Goal: Task Accomplishment & Management: Manage account settings

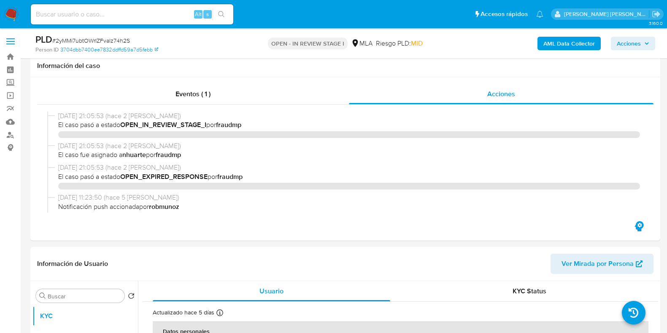
select select "10"
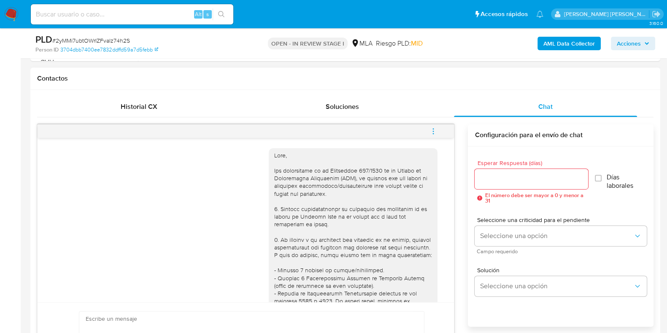
scroll to position [369, 0]
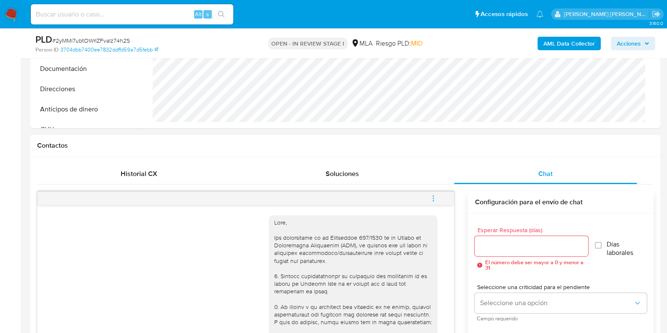
click at [431, 198] on icon "menu-action" at bounding box center [434, 199] width 8 height 8
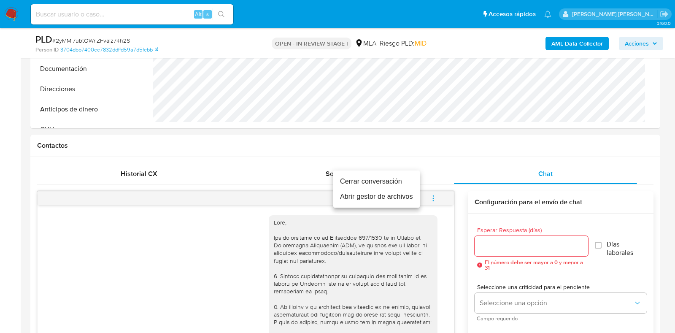
click at [382, 181] on li "Cerrar conversación" at bounding box center [376, 181] width 87 height 15
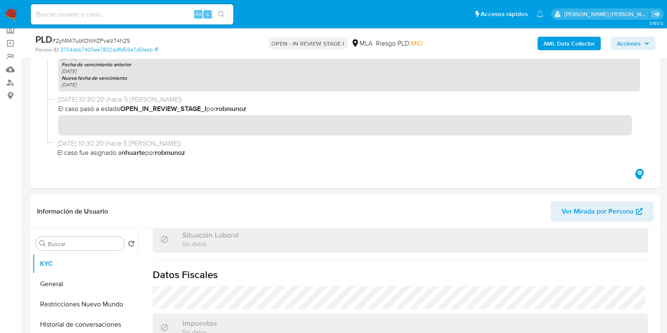
scroll to position [0, 0]
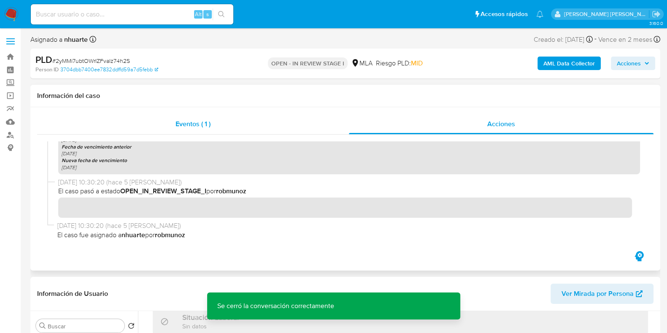
click at [186, 128] on span "Eventos ( 1 )" at bounding box center [193, 124] width 35 height 10
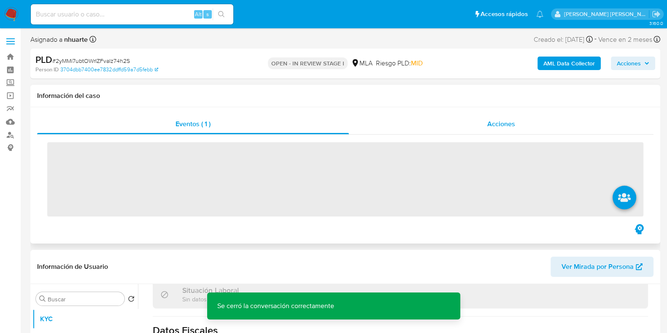
click at [510, 130] on div "Acciones" at bounding box center [501, 124] width 305 height 20
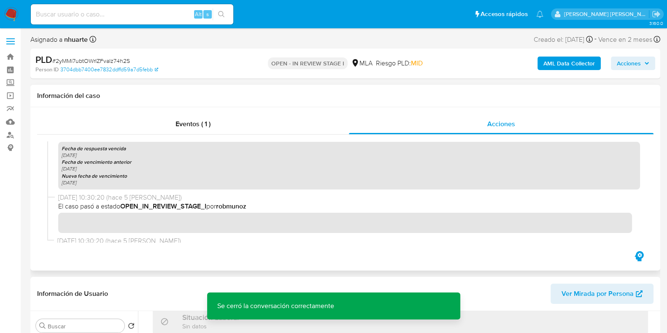
scroll to position [312, 0]
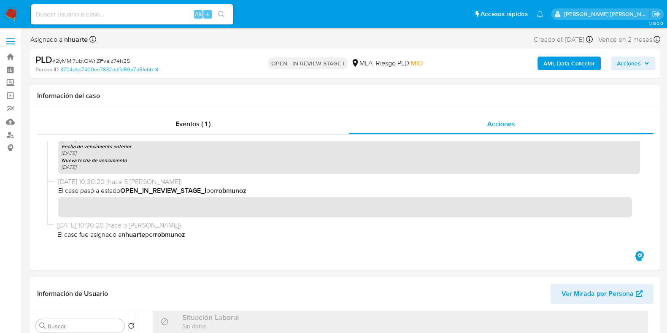
click at [554, 66] on b "AML Data Collector" at bounding box center [569, 64] width 51 height 14
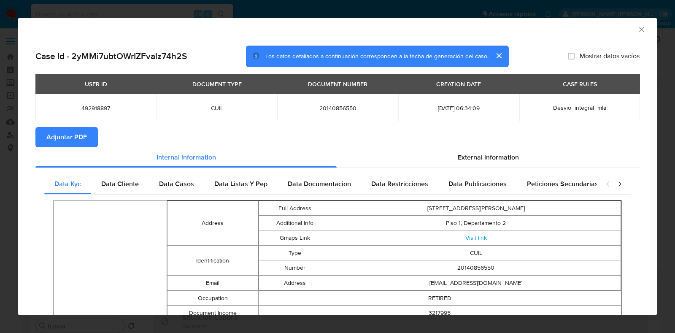
click at [640, 30] on icon "Cerrar ventana" at bounding box center [642, 29] width 5 height 5
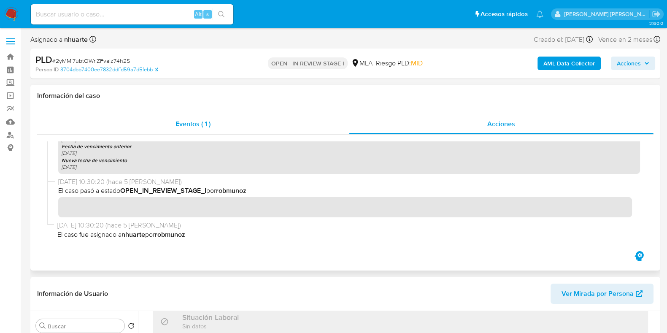
click at [168, 126] on div "Eventos ( 1 )" at bounding box center [193, 124] width 312 height 20
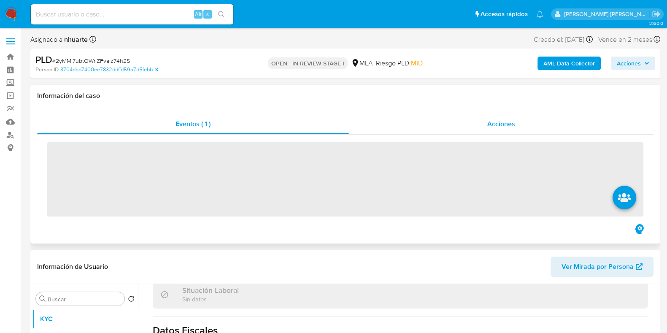
click at [514, 122] on span "Acciones" at bounding box center [502, 124] width 28 height 10
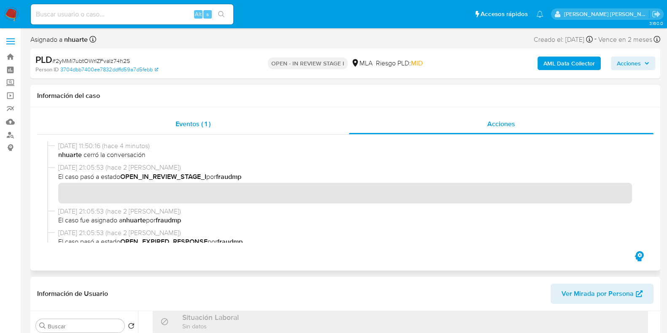
click at [206, 119] on span "Eventos ( 1 )" at bounding box center [193, 124] width 35 height 10
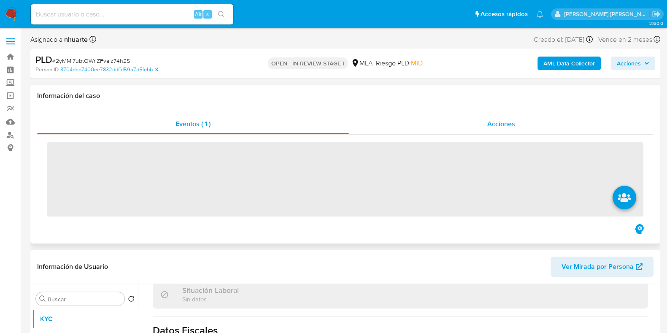
click at [507, 130] on div "Acciones" at bounding box center [501, 124] width 305 height 20
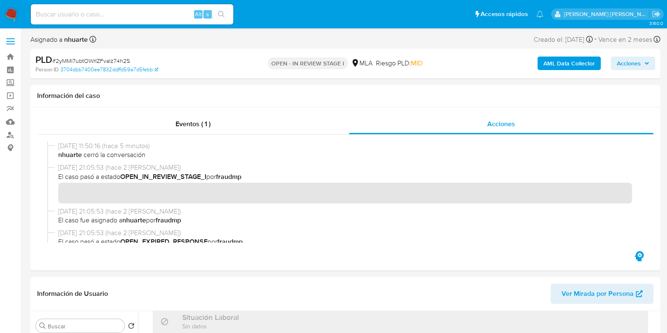
click at [588, 61] on b "AML Data Collector" at bounding box center [569, 64] width 51 height 14
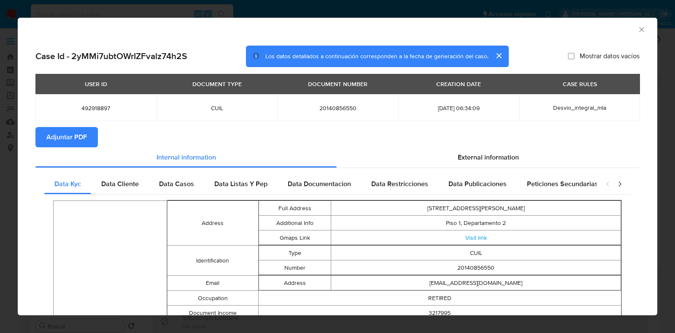
click at [638, 29] on icon "Cerrar ventana" at bounding box center [642, 29] width 8 height 8
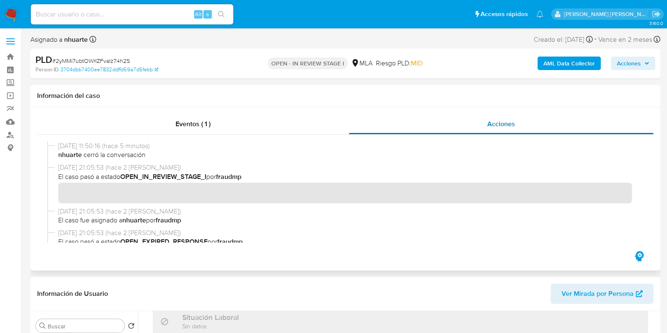
click at [197, 127] on span "Eventos ( 1 )" at bounding box center [193, 124] width 35 height 10
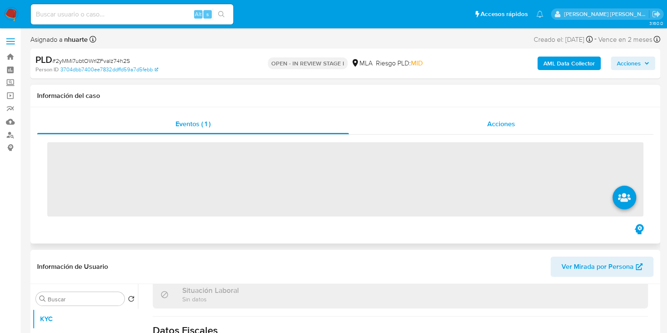
click at [507, 119] on div "Acciones" at bounding box center [501, 124] width 305 height 20
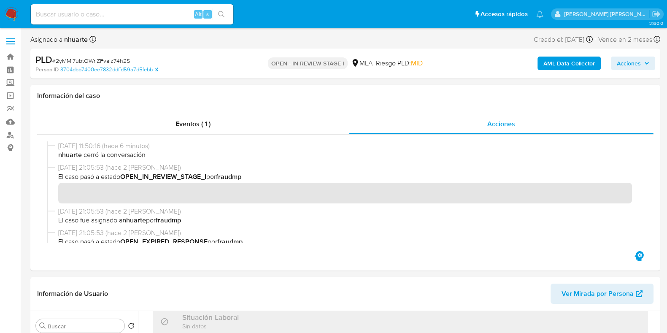
click at [562, 66] on b "AML Data Collector" at bounding box center [569, 64] width 51 height 14
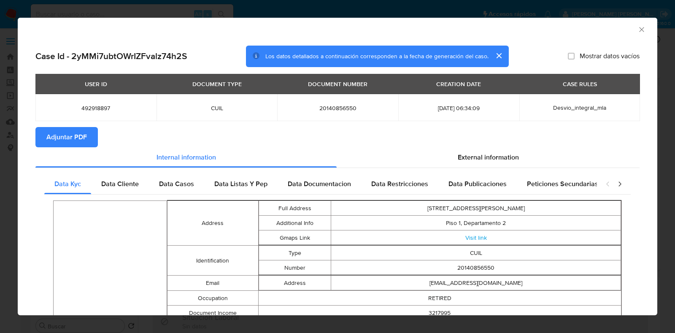
click at [72, 134] on span "Adjuntar PDF" at bounding box center [66, 137] width 41 height 19
click at [638, 27] on icon "Cerrar ventana" at bounding box center [642, 29] width 8 height 8
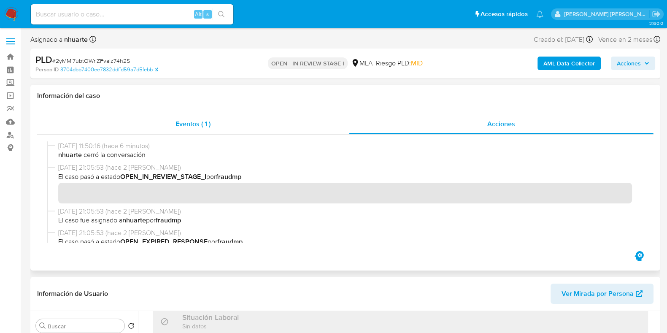
click at [199, 125] on span "Eventos ( 1 )" at bounding box center [193, 124] width 35 height 10
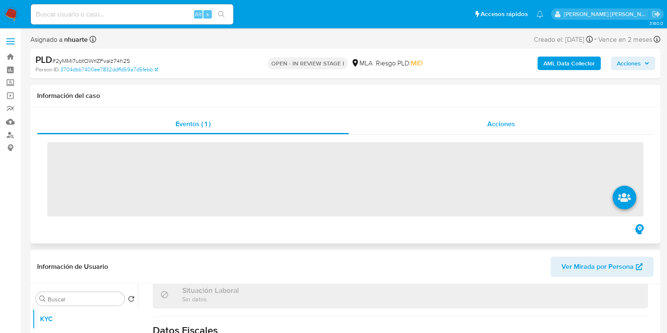
click at [504, 125] on span "Acciones" at bounding box center [502, 124] width 28 height 10
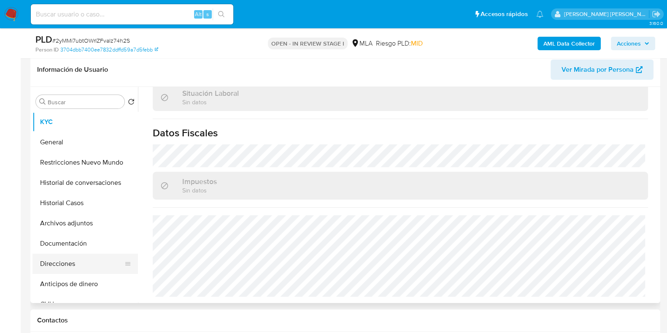
scroll to position [211, 0]
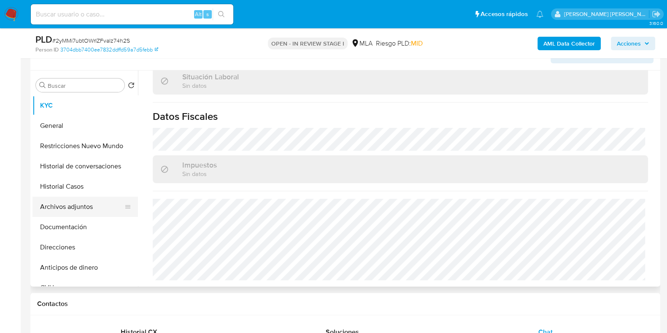
click at [83, 204] on button "Archivos adjuntos" at bounding box center [82, 207] width 99 height 20
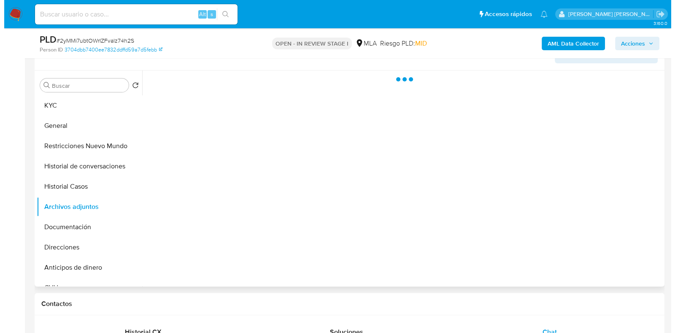
scroll to position [0, 0]
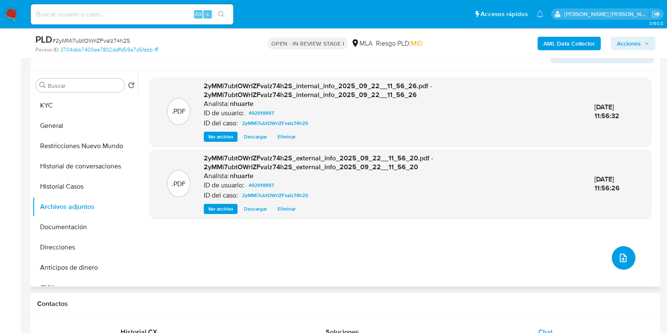
click at [615, 250] on button "upload-file" at bounding box center [624, 258] width 24 height 24
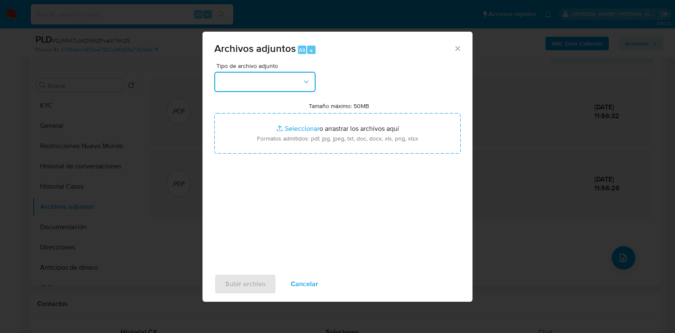
click at [312, 80] on button "button" at bounding box center [264, 82] width 101 height 20
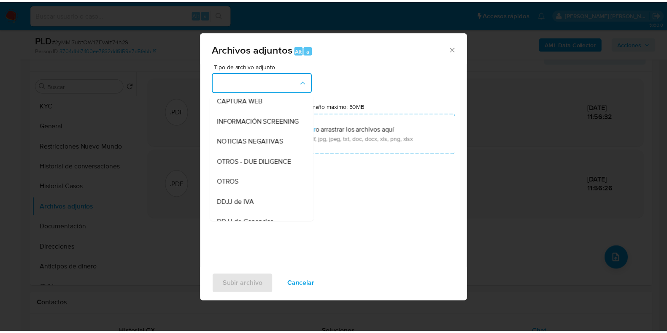
scroll to position [88, 0]
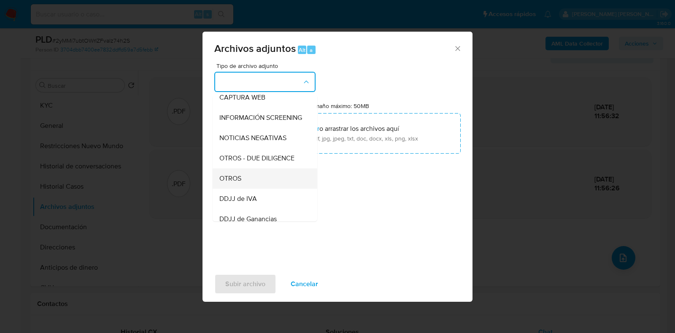
click at [280, 181] on div "OTROS" at bounding box center [263, 178] width 86 height 20
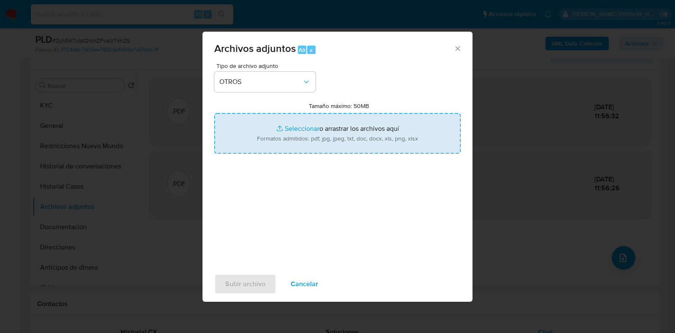
type input "C:\fakepath\Recibo de haberes Marzo 2025.png"
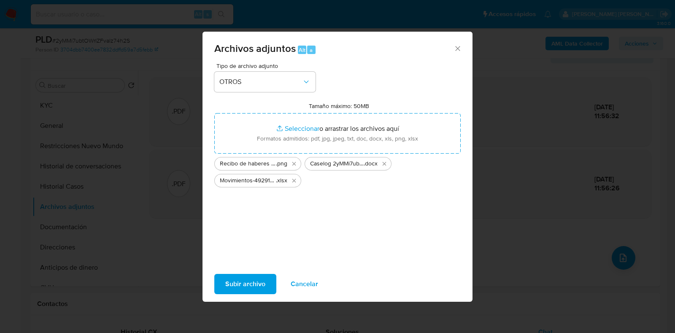
click at [260, 282] on span "Subir archivo" at bounding box center [245, 284] width 40 height 19
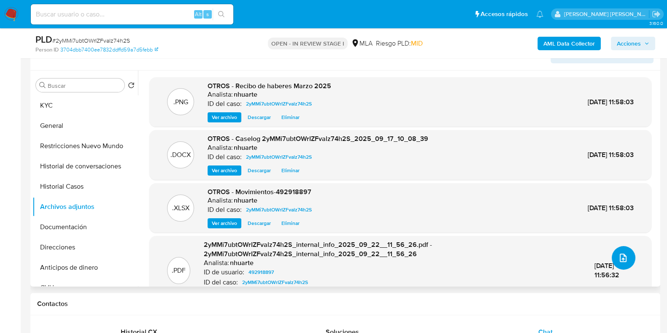
scroll to position [0, 0]
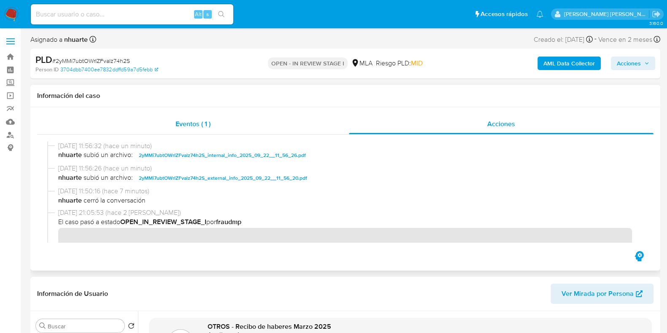
drag, startPoint x: 193, startPoint y: 127, endPoint x: 287, endPoint y: 119, distance: 94.9
click at [193, 127] on span "Eventos ( 1 )" at bounding box center [193, 124] width 35 height 10
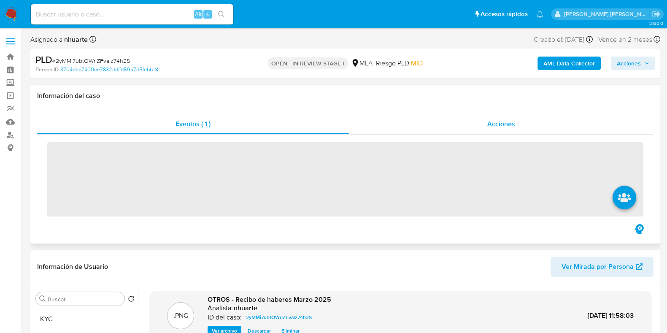
click at [493, 121] on span "Acciones" at bounding box center [502, 124] width 28 height 10
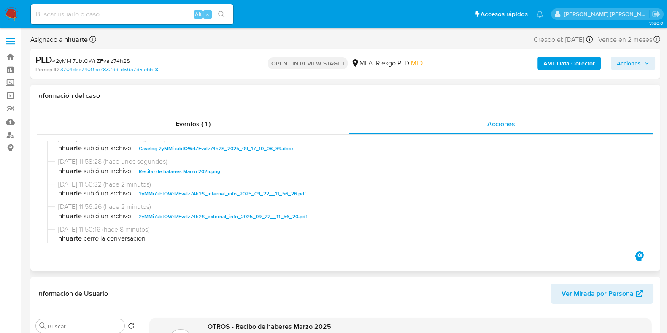
scroll to position [52, 0]
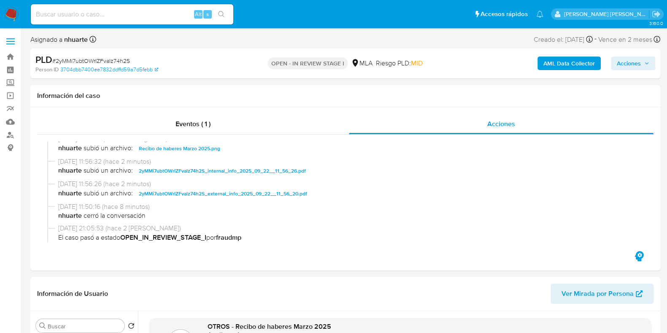
click at [642, 66] on span "Acciones" at bounding box center [633, 63] width 33 height 12
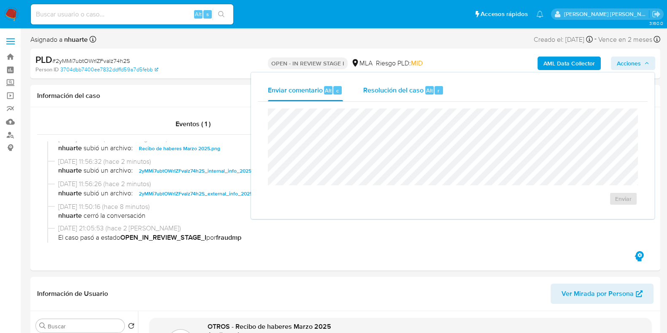
click at [427, 92] on span "Alt" at bounding box center [429, 91] width 7 height 8
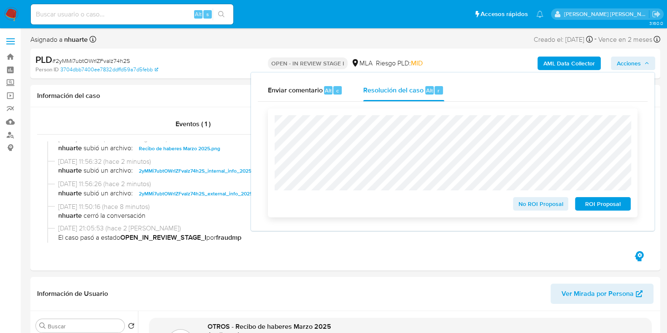
click at [553, 209] on span "No ROI Proposal" at bounding box center [541, 204] width 44 height 12
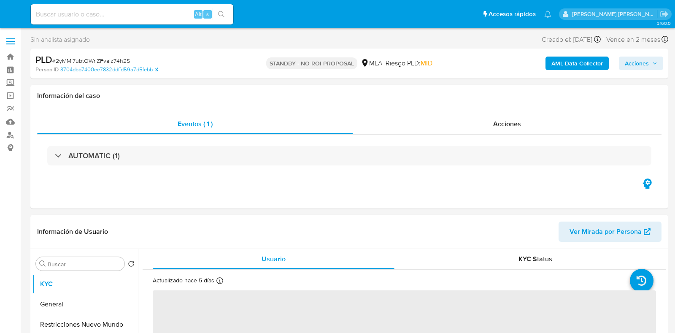
select select "10"
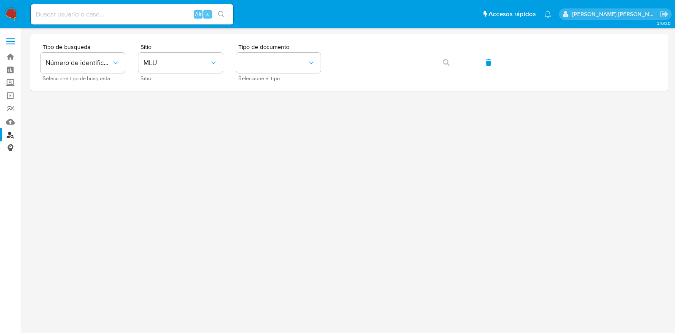
click at [11, 148] on link "Consolidado" at bounding box center [50, 147] width 100 height 13
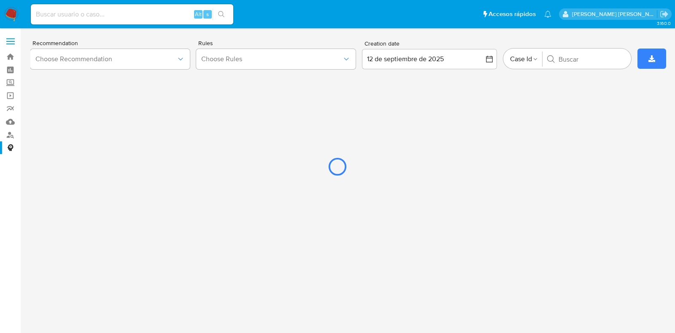
click at [179, 58] on div at bounding box center [337, 166] width 675 height 333
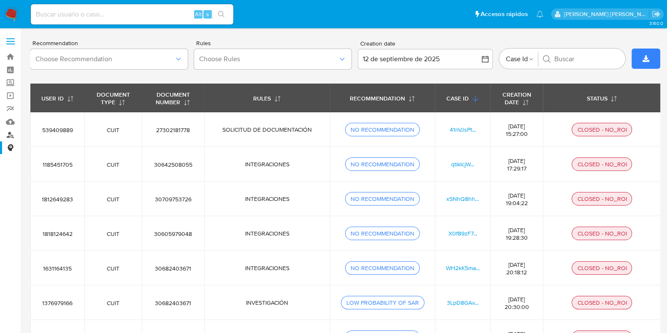
click at [9, 134] on link "Buscador de personas" at bounding box center [50, 134] width 100 height 13
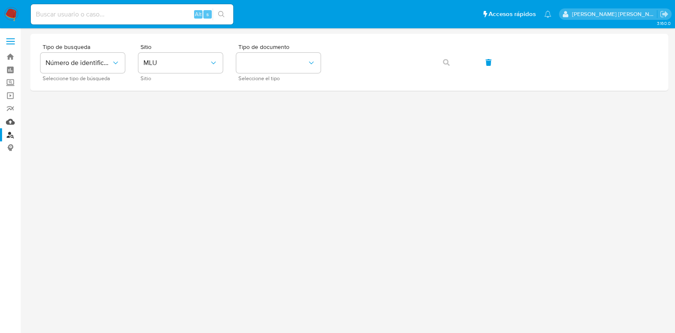
click at [8, 119] on link "Mulan" at bounding box center [50, 121] width 100 height 13
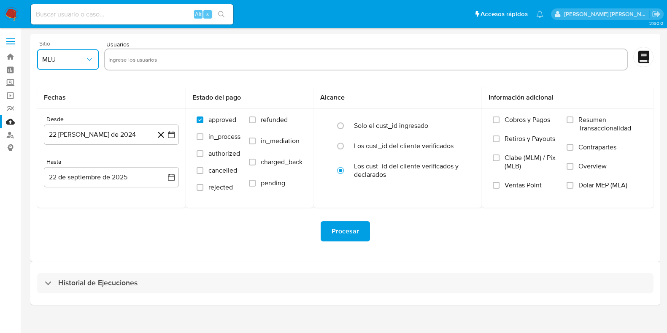
click at [76, 58] on span "MLU" at bounding box center [63, 59] width 43 height 8
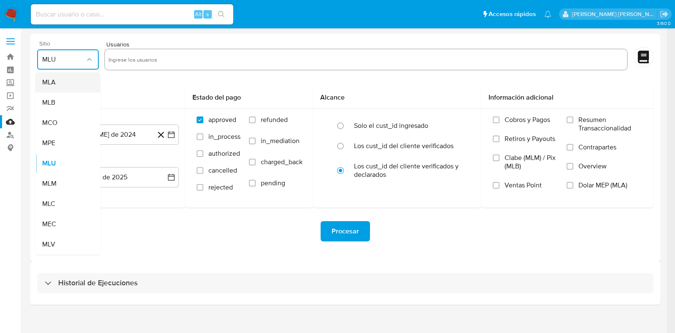
click at [73, 87] on div "MLA" at bounding box center [65, 82] width 46 height 20
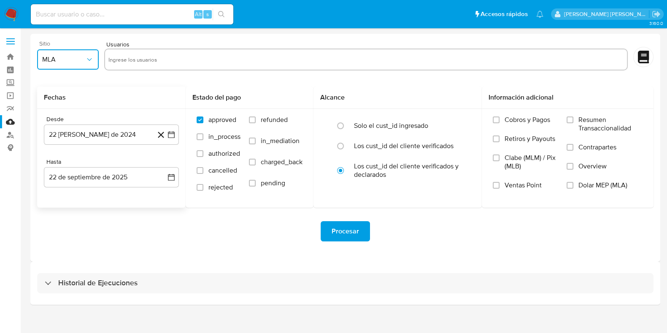
type input "135988201 207042933 195893981 1005004587 1322273146 589576566 738347148 3278617…"
click at [135, 58] on input "135988201 207042933 195893981 1005004587 1322273146 589576566 738347148 3278617…" at bounding box center [366, 60] width 516 height 14
paste input "135988201, 207042933, 195893981, 1005004587, 1322273146, 589576566, 738347148, …"
type input "135988201, 207042933, 195893981, 1005004587, 1322273146, 589576566, 738347148, …"
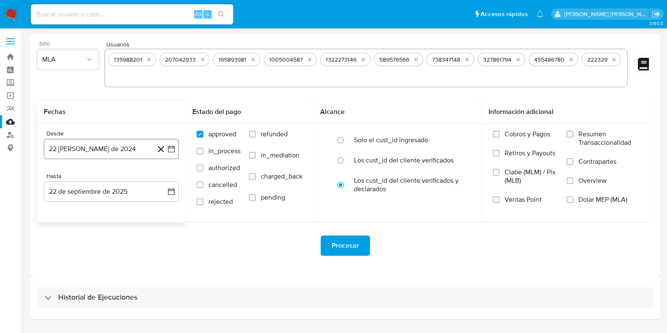
click at [127, 149] on button "22 [PERSON_NAME] de 2024" at bounding box center [111, 149] width 135 height 20
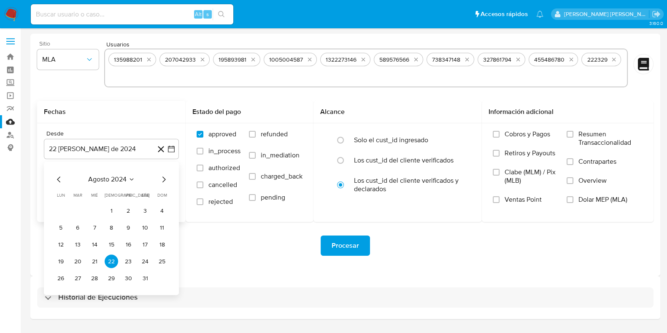
click at [163, 178] on icon "Mes siguiente" at bounding box center [164, 179] width 10 height 10
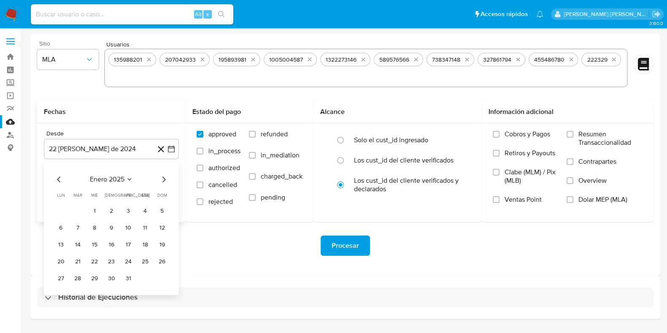
click at [163, 178] on icon "Mes siguiente" at bounding box center [164, 179] width 10 height 10
click at [111, 212] on button "1" at bounding box center [112, 211] width 14 height 14
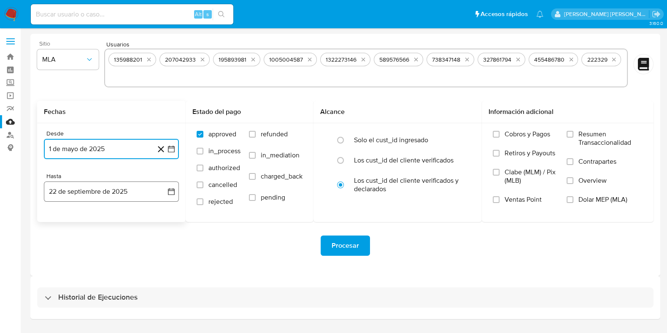
click at [109, 192] on button "22 de septiembre de 2025" at bounding box center [111, 192] width 135 height 20
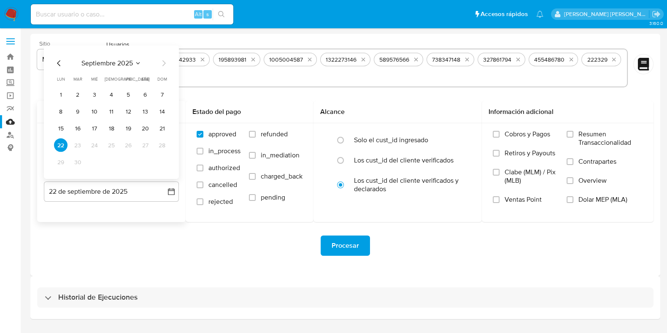
click at [60, 62] on icon "Mes anterior" at bounding box center [59, 63] width 10 height 10
click at [160, 164] on button "31" at bounding box center [162, 162] width 14 height 14
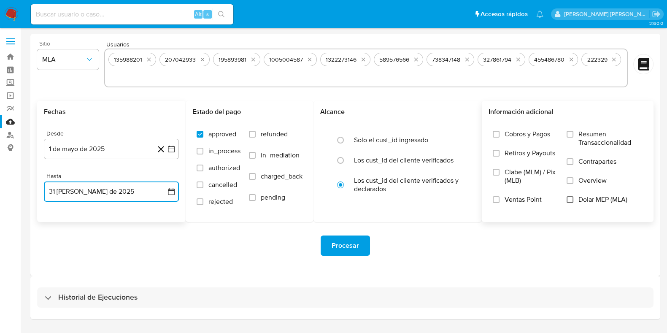
click at [572, 199] on input "Dolar MEP (MLA)" at bounding box center [570, 199] width 7 height 7
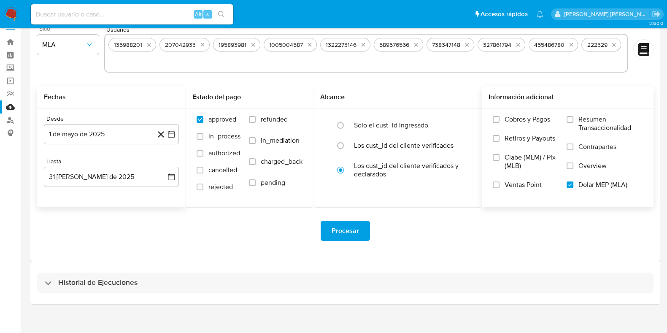
scroll to position [21, 0]
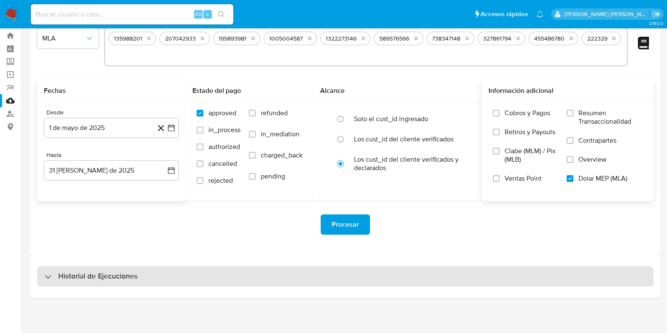
click at [146, 276] on div "Historial de Ejecuciones" at bounding box center [345, 276] width 617 height 20
select select "10"
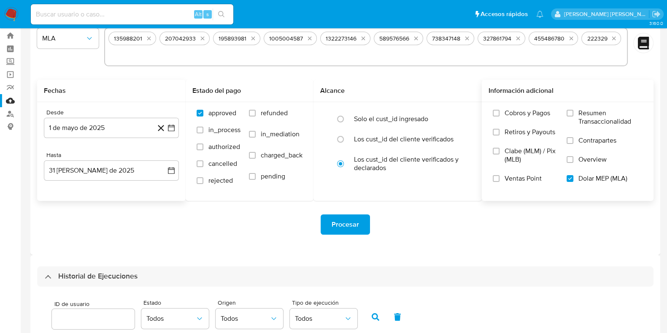
scroll to position [0, 0]
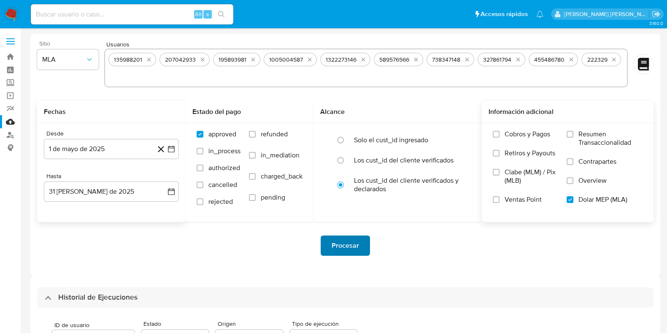
click at [348, 252] on span "Procesar" at bounding box center [345, 245] width 27 height 19
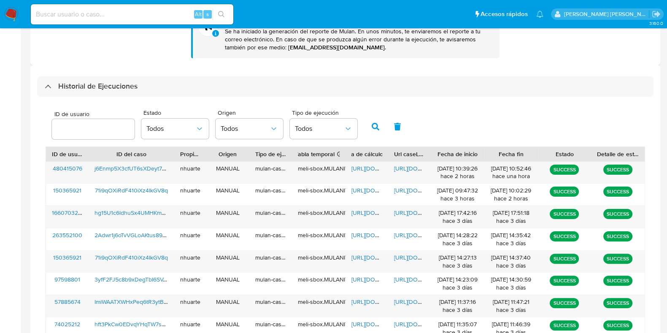
scroll to position [264, 0]
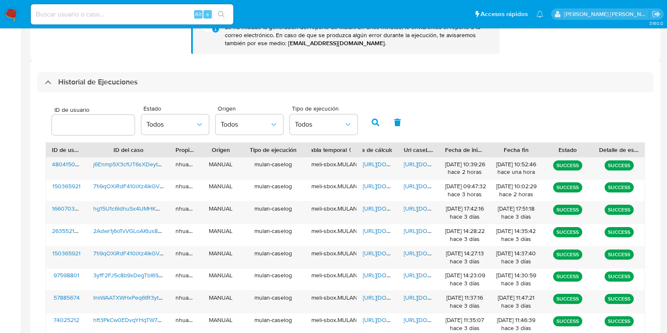
drag, startPoint x: 289, startPoint y: 147, endPoint x: 310, endPoint y: 148, distance: 21.1
click at [310, 148] on div at bounding box center [305, 150] width 15 height 14
click at [185, 122] on span "Todos" at bounding box center [170, 124] width 49 height 8
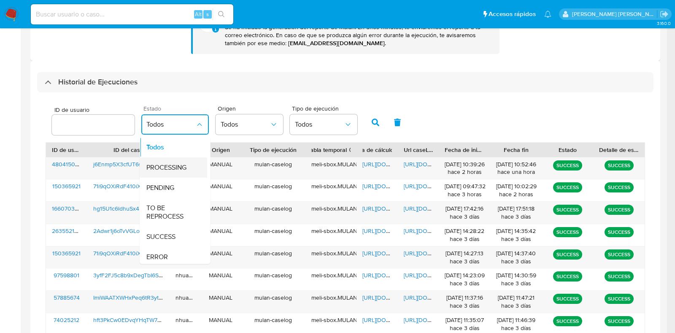
click at [176, 163] on span "PROCESSING" at bounding box center [166, 167] width 40 height 8
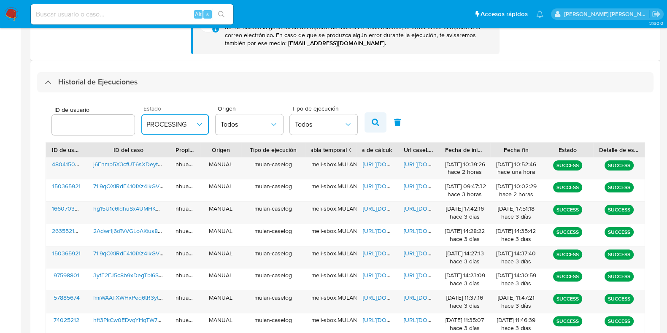
click at [373, 123] on icon "button" at bounding box center [376, 123] width 8 height 8
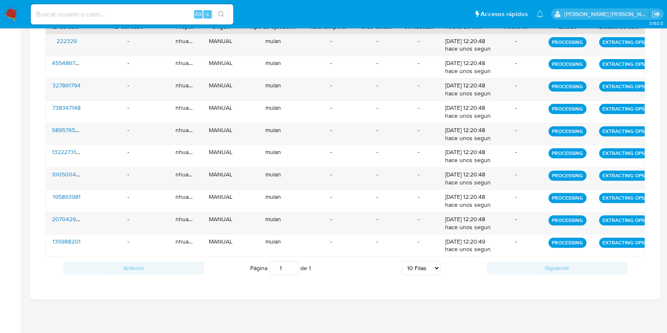
scroll to position [176, 0]
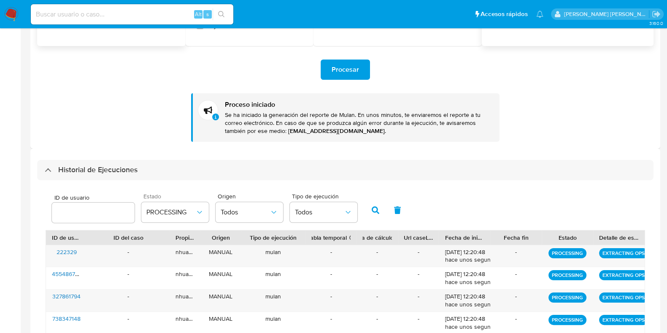
click at [377, 209] on icon "button" at bounding box center [376, 210] width 8 height 8
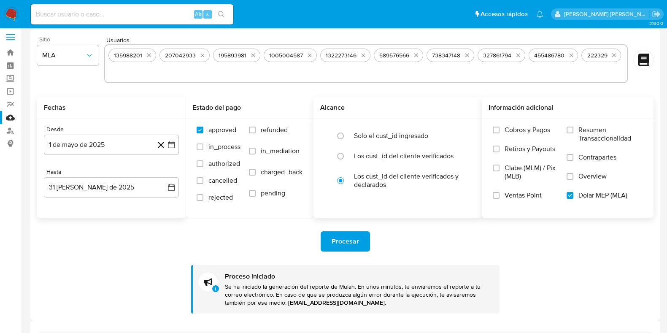
scroll to position [0, 0]
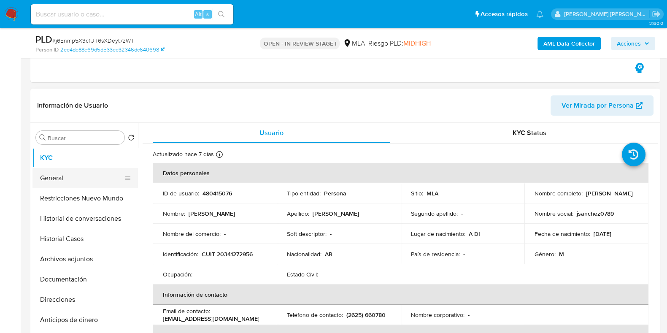
click at [70, 179] on button "General" at bounding box center [82, 178] width 99 height 20
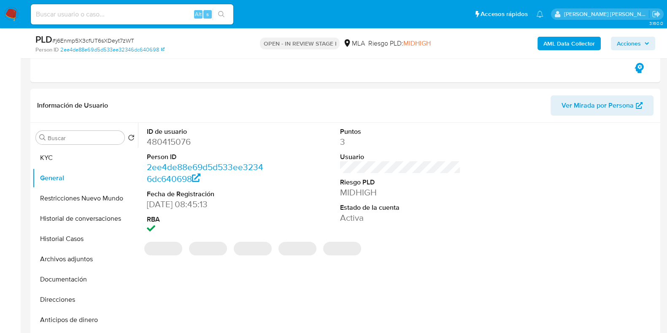
click at [169, 144] on dd "480415076" at bounding box center [207, 142] width 121 height 12
copy dd "480415076"
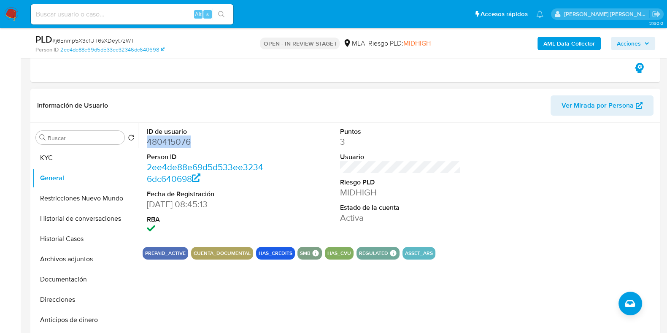
copy dd "480415076"
click at [103, 237] on button "Historial Casos" at bounding box center [82, 239] width 99 height 20
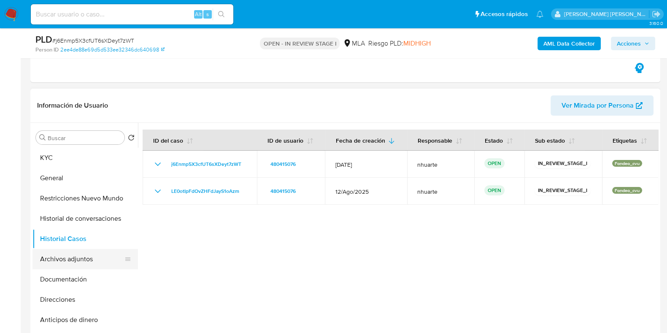
click at [89, 263] on button "Archivos adjuntos" at bounding box center [82, 259] width 99 height 20
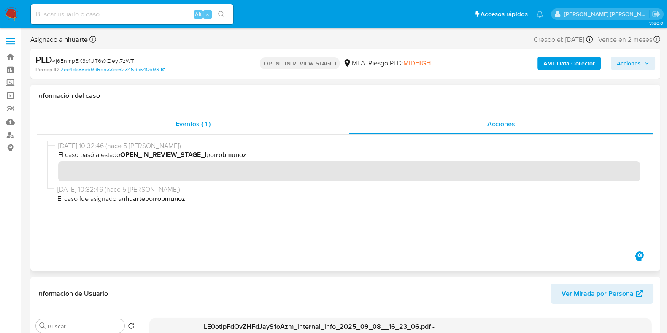
click at [191, 123] on span "Eventos ( 1 )" at bounding box center [193, 124] width 35 height 10
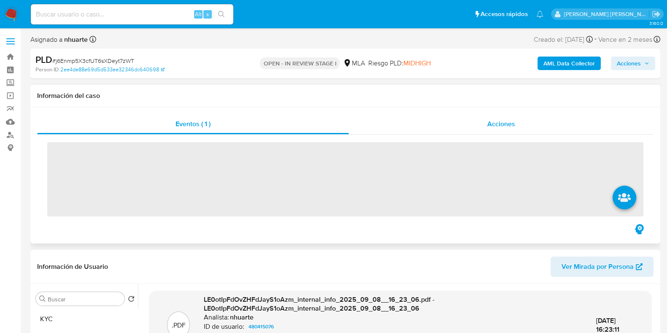
click at [483, 119] on div "Acciones" at bounding box center [501, 124] width 305 height 20
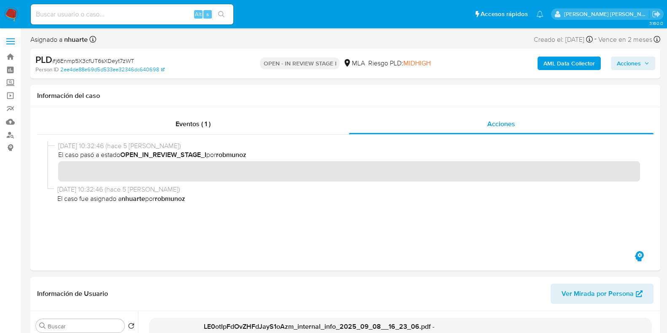
click at [76, 16] on input at bounding box center [132, 14] width 203 height 11
paste input "30714949450"
type input "30714949450"
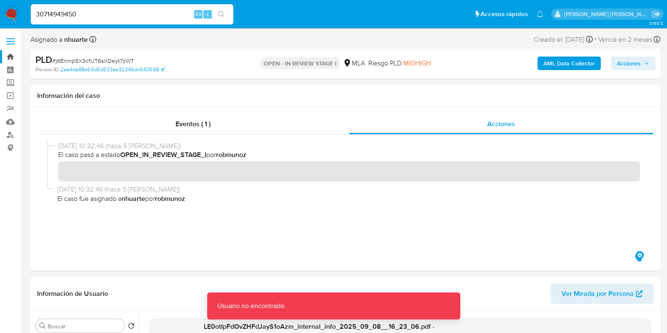
click at [14, 56] on link "Bandeja" at bounding box center [50, 56] width 100 height 13
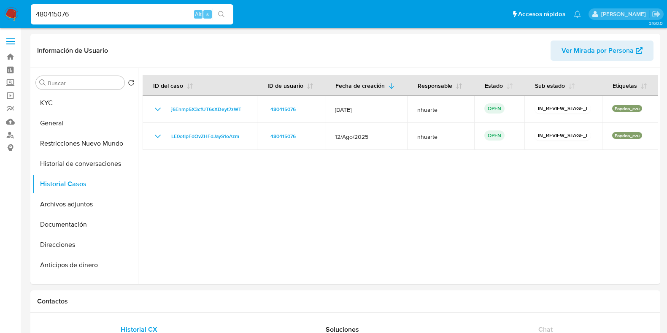
select select "10"
drag, startPoint x: 0, startPoint y: 0, endPoint x: 2, endPoint y: 14, distance: 14.0
click at [2, 14] on nav "Pausado Ver notificaciones 480415076 Alt s Accesos rápidos Presiona las siguien…" at bounding box center [333, 14] width 667 height 28
paste input "16248516"
type input "162485166"
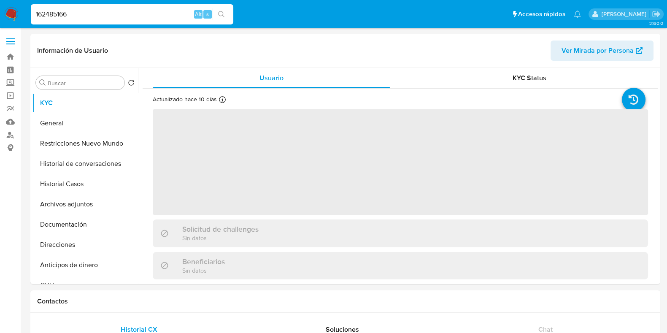
select select "10"
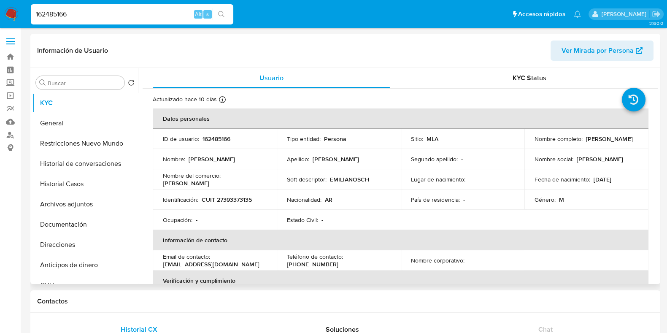
click at [220, 138] on p "162485166" at bounding box center [217, 139] width 28 height 8
copy p "162485166"
click at [88, 186] on button "Historial Casos" at bounding box center [82, 184] width 99 height 20
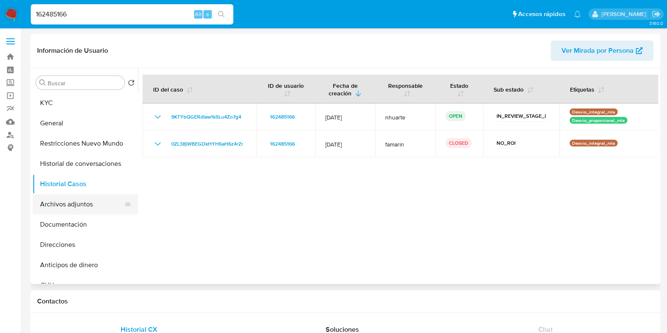
click at [82, 209] on button "Archivos adjuntos" at bounding box center [82, 204] width 99 height 20
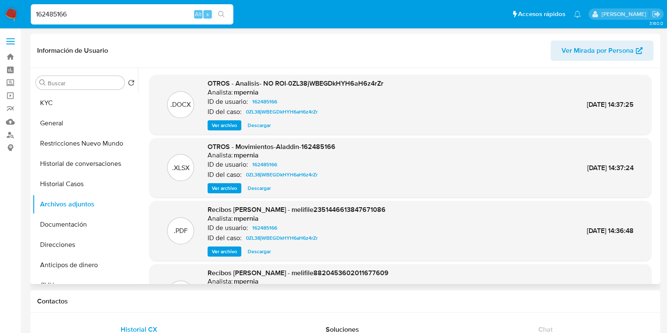
click at [219, 125] on span "Ver archivo" at bounding box center [224, 125] width 25 height 8
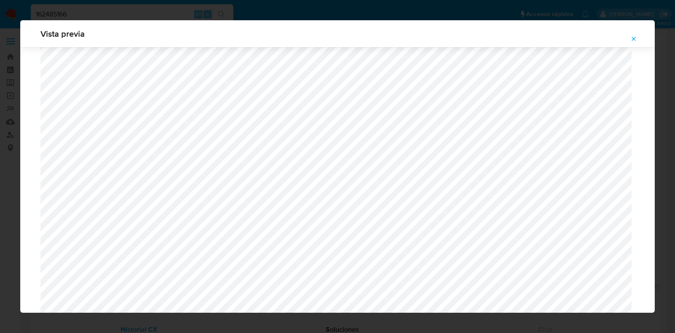
scroll to position [405, 0]
click at [635, 39] on icon "Attachment preview" at bounding box center [634, 38] width 7 height 7
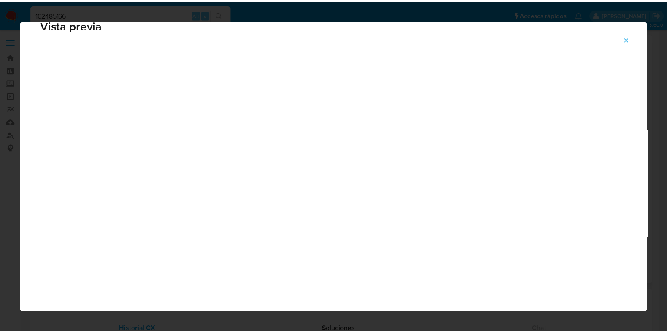
scroll to position [21, 0]
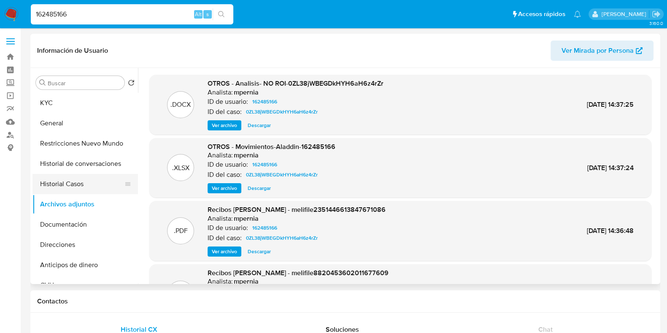
click at [69, 179] on button "Historial Casos" at bounding box center [82, 184] width 99 height 20
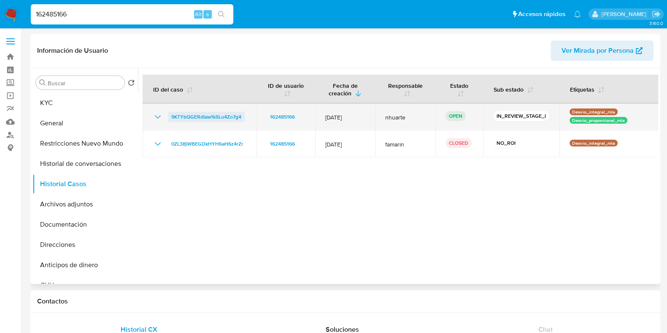
click at [201, 119] on span "9KTYbQGERdIaw1kSLu4Zo7g4" at bounding box center [206, 117] width 70 height 10
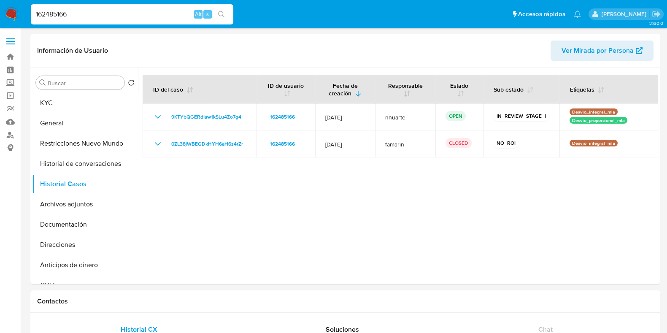
drag, startPoint x: 76, startPoint y: 18, endPoint x: 15, endPoint y: 11, distance: 61.2
click at [15, 11] on nav "Pausado Ver notificaciones 162485166 Alt s Accesos rápidos Presiona las siguien…" at bounding box center [333, 14] width 667 height 28
paste input "299330913"
type input "299330913"
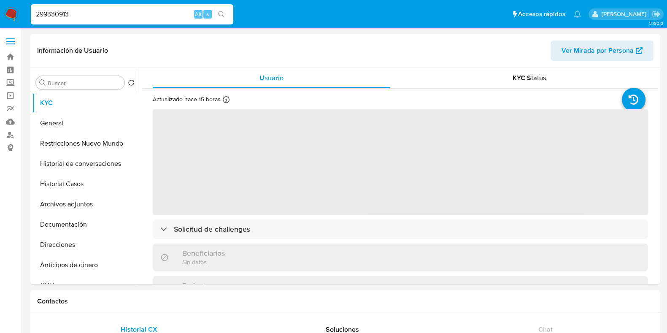
select select "10"
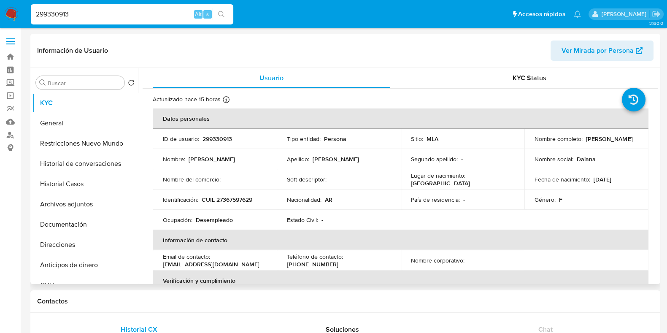
click at [216, 138] on p "299330913" at bounding box center [218, 139] width 30 height 8
copy p "299330913"
click at [79, 177] on button "Historial Casos" at bounding box center [82, 184] width 99 height 20
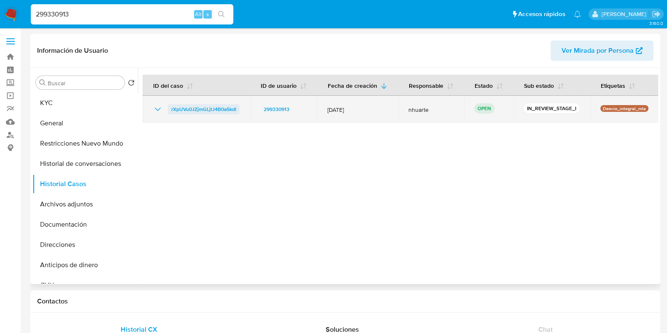
click at [192, 108] on span "rXpUVu0JZjmGLjtJ4B0a5kdI" at bounding box center [203, 109] width 65 height 10
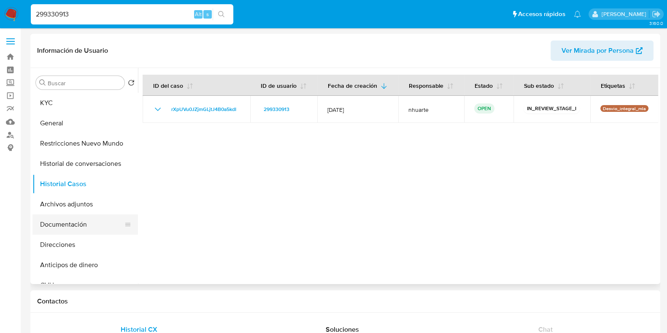
click at [66, 233] on button "Documentación" at bounding box center [82, 224] width 99 height 20
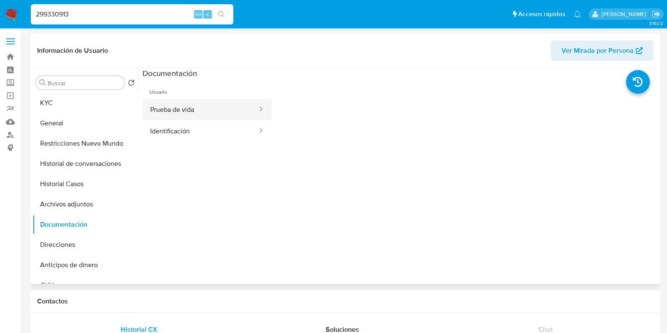
click at [204, 102] on button "Prueba de vida" at bounding box center [201, 110] width 116 height 22
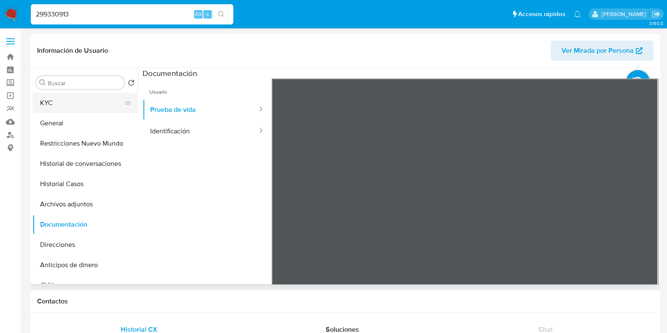
click at [55, 110] on button "KYC" at bounding box center [82, 103] width 99 height 20
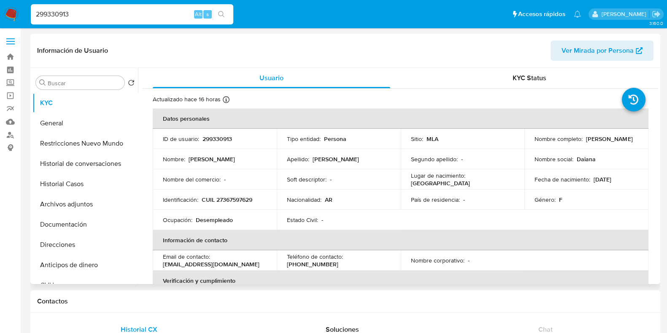
click at [244, 197] on p "CUIL 27367597629" at bounding box center [227, 200] width 51 height 8
copy p "27367597629"
drag, startPoint x: 81, startPoint y: 15, endPoint x: 11, endPoint y: 15, distance: 70.9
click at [12, 15] on nav "Pausado Ver notificaciones 299330913 Alt s Accesos rápidos Presiona las siguien…" at bounding box center [333, 14] width 667 height 28
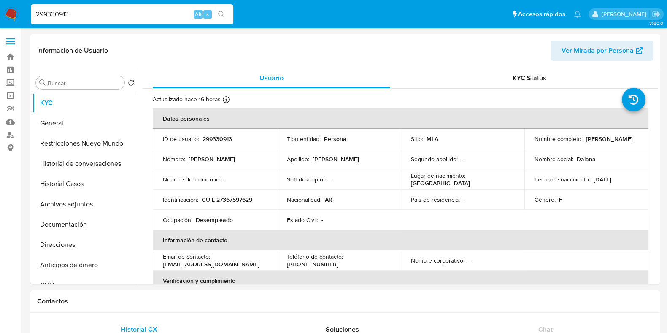
paste input "4164738"
type input "24164738"
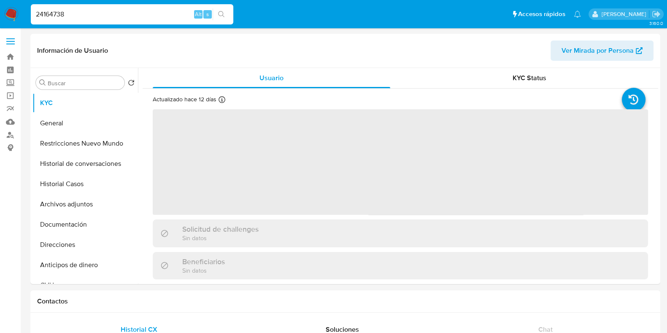
select select "10"
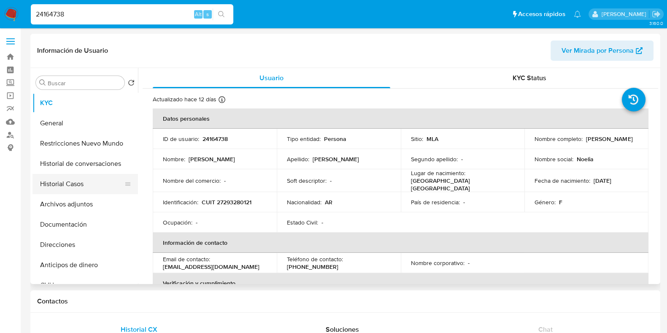
click at [82, 178] on button "Historial Casos" at bounding box center [82, 184] width 99 height 20
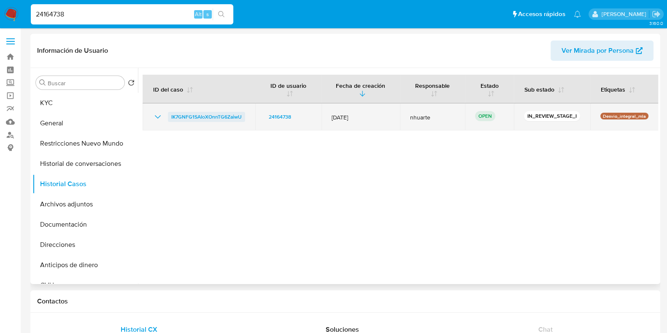
click at [232, 119] on span "IK7GNFG1SAIoXOnnTG6ZaiwU" at bounding box center [206, 117] width 70 height 10
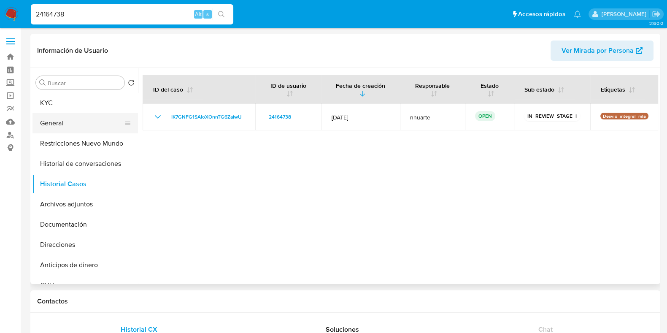
click at [80, 117] on button "General" at bounding box center [82, 123] width 99 height 20
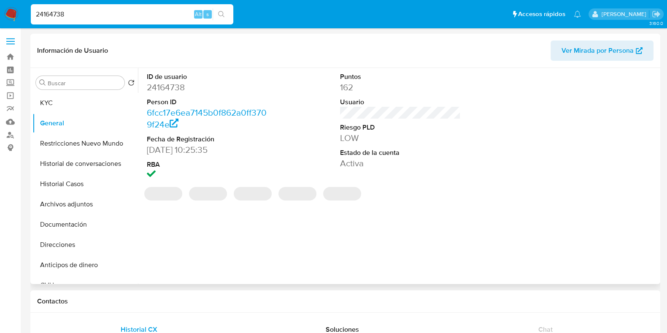
click at [172, 86] on dd "24164738" at bounding box center [207, 87] width 121 height 12
copy dd "24164738"
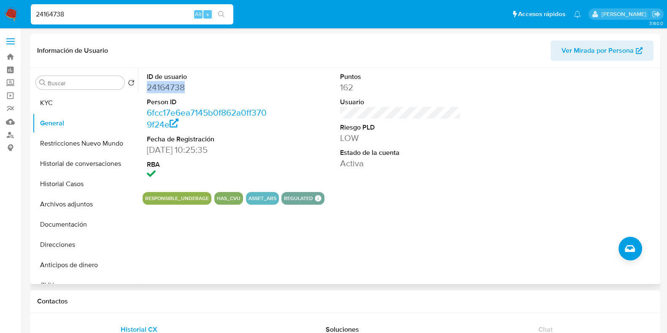
copy dd "24164738"
click at [87, 103] on button "KYC" at bounding box center [82, 103] width 99 height 20
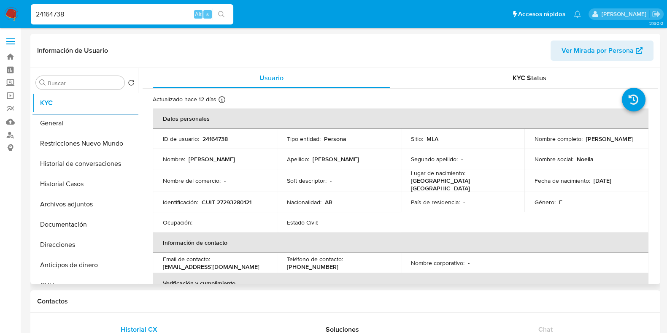
click at [234, 201] on p "CUIT 27293280121" at bounding box center [227, 202] width 50 height 8
copy p "27293280121"
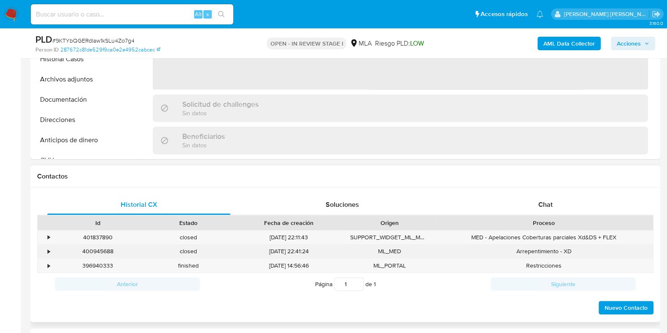
scroll to position [317, 0]
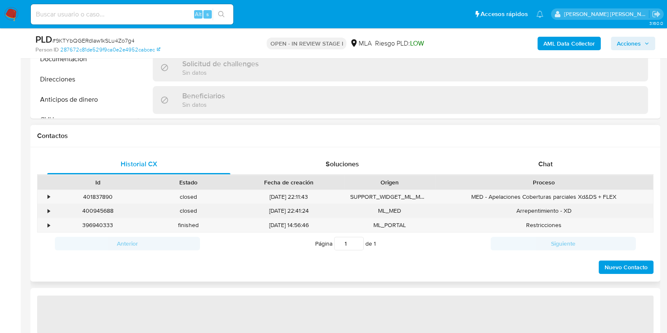
select select "10"
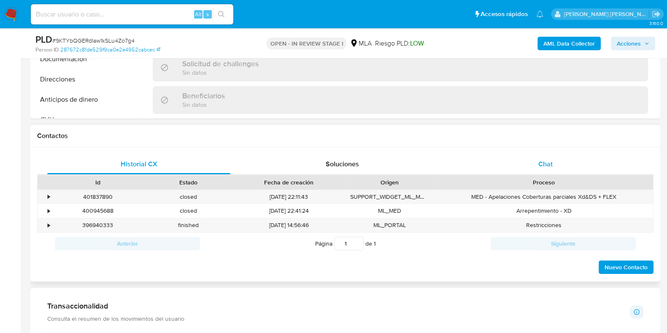
click at [557, 160] on div "Chat" at bounding box center [545, 164] width 183 height 20
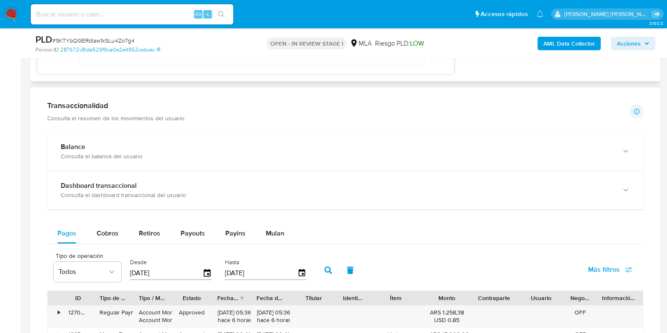
scroll to position [791, 0]
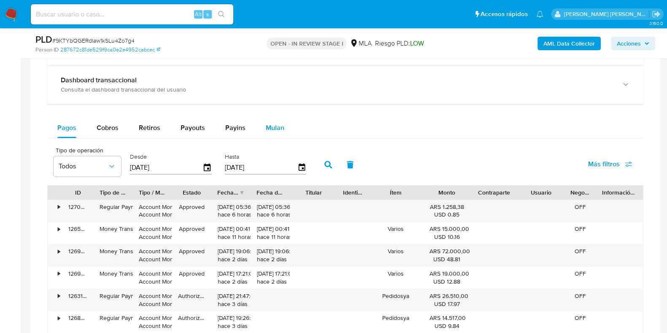
click at [272, 132] on div "Mulan" at bounding box center [275, 128] width 19 height 20
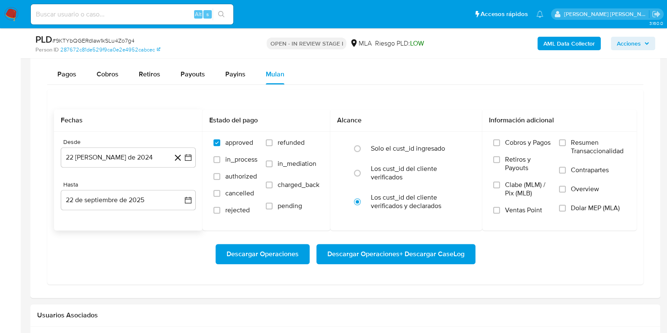
scroll to position [897, 0]
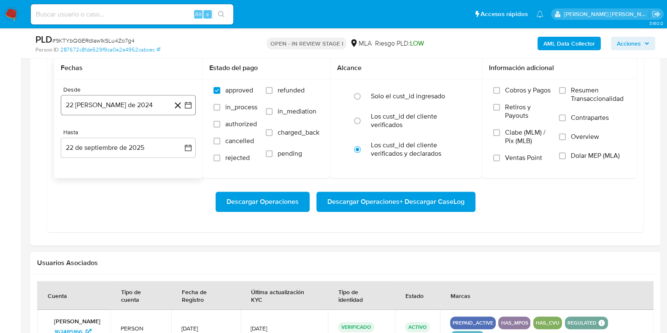
click at [120, 111] on button "22 [PERSON_NAME] de 2024" at bounding box center [128, 105] width 135 height 20
click at [178, 134] on icon "Mes siguiente" at bounding box center [181, 135] width 10 height 10
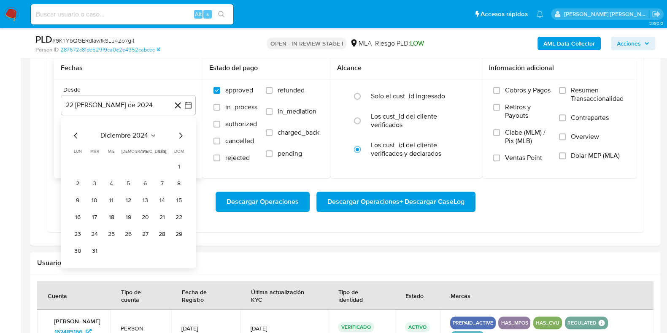
click at [178, 134] on icon "Mes siguiente" at bounding box center [181, 135] width 10 height 10
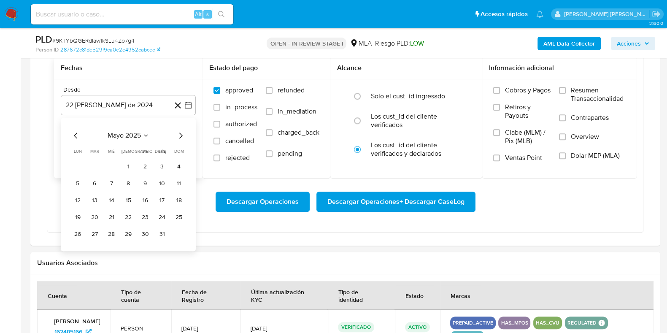
click at [178, 134] on icon "Mes siguiente" at bounding box center [181, 135] width 10 height 10
click at [93, 162] on button "1" at bounding box center [95, 167] width 14 height 14
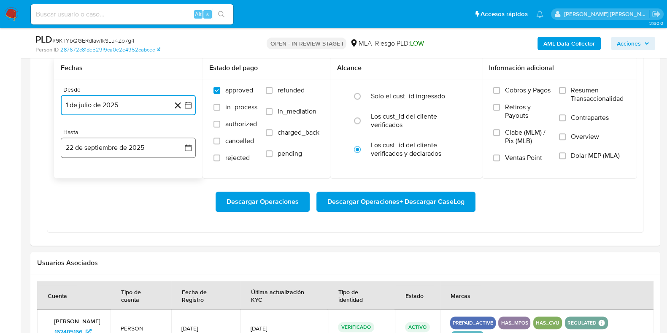
click at [118, 151] on button "22 de septiembre de 2025" at bounding box center [128, 148] width 135 height 20
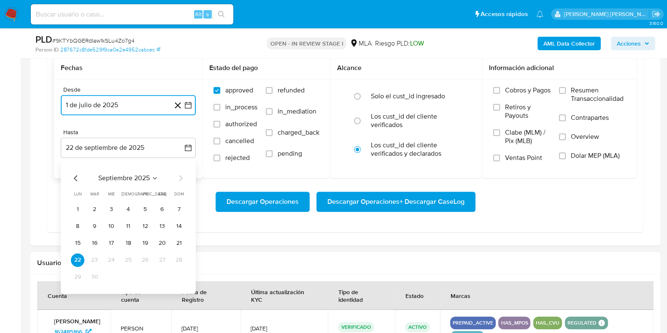
click at [74, 176] on icon "Mes anterior" at bounding box center [76, 178] width 10 height 10
click at [175, 274] on button "31" at bounding box center [179, 277] width 14 height 14
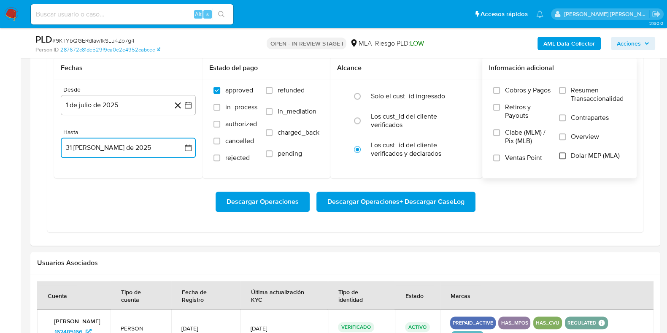
click at [564, 155] on input "Dolar MEP (MLA)" at bounding box center [562, 155] width 7 height 7
click at [393, 201] on span "Descargar Operaciones + Descargar CaseLog" at bounding box center [396, 201] width 137 height 19
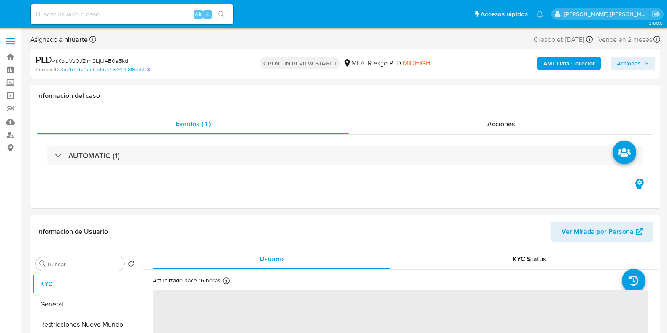
select select "10"
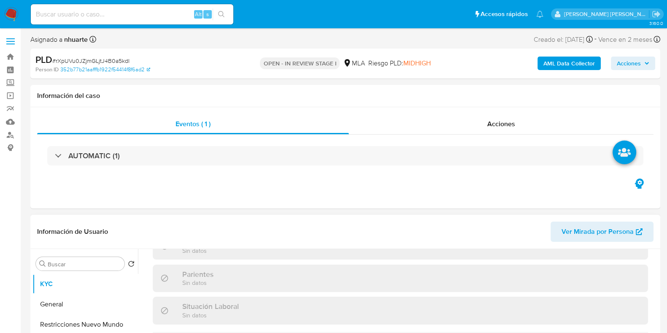
scroll to position [443, 0]
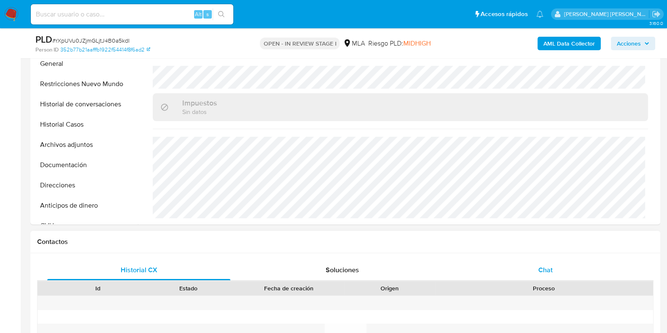
click at [539, 260] on div "Chat" at bounding box center [545, 270] width 183 height 20
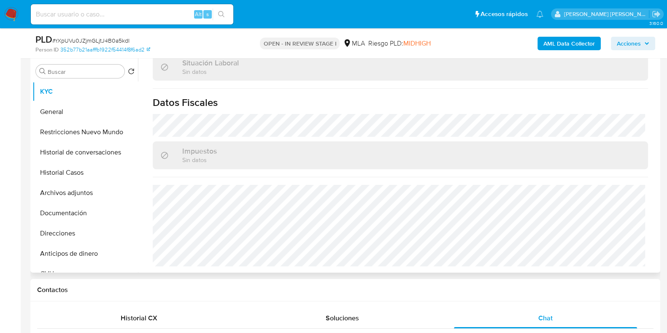
scroll to position [0, 0]
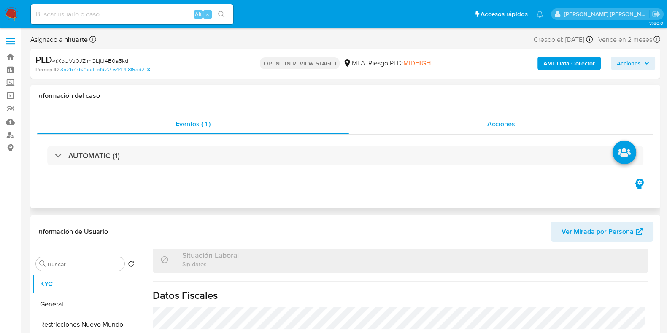
click at [486, 118] on div "Acciones" at bounding box center [501, 124] width 305 height 20
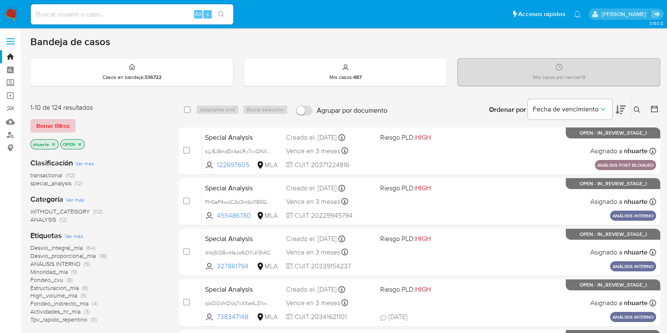
click at [46, 125] on span "Borrar filtros" at bounding box center [52, 126] width 33 height 12
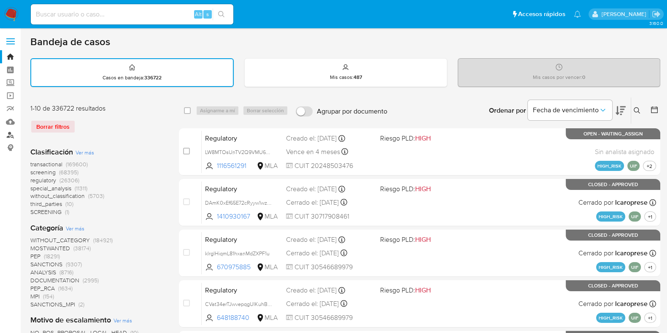
click at [11, 134] on link "Buscador de personas" at bounding box center [50, 134] width 100 height 13
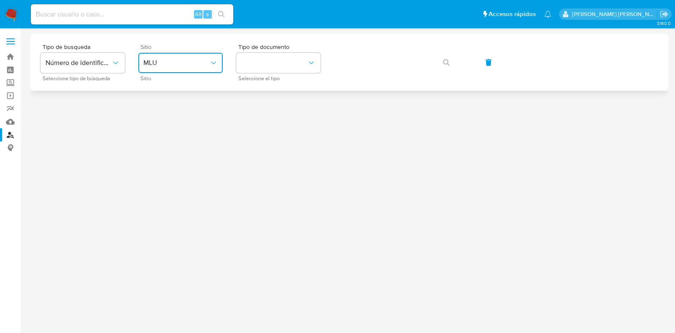
click at [195, 67] on span "MLU" at bounding box center [177, 63] width 66 height 8
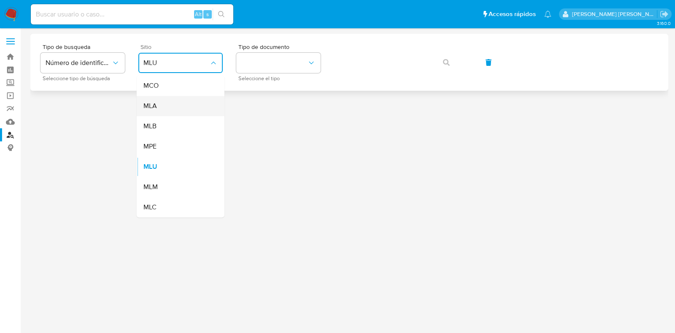
click at [184, 105] on div "MLA" at bounding box center [178, 106] width 69 height 20
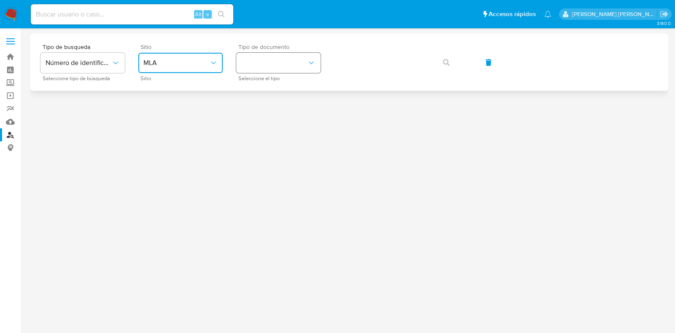
click at [267, 64] on button "identificationType" at bounding box center [278, 63] width 84 height 20
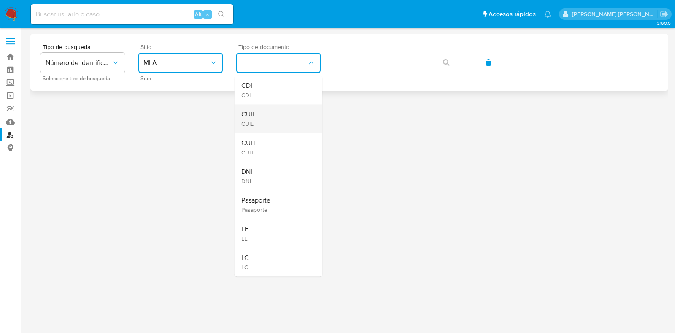
click at [261, 117] on div "CUIL CUIL" at bounding box center [275, 118] width 69 height 29
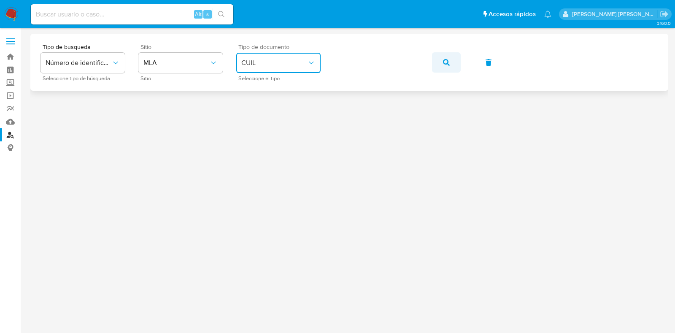
click at [446, 64] on icon "button" at bounding box center [446, 62] width 7 height 7
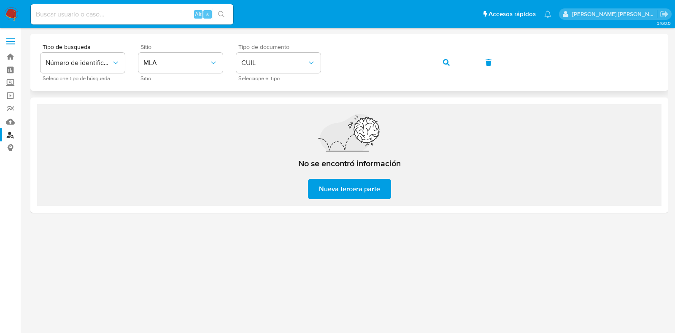
click at [332, 61] on div "Tipo de busqueda Número de identificación Seleccione tipo de búsqueda Sitio MLA…" at bounding box center [350, 62] width 618 height 37
click at [451, 58] on button "button" at bounding box center [446, 62] width 29 height 20
click at [442, 60] on button "button" at bounding box center [446, 62] width 29 height 20
click at [10, 59] on link "Bandeja" at bounding box center [50, 56] width 100 height 13
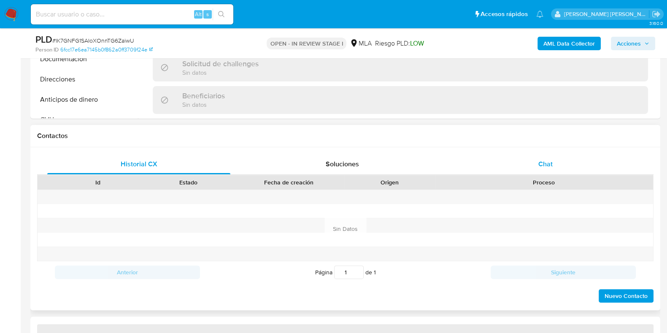
select select "10"
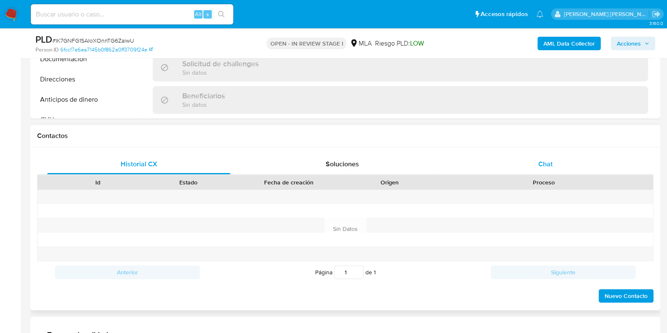
click at [555, 161] on div "Chat" at bounding box center [545, 164] width 183 height 20
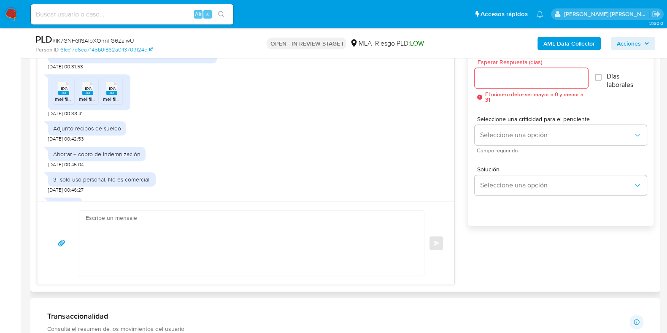
scroll to position [445, 0]
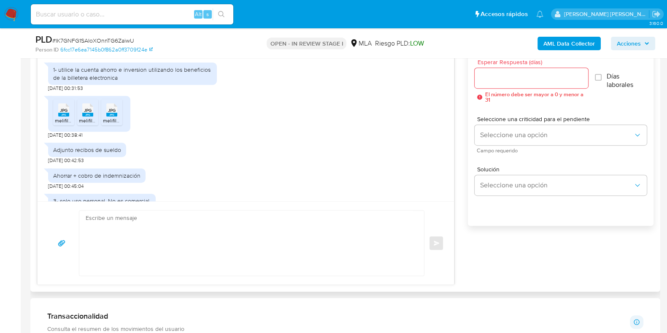
click at [61, 113] on span "JPG" at bounding box center [64, 110] width 8 height 5
click at [87, 113] on span "JPG" at bounding box center [88, 110] width 8 height 5
click at [111, 113] on span "JPG" at bounding box center [112, 110] width 8 height 5
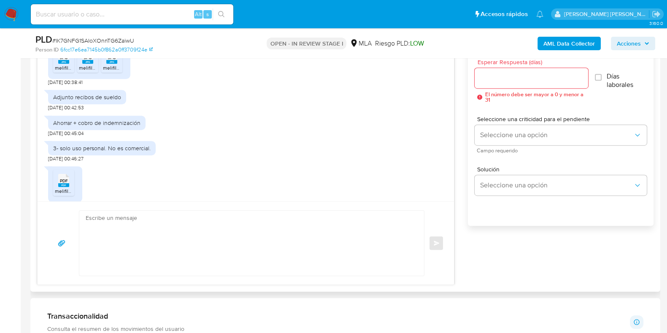
scroll to position [550, 0]
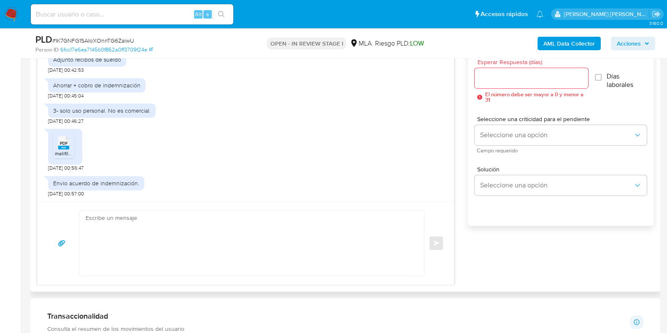
click at [65, 141] on span "PDF" at bounding box center [64, 143] width 8 height 5
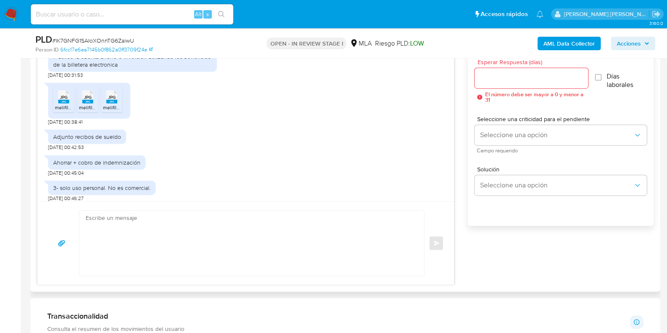
scroll to position [445, 0]
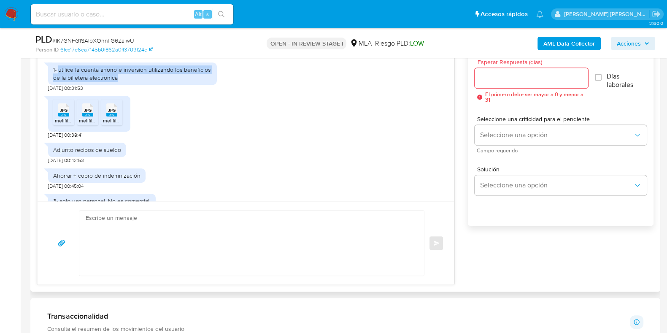
drag, startPoint x: 57, startPoint y: 84, endPoint x: 130, endPoint y: 92, distance: 72.6
click at [130, 81] on div "1- utilice la cuenta ahorro e inversion utilizando los beneficios de la billete…" at bounding box center [132, 73] width 159 height 15
copy div "utilice la cuenta ahorro e inversion utilizando los beneficios de la billetera …"
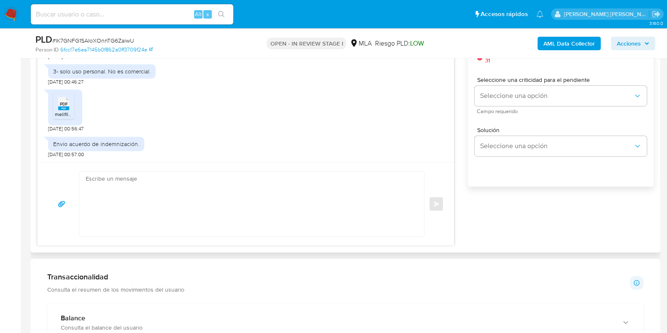
scroll to position [528, 0]
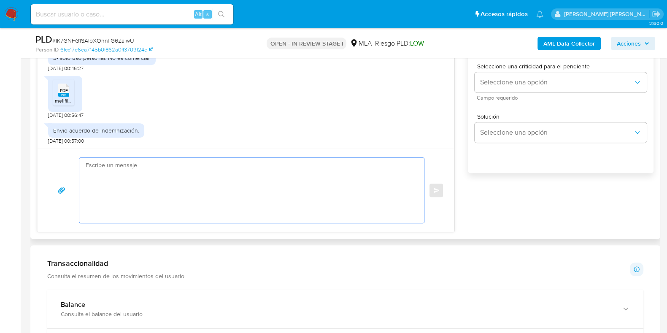
paste textarea "Hola, ¡Muchas gracias por tu respuesta! Confirmamos la recepción de la document…"
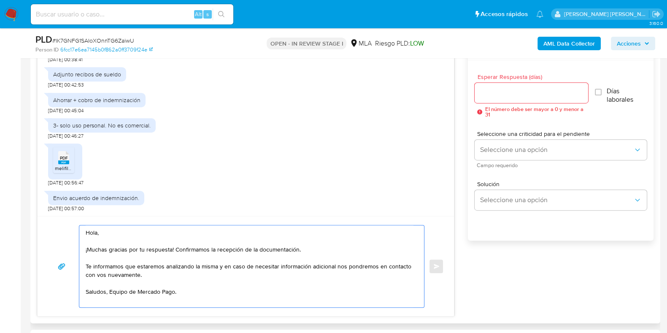
scroll to position [422, 0]
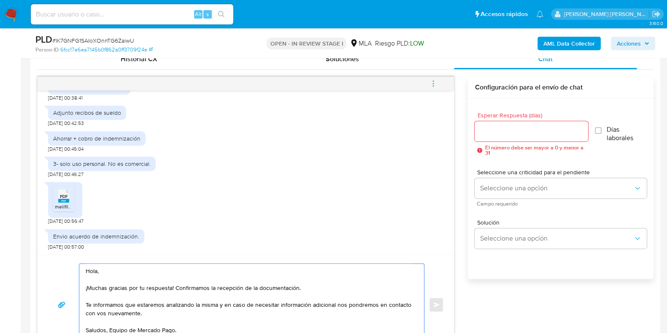
type textarea "Hola, ¡Muchas gracias por tu respuesta! Confirmamos la recepción de la document…"
click at [497, 128] on input "Esperar Respuesta (días)" at bounding box center [531, 131] width 113 height 11
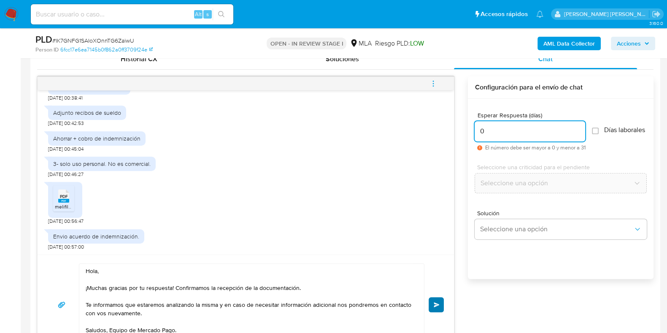
type input "0"
click at [439, 304] on span "Enviar" at bounding box center [437, 304] width 6 height 5
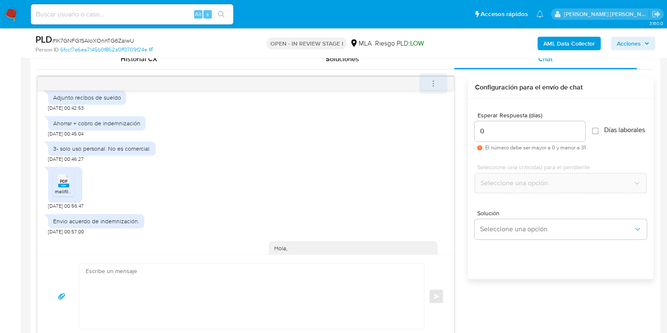
scroll to position [651, 0]
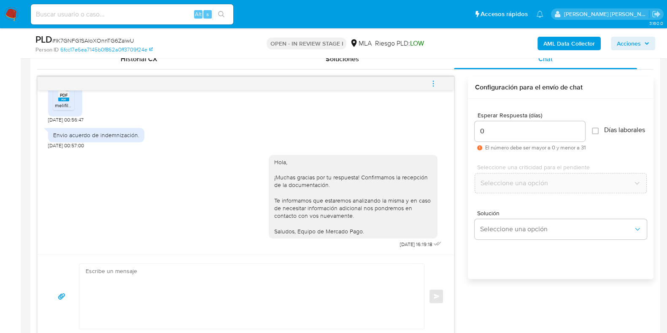
click at [435, 84] on icon "menu-action" at bounding box center [434, 84] width 8 height 8
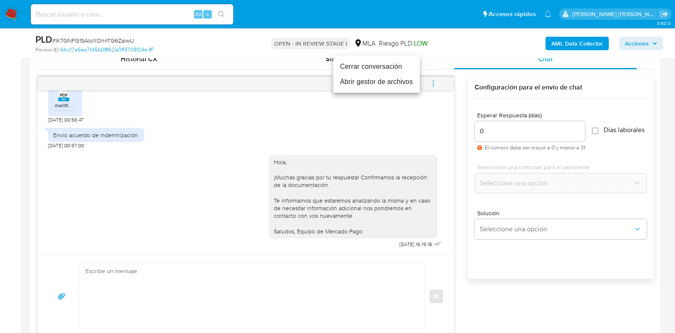
click at [374, 69] on li "Cerrar conversación" at bounding box center [376, 66] width 87 height 15
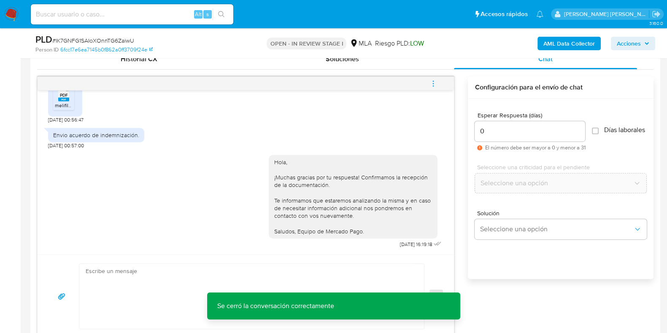
click at [108, 39] on span "# IK7GNFG1SAIoXOnnTG6ZaiwU" at bounding box center [93, 40] width 82 height 8
copy span "IK7GNFG1SAIoXOnnTG6ZaiwU"
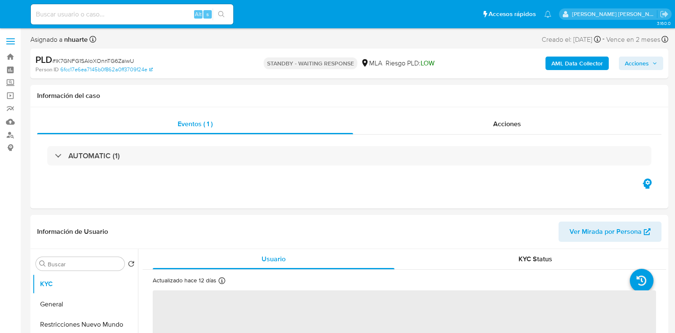
select select "10"
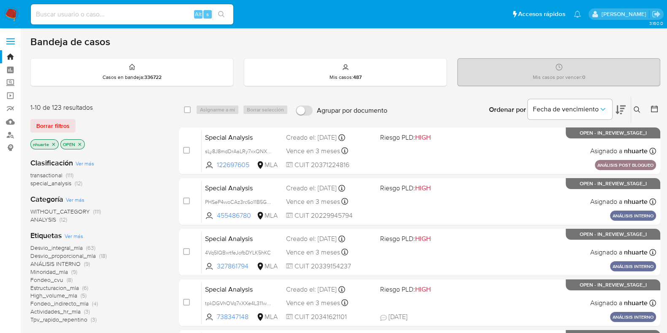
click at [638, 110] on icon at bounding box center [637, 109] width 6 height 6
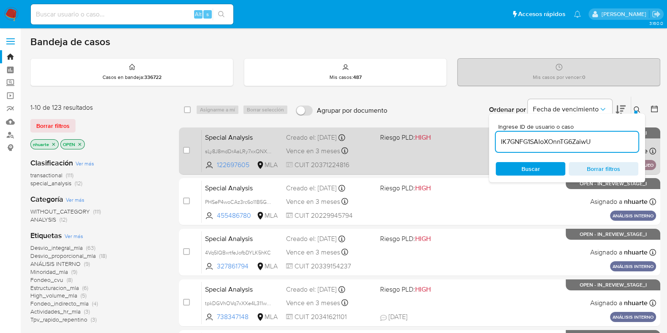
type input "IK7GNFG1SAIoXOnnTG6ZaiwU"
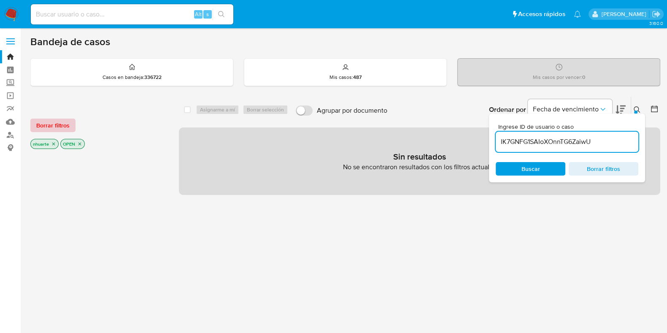
click at [56, 122] on span "Borrar filtros" at bounding box center [52, 125] width 33 height 12
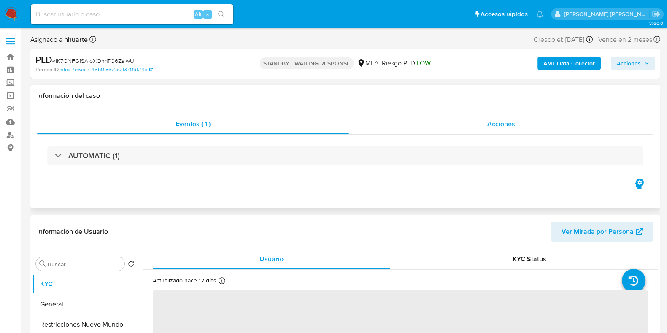
click at [500, 123] on span "Acciones" at bounding box center [502, 124] width 28 height 10
select select "10"
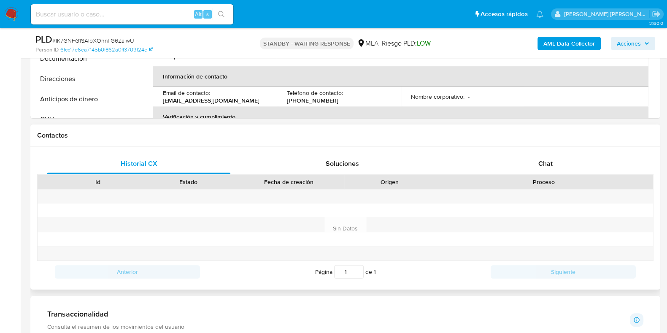
scroll to position [369, 0]
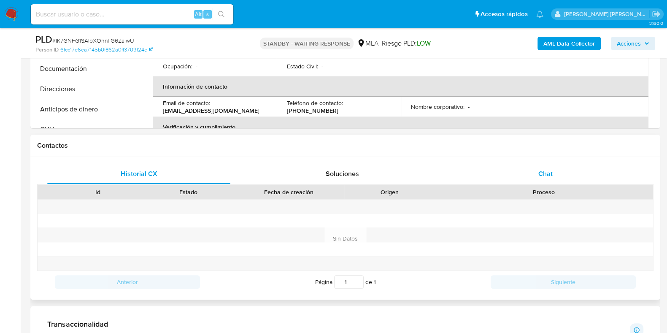
click at [542, 169] on span "Chat" at bounding box center [546, 174] width 14 height 10
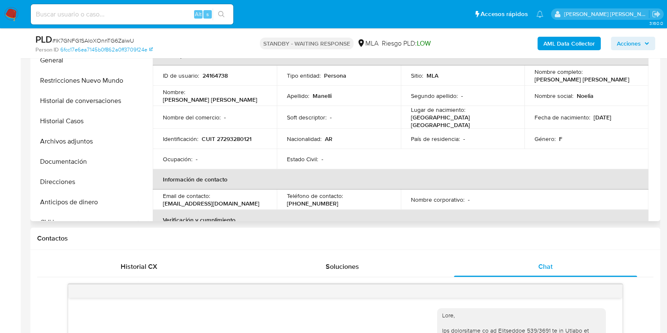
scroll to position [264, 0]
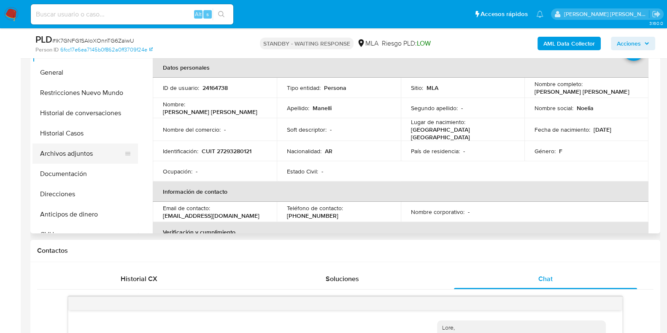
click at [89, 147] on button "Archivos adjuntos" at bounding box center [82, 154] width 99 height 20
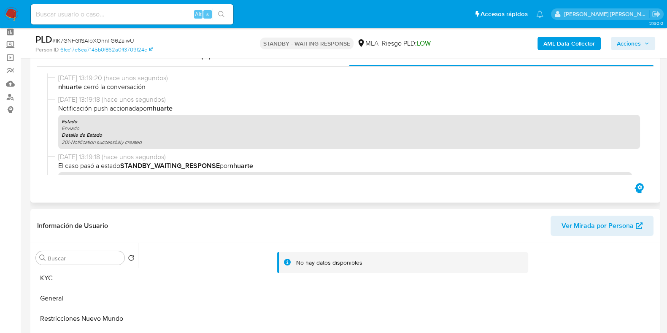
scroll to position [0, 0]
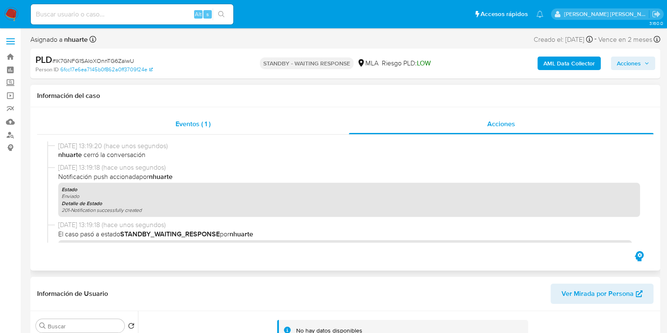
click at [190, 120] on span "Eventos ( 1 )" at bounding box center [193, 124] width 35 height 10
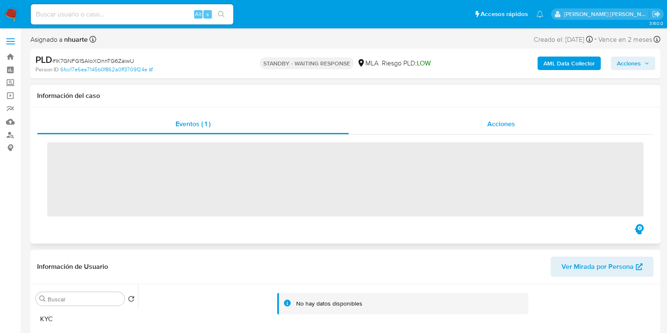
click at [494, 119] on span "Acciones" at bounding box center [502, 124] width 28 height 10
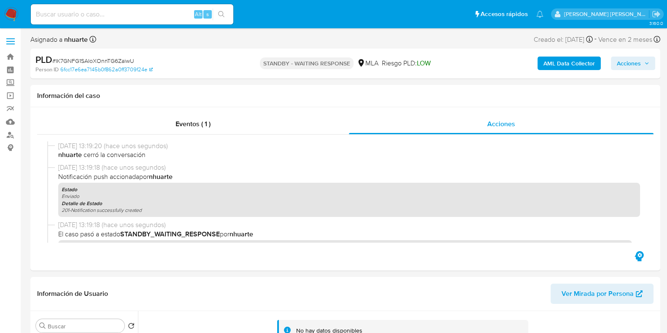
click at [564, 65] on b "AML Data Collector" at bounding box center [569, 64] width 51 height 14
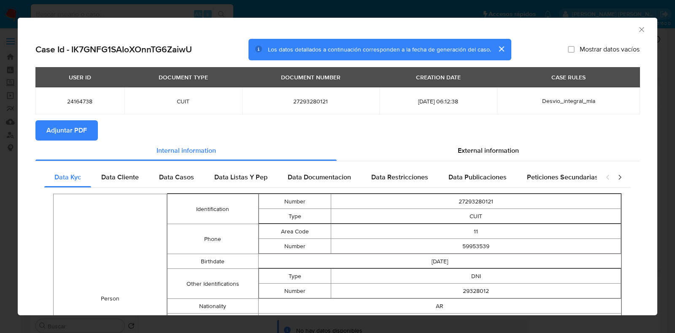
click at [84, 125] on span "Adjuntar PDF" at bounding box center [66, 130] width 41 height 19
drag, startPoint x: 631, startPoint y: 26, endPoint x: 566, endPoint y: 47, distance: 68.2
click at [638, 27] on icon "Cerrar ventana" at bounding box center [642, 29] width 8 height 8
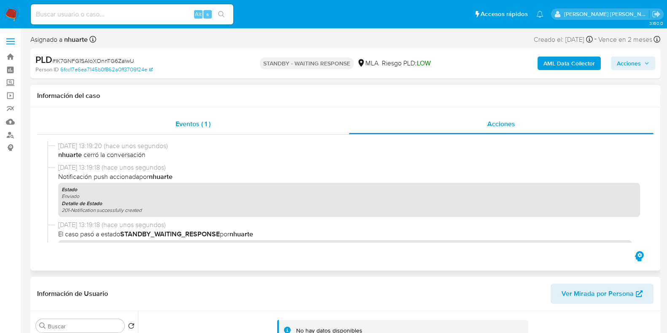
drag, startPoint x: 188, startPoint y: 117, endPoint x: 443, endPoint y: 119, distance: 255.0
click at [189, 117] on div "Eventos ( 1 )" at bounding box center [193, 124] width 312 height 20
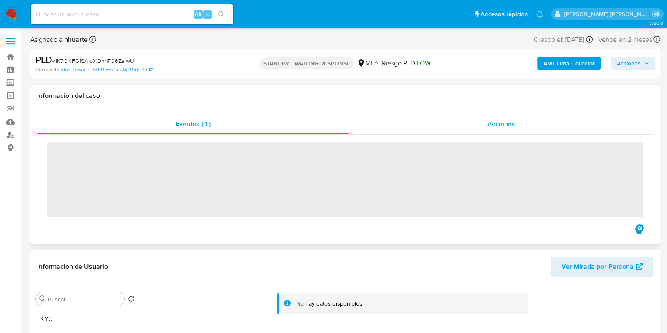
click at [500, 121] on span "Acciones" at bounding box center [502, 124] width 28 height 10
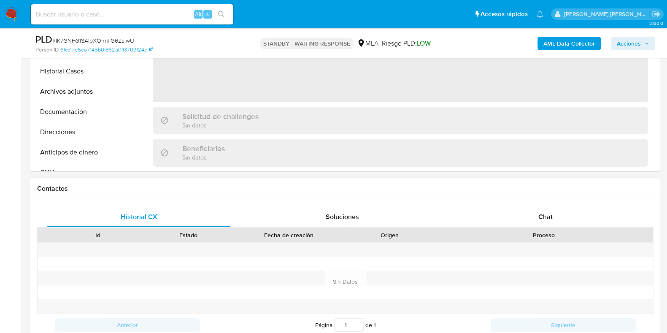
select select "10"
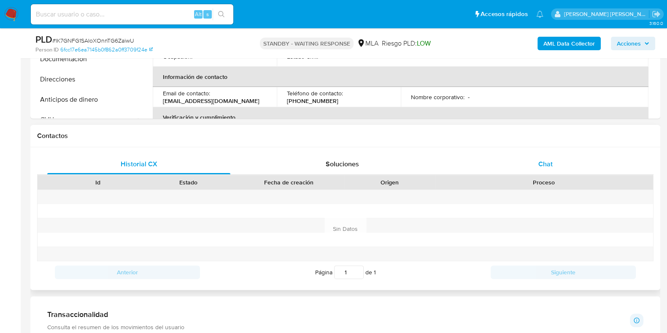
click at [546, 161] on span "Chat" at bounding box center [546, 164] width 14 height 10
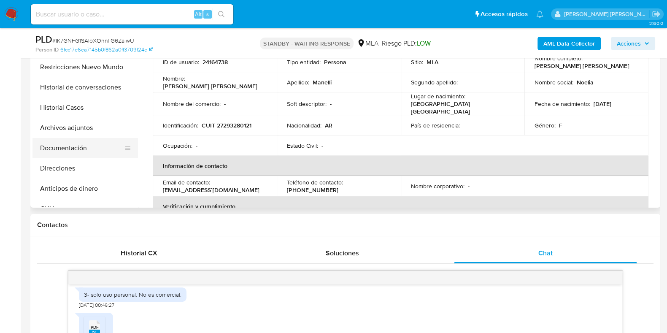
scroll to position [211, 0]
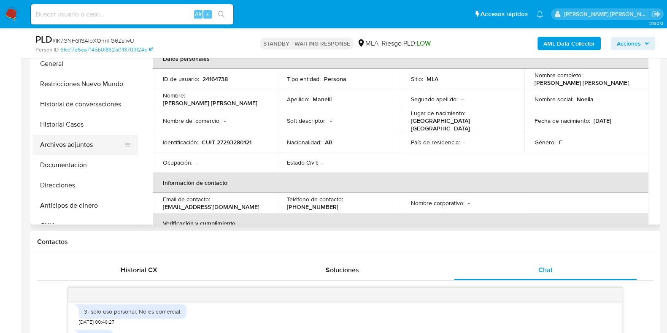
click at [61, 147] on button "Archivos adjuntos" at bounding box center [82, 145] width 99 height 20
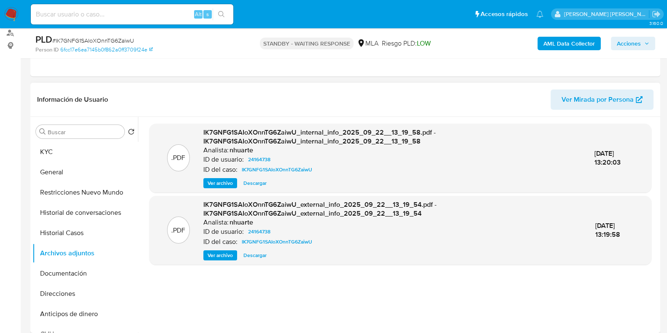
scroll to position [158, 0]
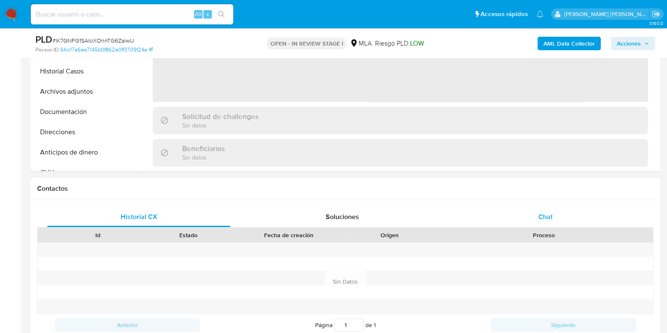
select select "10"
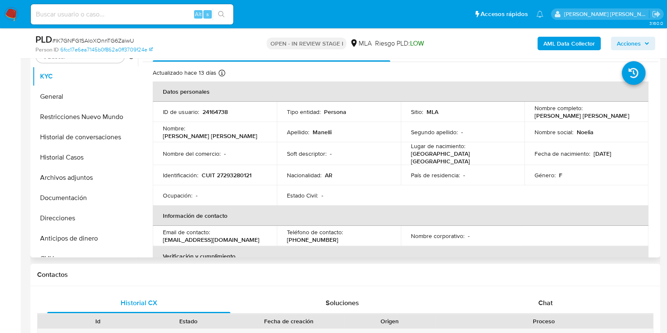
scroll to position [105, 0]
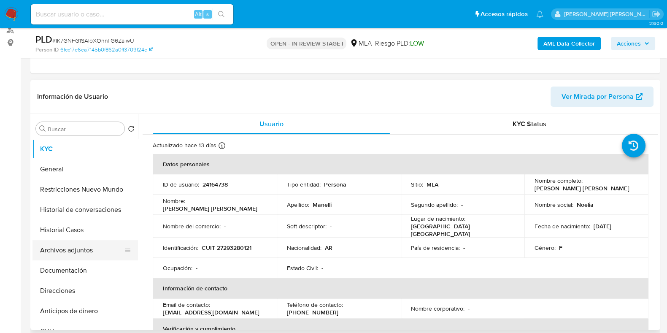
click at [79, 247] on button "Archivos adjuntos" at bounding box center [82, 250] width 99 height 20
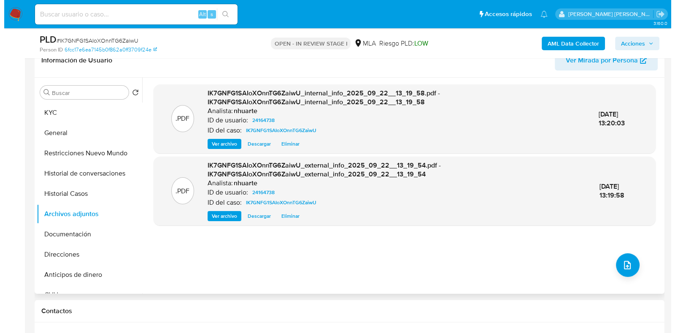
scroll to position [158, 0]
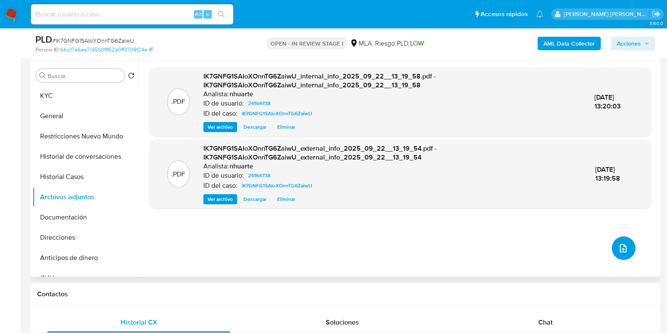
click at [619, 256] on button "upload-file" at bounding box center [624, 248] width 24 height 24
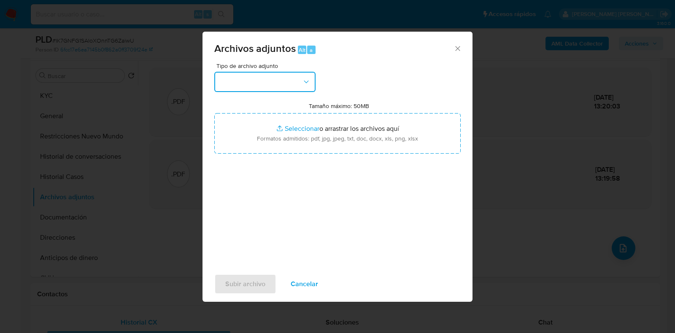
click at [302, 87] on button "button" at bounding box center [264, 82] width 101 height 20
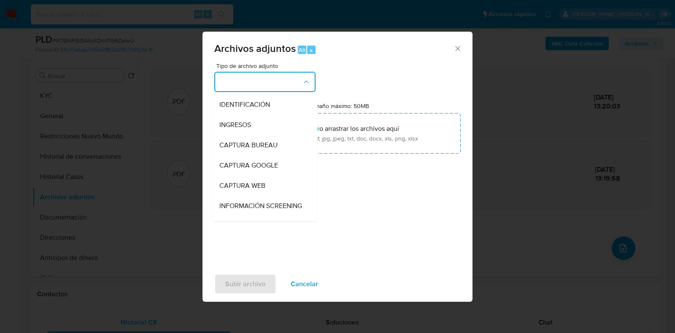
scroll to position [135, 0]
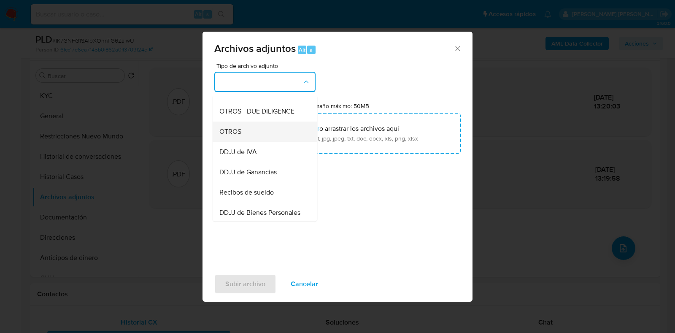
click at [270, 142] on div "OTROS" at bounding box center [263, 132] width 86 height 20
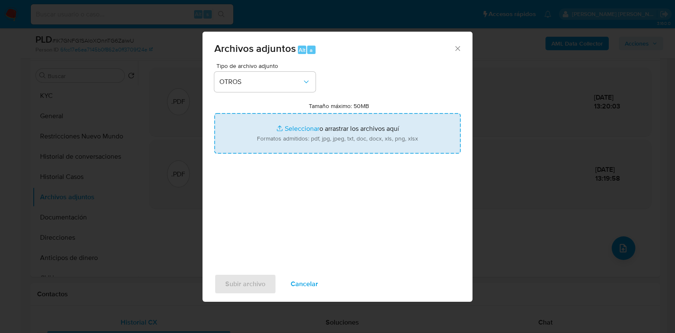
type input "C:\fakepath\Caselog IK7GNFG1SAIoXOnnTG6ZaiwU_2025_09_18_01_09_34.docx"
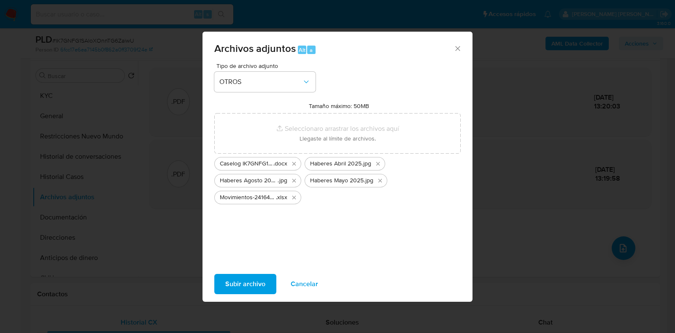
click at [247, 293] on span "Subir archivo" at bounding box center [245, 284] width 40 height 19
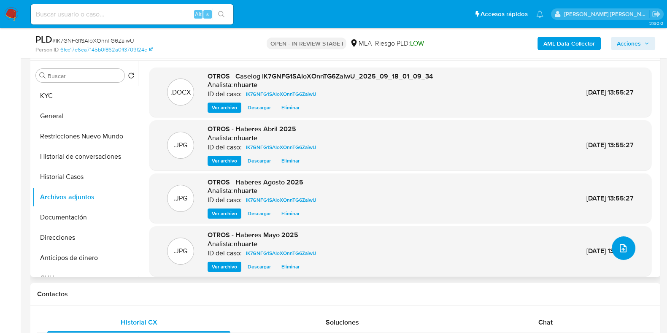
click at [618, 246] on icon "upload-file" at bounding box center [623, 248] width 10 height 10
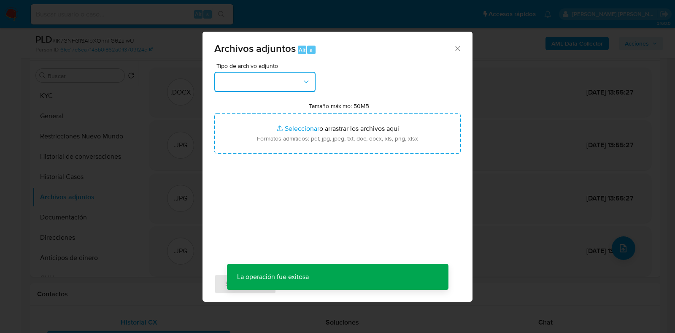
click at [306, 81] on icon "button" at bounding box center [306, 82] width 8 height 8
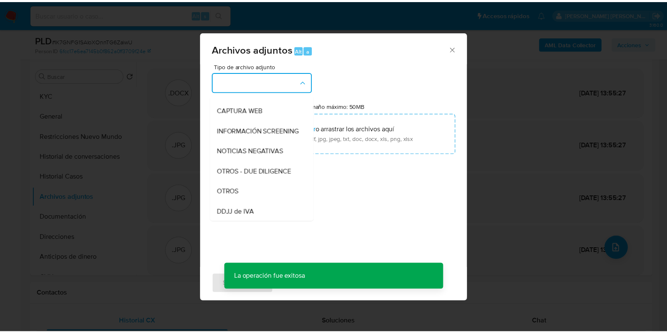
scroll to position [99, 0]
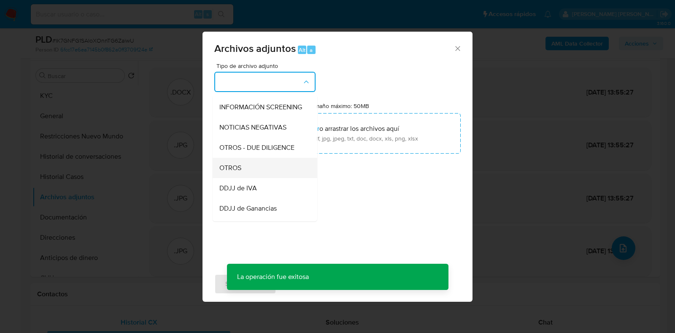
click at [255, 177] on div "OTROS" at bounding box center [263, 168] width 86 height 20
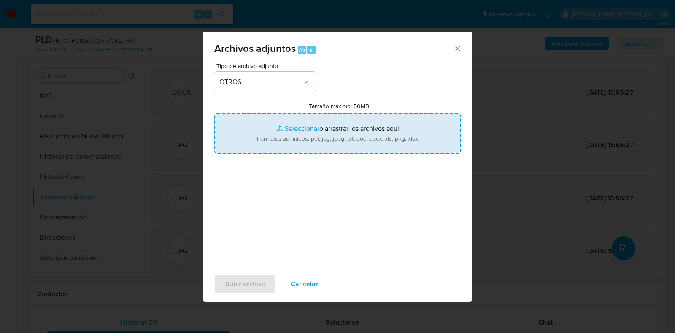
type input "C:\fakepath\Acuerdo conciliatorio.pdf"
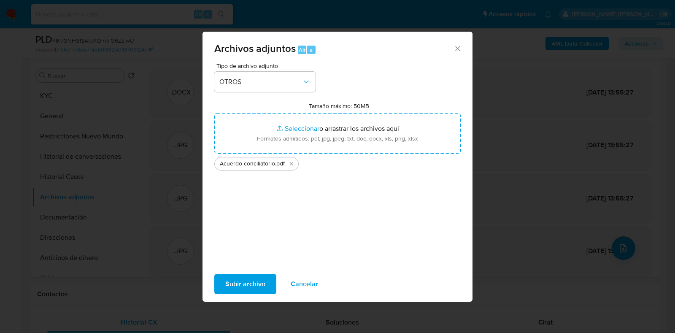
click at [254, 285] on span "Subir archivo" at bounding box center [245, 284] width 40 height 19
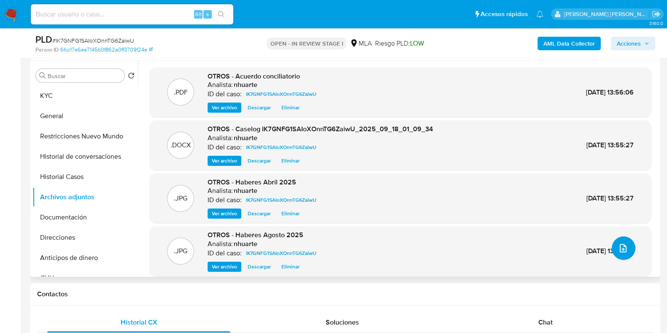
scroll to position [0, 0]
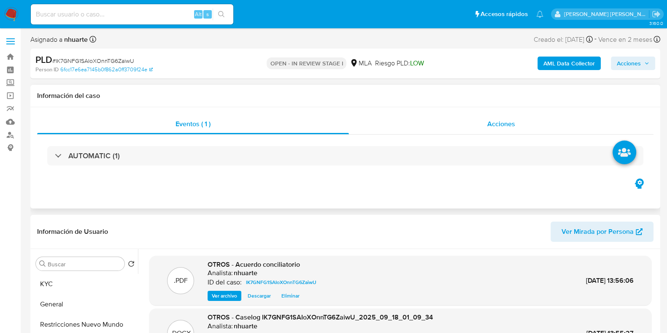
click at [497, 129] on span "Acciones" at bounding box center [502, 124] width 28 height 10
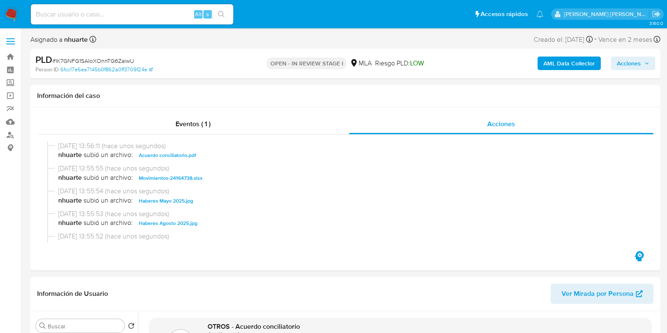
click at [643, 73] on div "AML Data Collector Acciones" at bounding box center [553, 64] width 204 height 20
click at [639, 65] on span "Acciones" at bounding box center [629, 64] width 24 height 14
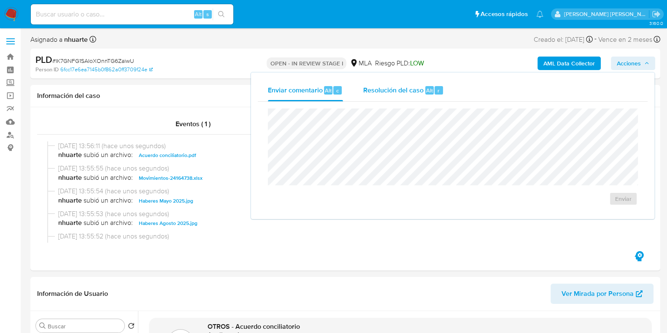
click at [409, 92] on span "Resolución del caso" at bounding box center [393, 90] width 60 height 10
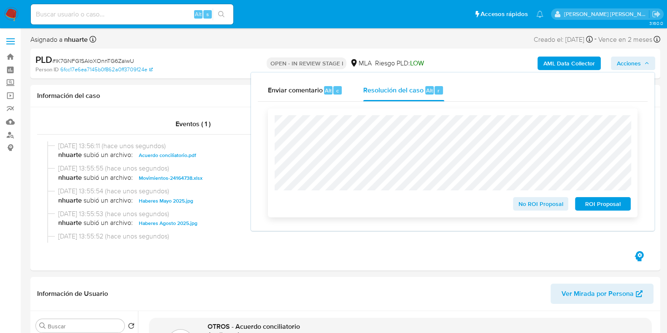
click at [530, 208] on span "No ROI Proposal" at bounding box center [541, 204] width 44 height 12
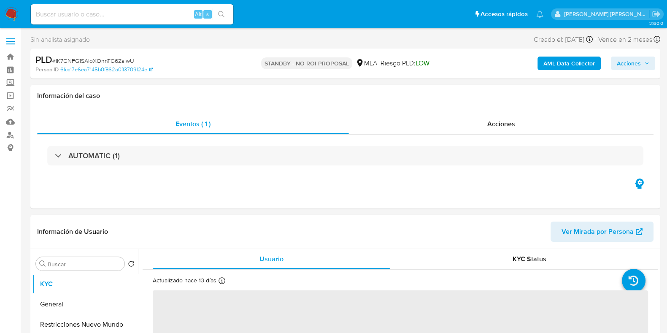
select select "10"
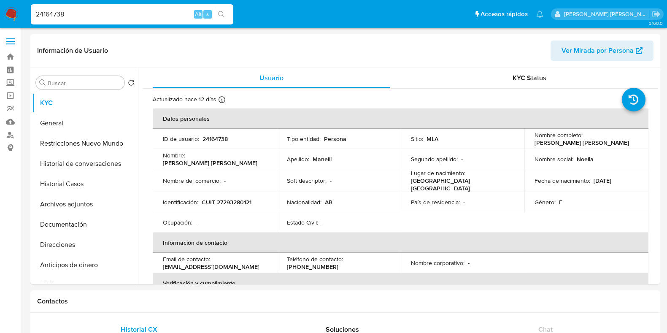
select select "10"
drag, startPoint x: 0, startPoint y: 0, endPoint x: 31, endPoint y: 17, distance: 35.7
click at [31, 17] on input "24164738" at bounding box center [132, 14] width 203 height 11
paste input "406792766"
type input "406792766"
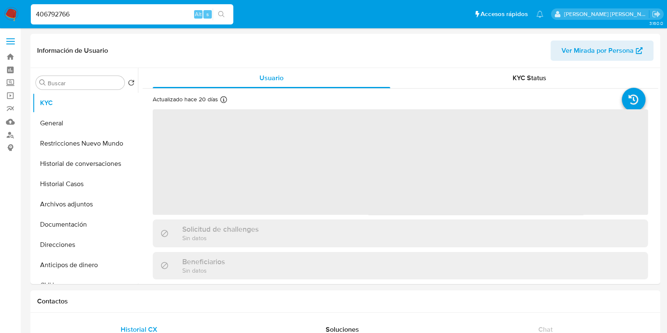
select select "10"
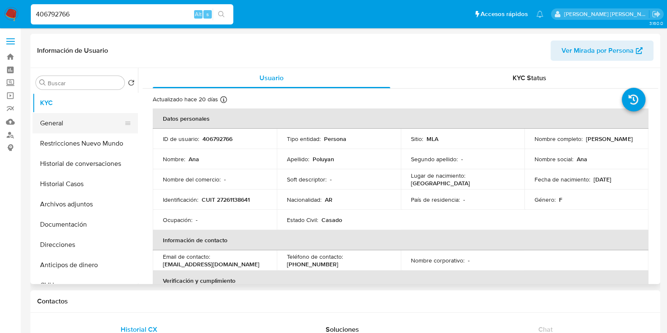
click at [83, 119] on button "General" at bounding box center [82, 123] width 99 height 20
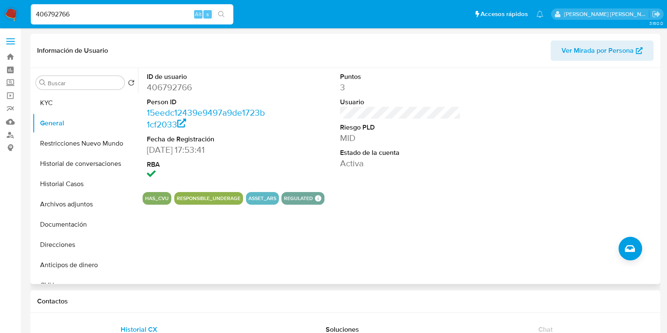
click at [178, 85] on dd "406792766" at bounding box center [207, 87] width 121 height 12
copy dd "406792766"
click at [76, 187] on button "Historial Casos" at bounding box center [82, 184] width 99 height 20
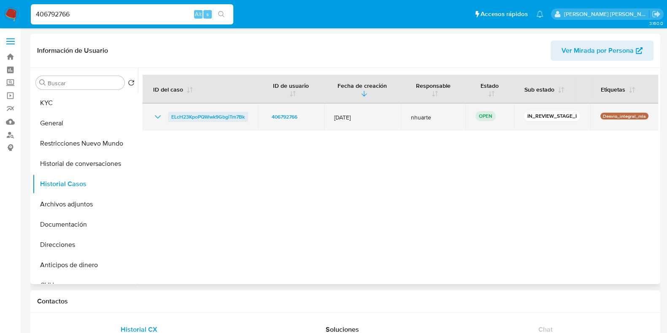
click at [215, 119] on span "ELcH23KpoPQWwk9GbgiTm7Bk" at bounding box center [207, 117] width 73 height 10
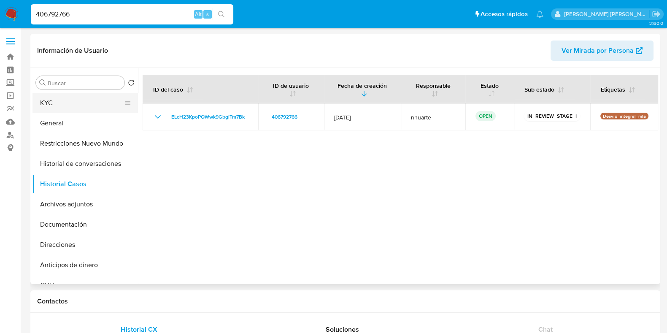
click at [75, 111] on button "KYC" at bounding box center [82, 103] width 99 height 20
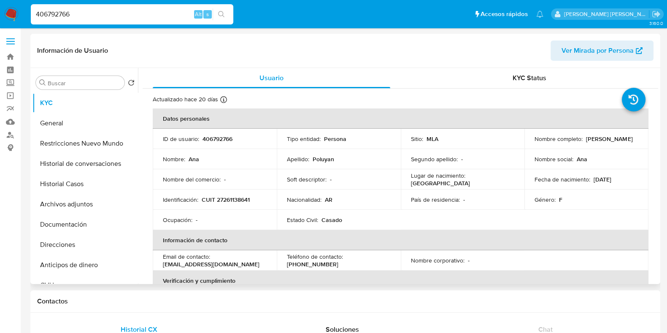
click at [218, 140] on p "406792766" at bounding box center [218, 139] width 30 height 8
copy p "406792766"
drag, startPoint x: 78, startPoint y: 14, endPoint x: 32, endPoint y: 11, distance: 46.1
click at [32, 11] on input "406792766" at bounding box center [132, 14] width 203 height 11
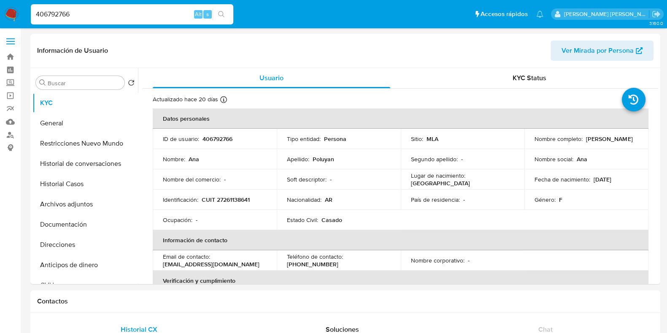
paste input "163199681"
type input "163199681"
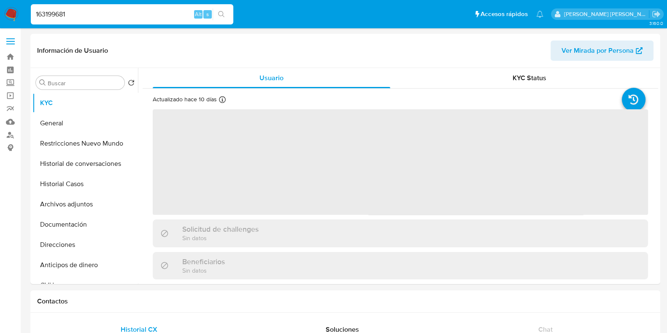
select select "10"
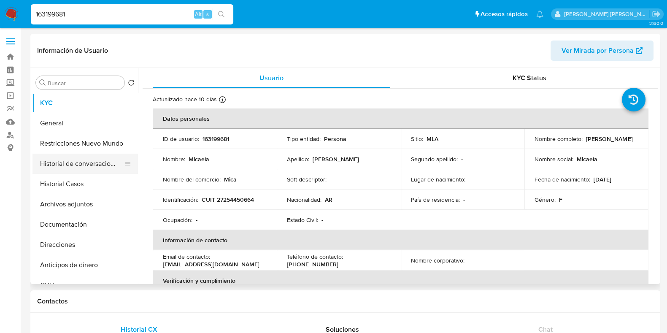
click at [81, 171] on button "Historial de conversaciones" at bounding box center [82, 164] width 99 height 20
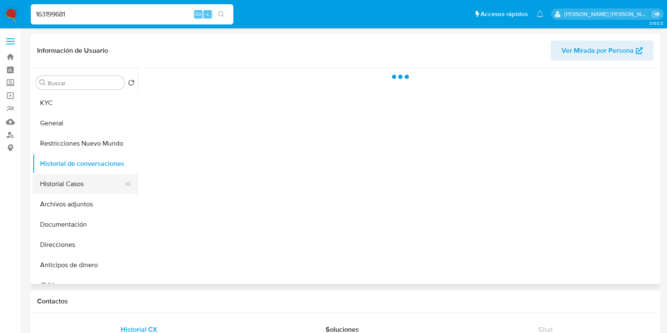
click at [80, 175] on button "Historial Casos" at bounding box center [82, 184] width 99 height 20
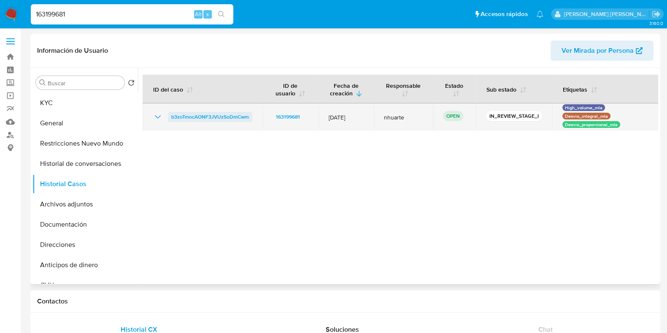
click at [233, 121] on span "b3zoTmocAONF3JVUzSoDmCwm" at bounding box center [210, 117] width 78 height 10
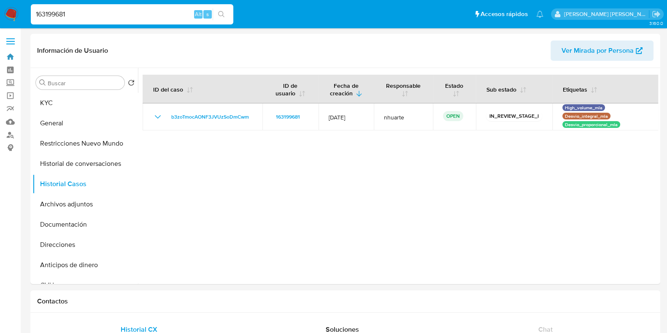
drag, startPoint x: 8, startPoint y: 60, endPoint x: 36, endPoint y: 3, distance: 62.7
click at [8, 60] on link "Bandeja" at bounding box center [50, 56] width 100 height 13
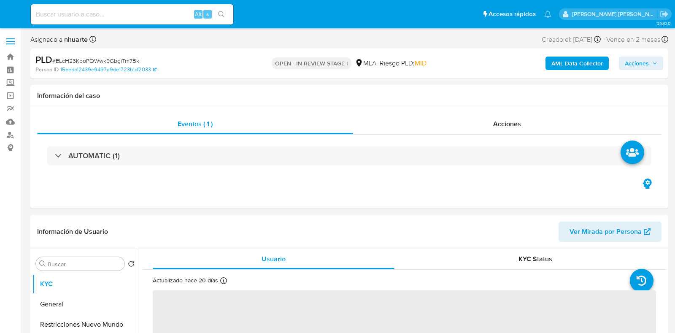
select select "10"
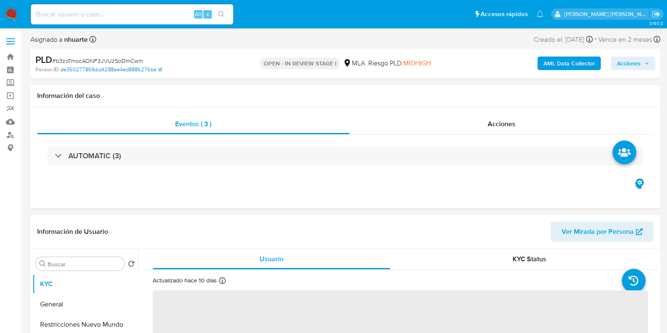
select select "10"
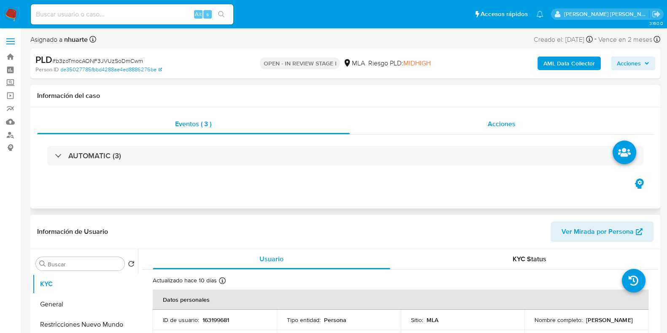
click at [511, 130] on div "Acciones" at bounding box center [502, 124] width 304 height 20
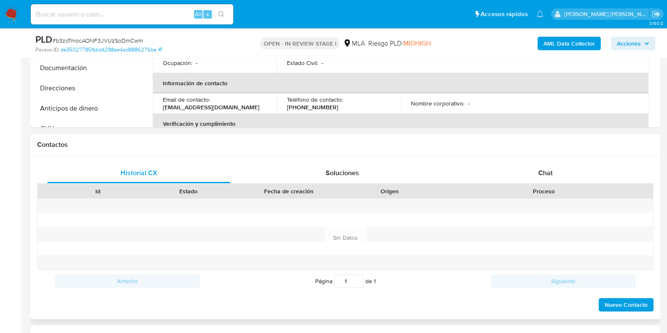
scroll to position [317, 0]
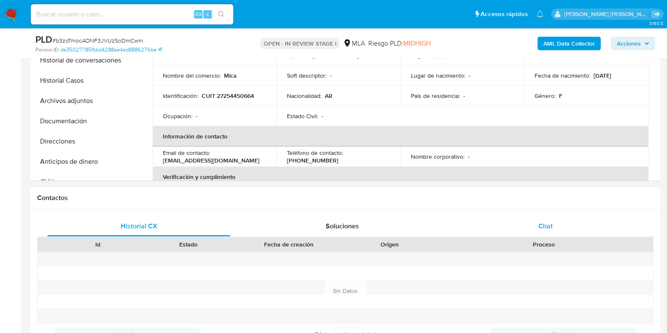
click at [548, 162] on table "Datos personales ID de usuario : 163199681 Tipo entidad : Persona Sitio : MLA N…" at bounding box center [401, 157] width 496 height 304
click at [547, 225] on span "Chat" at bounding box center [546, 226] width 14 height 10
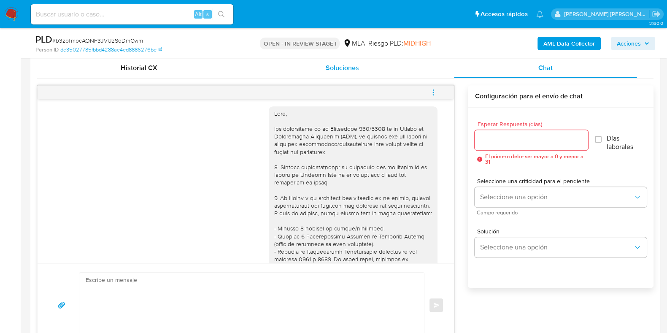
scroll to position [0, 0]
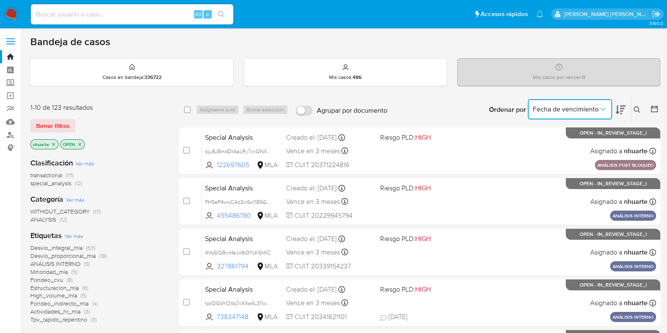
click at [602, 113] on button "Fecha de vencimiento" at bounding box center [570, 109] width 84 height 20
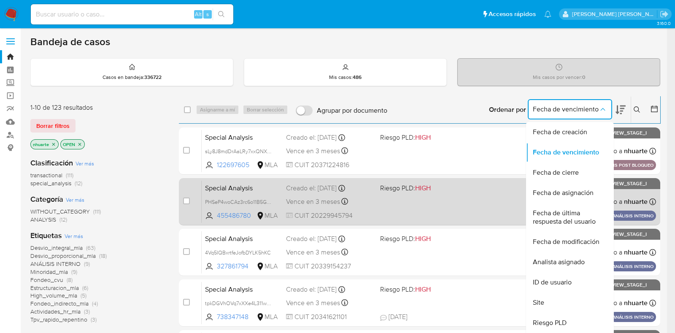
click at [570, 220] on span "Fecha de última respuesta del usuario" at bounding box center [567, 217] width 69 height 17
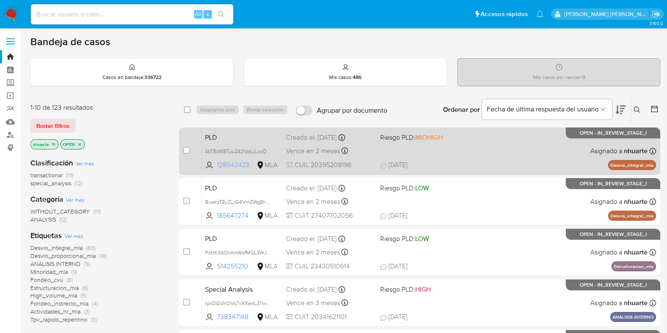
click at [237, 164] on span "128542423" at bounding box center [236, 164] width 38 height 9
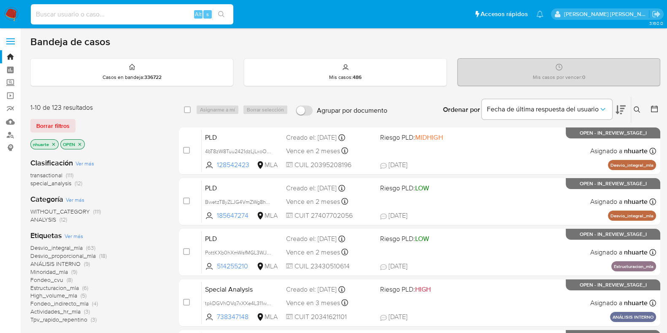
click at [77, 14] on input at bounding box center [132, 14] width 203 height 11
paste input "652775265"
type input "652775265"
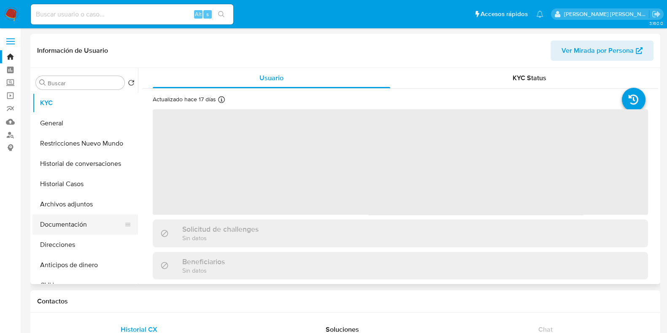
click at [70, 222] on button "Documentación" at bounding box center [82, 224] width 99 height 20
select select "10"
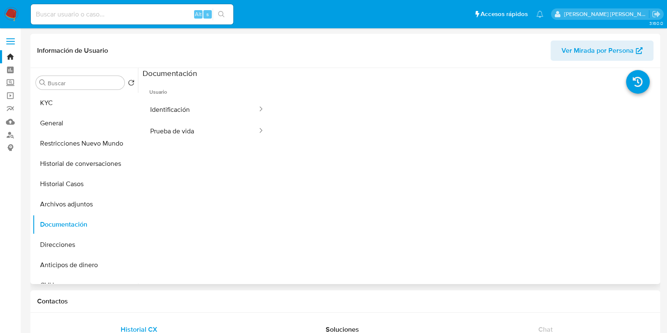
click at [190, 109] on button "Identificación" at bounding box center [201, 110] width 116 height 22
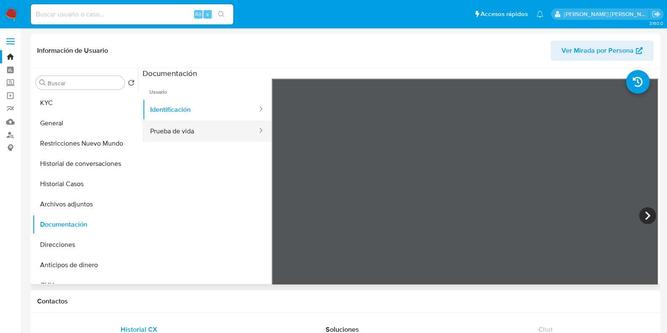
click at [189, 131] on button "Prueba de vida" at bounding box center [201, 131] width 116 height 22
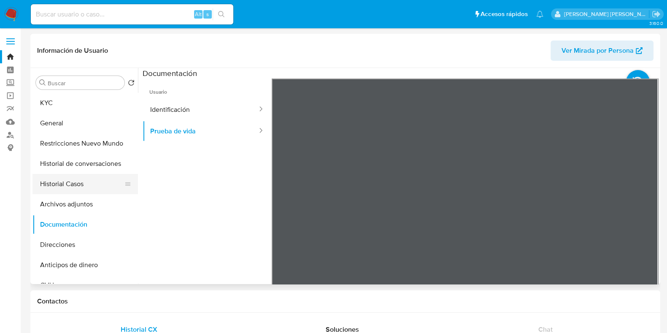
click at [82, 179] on button "Historial Casos" at bounding box center [82, 184] width 99 height 20
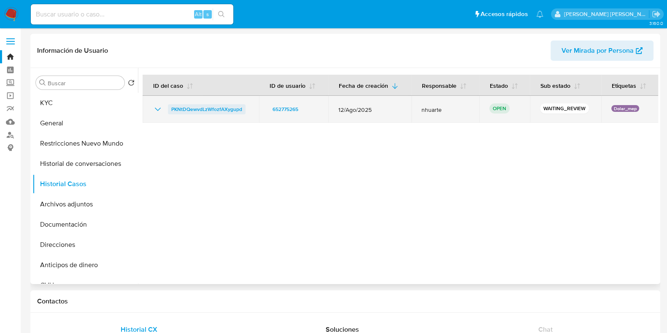
click at [217, 106] on span "PKNtDQewvdLzWfozfAXygupd" at bounding box center [206, 109] width 71 height 10
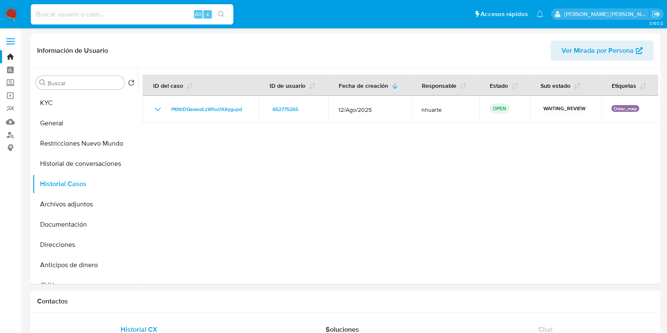
click at [70, 12] on input at bounding box center [132, 14] width 203 height 11
paste input "1255143418"
type input "1255143418"
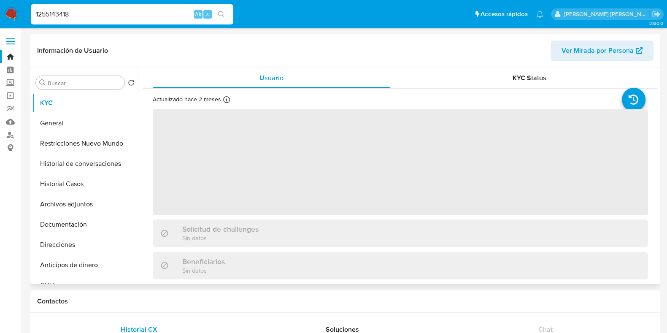
select select "10"
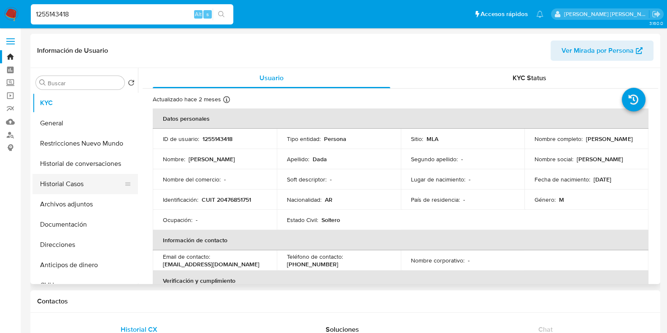
click at [51, 182] on button "Historial Casos" at bounding box center [82, 184] width 99 height 20
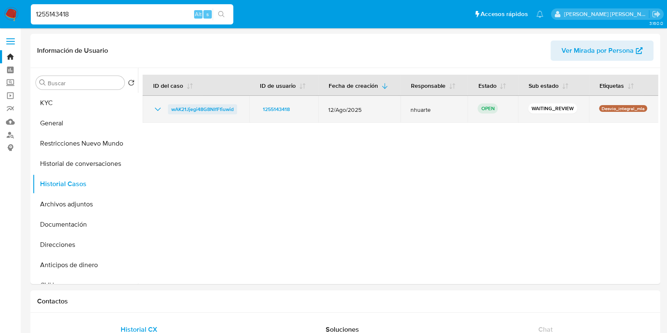
click at [228, 109] on span "wAK21Jjegi48G8NlfFfiuwid" at bounding box center [202, 109] width 62 height 10
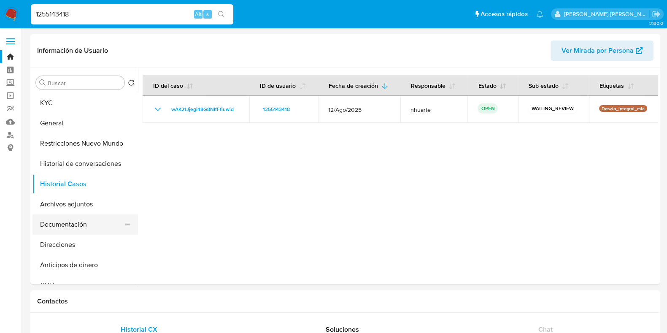
click at [61, 225] on button "Documentación" at bounding box center [82, 224] width 99 height 20
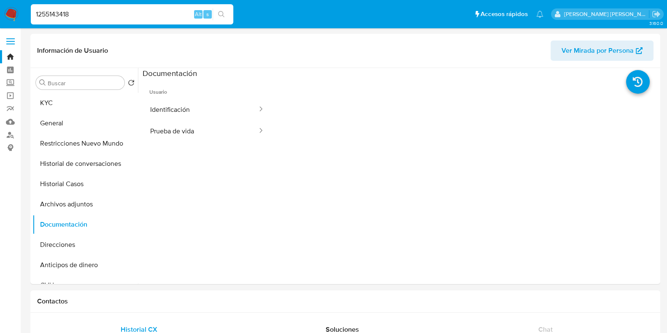
click at [182, 108] on button "Identificación" at bounding box center [201, 110] width 116 height 22
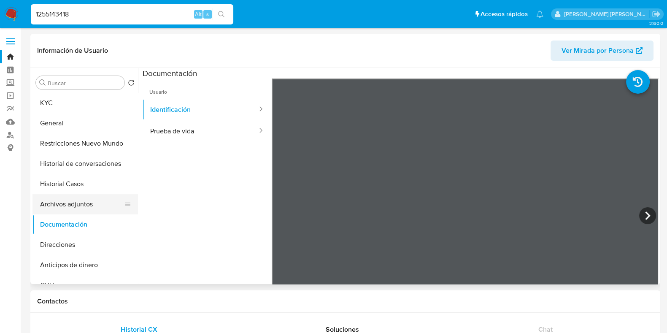
click at [70, 206] on button "Archivos adjuntos" at bounding box center [82, 204] width 99 height 20
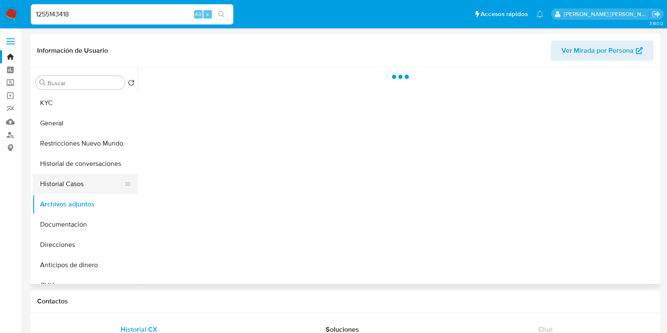
click at [76, 186] on button "Historial Casos" at bounding box center [82, 184] width 99 height 20
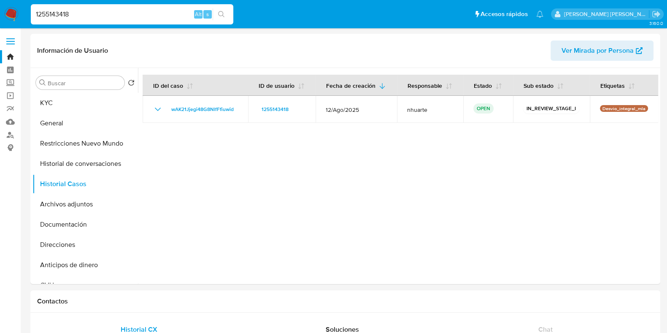
drag, startPoint x: 80, startPoint y: 16, endPoint x: 19, endPoint y: 21, distance: 61.5
click at [19, 21] on nav "Pausado Ver notificaciones 1255143418 Alt s Accesos rápidos Presiona las siguie…" at bounding box center [333, 14] width 667 height 28
paste input "461275960"
type input "1461275960"
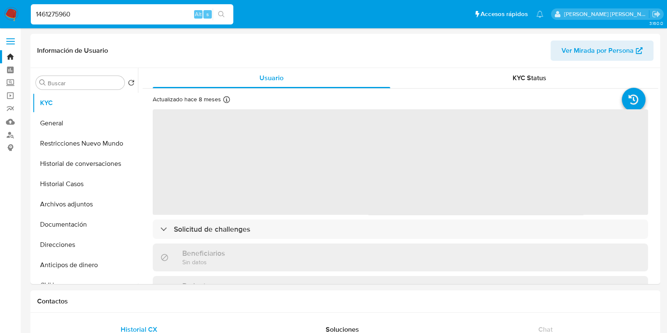
select select "10"
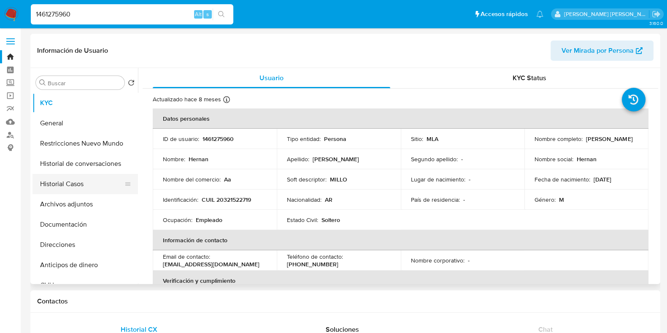
click at [100, 184] on button "Historial Casos" at bounding box center [82, 184] width 99 height 20
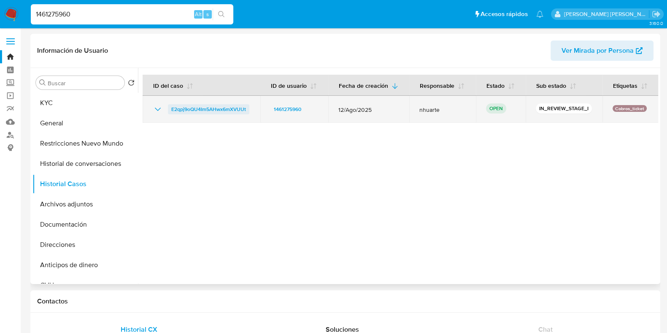
click at [195, 108] on span "E2qpj9oQU4Im5AHwx6mXVUUt" at bounding box center [208, 109] width 75 height 10
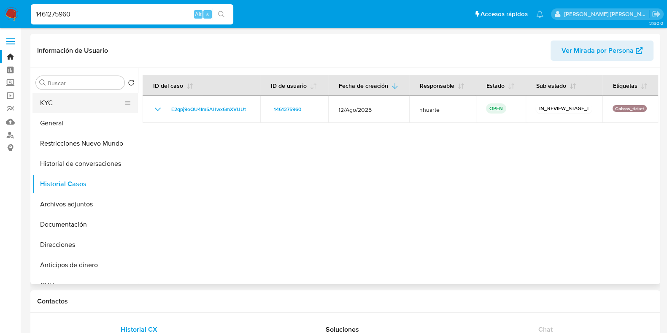
click at [78, 104] on button "KYC" at bounding box center [82, 103] width 99 height 20
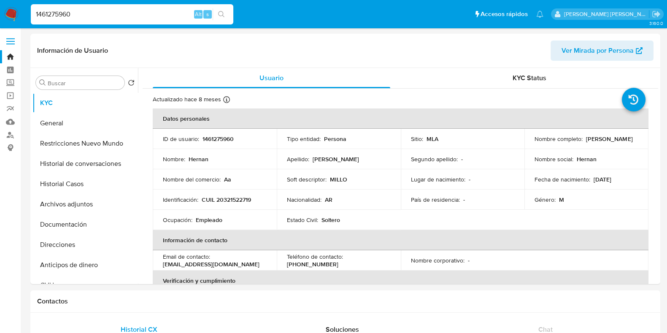
drag, startPoint x: 74, startPoint y: 16, endPoint x: 31, endPoint y: 17, distance: 43.1
click at [31, 17] on input "1461275960" at bounding box center [132, 14] width 203 height 11
paste input "652775265"
type input "652775265"
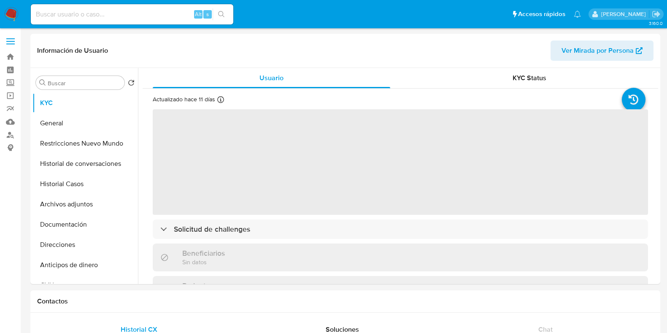
select select "10"
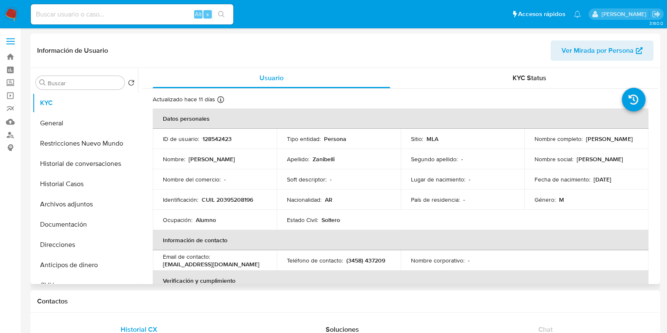
click at [88, 190] on button "Historial Casos" at bounding box center [86, 184] width 106 height 20
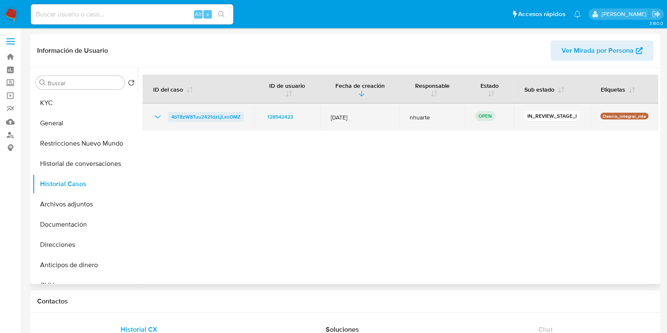
click at [217, 120] on span "4bT8zW8Tuu2421dzLjLxoOMZ" at bounding box center [205, 117] width 69 height 10
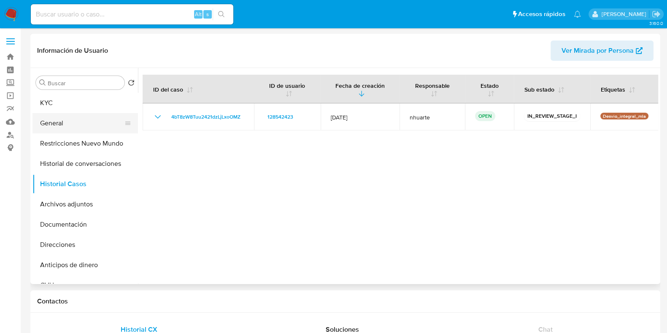
click at [53, 128] on button "General" at bounding box center [82, 123] width 99 height 20
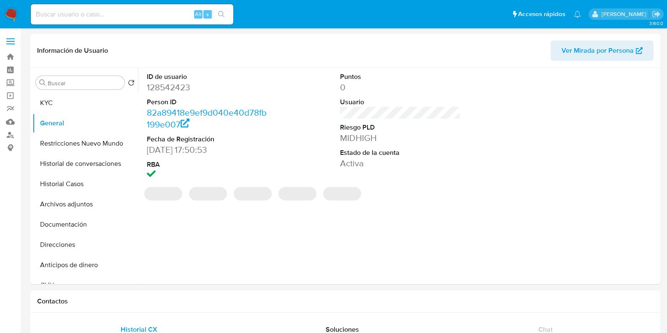
click at [173, 89] on dd "128542423" at bounding box center [207, 87] width 121 height 12
copy dd "128542423"
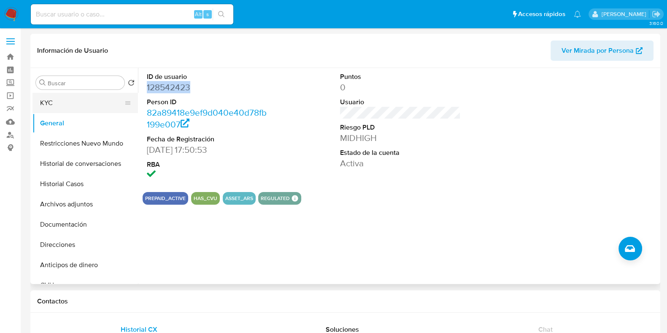
click at [76, 102] on button "KYC" at bounding box center [82, 103] width 99 height 20
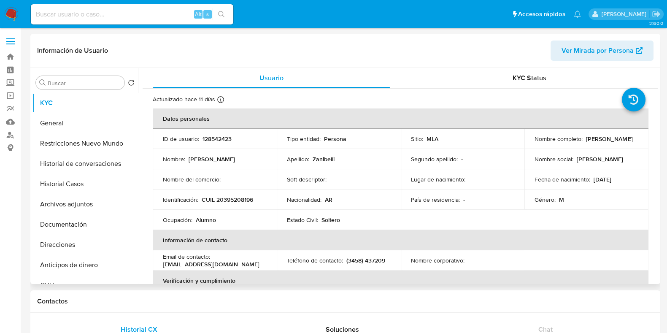
click at [234, 200] on p "CUIL 20395208196" at bounding box center [227, 200] width 51 height 8
copy p "20395208196"
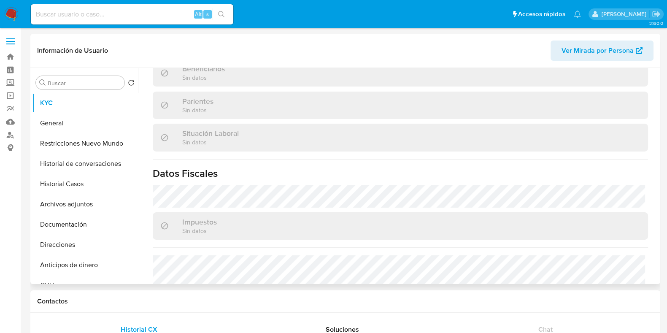
scroll to position [444, 0]
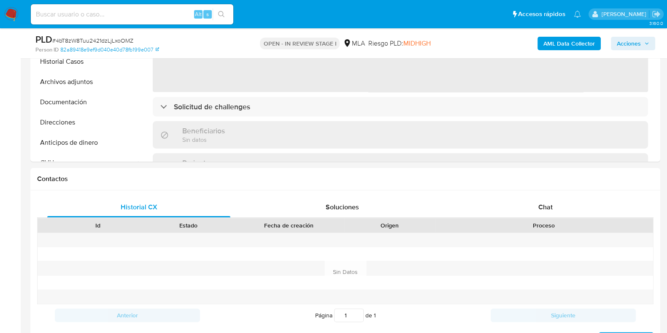
scroll to position [317, 0]
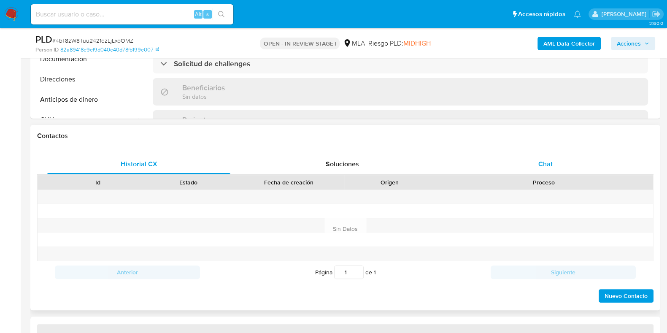
click at [543, 154] on div "Chat" at bounding box center [545, 164] width 183 height 20
select select "10"
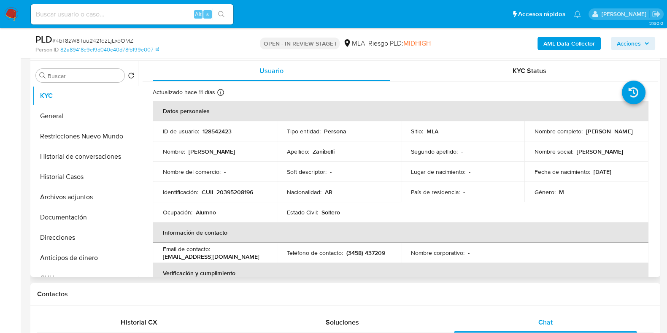
scroll to position [105, 0]
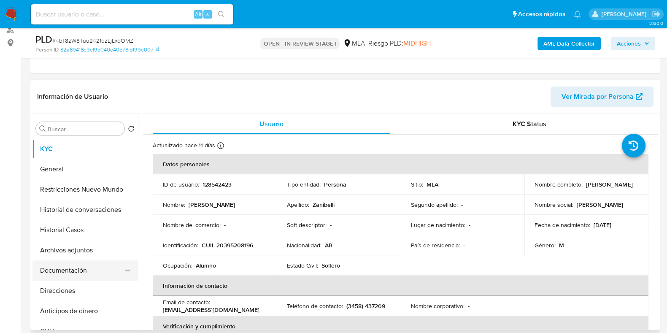
click at [74, 269] on button "Documentación" at bounding box center [82, 270] width 99 height 20
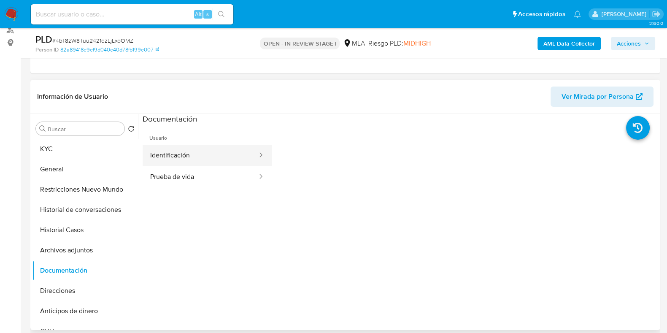
click at [193, 156] on button "Identificación" at bounding box center [201, 156] width 116 height 22
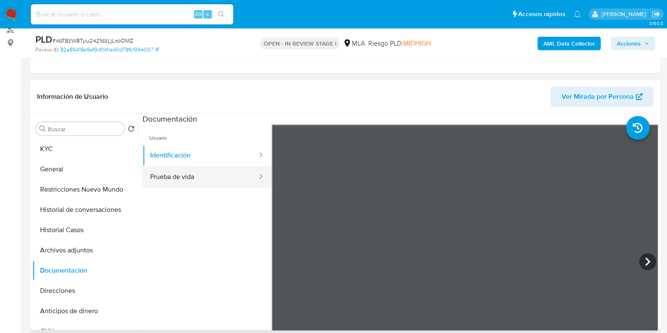
click at [167, 178] on button "Prueba de vida" at bounding box center [201, 177] width 116 height 22
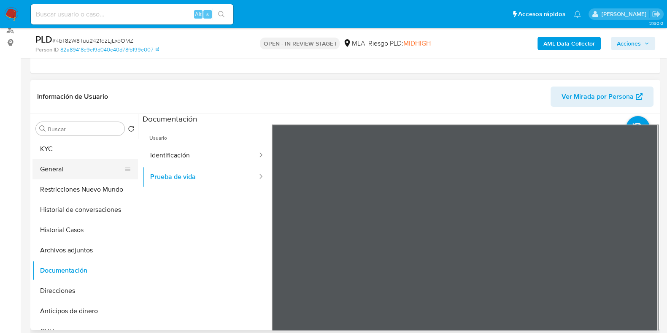
click at [70, 165] on button "General" at bounding box center [82, 169] width 99 height 20
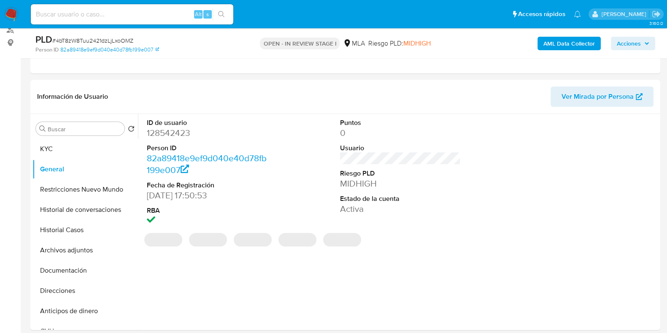
click at [183, 132] on dd "128542423" at bounding box center [207, 133] width 121 height 12
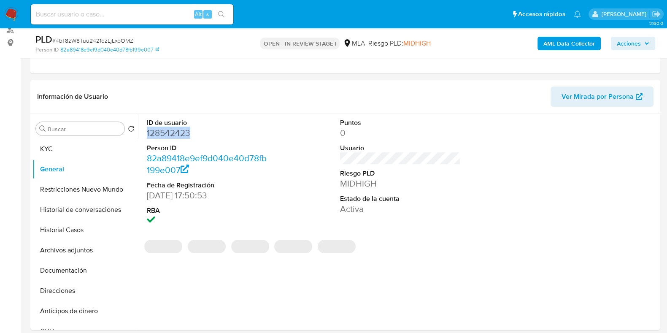
copy dd "128542423"
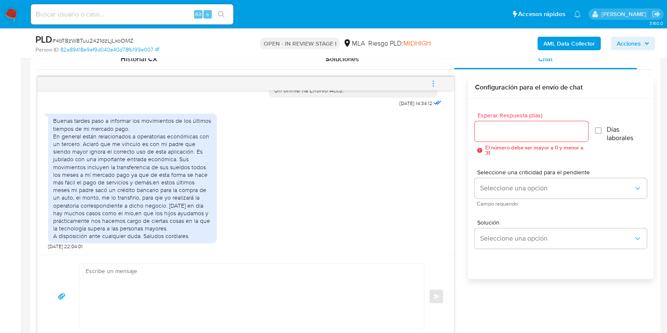
scroll to position [475, 0]
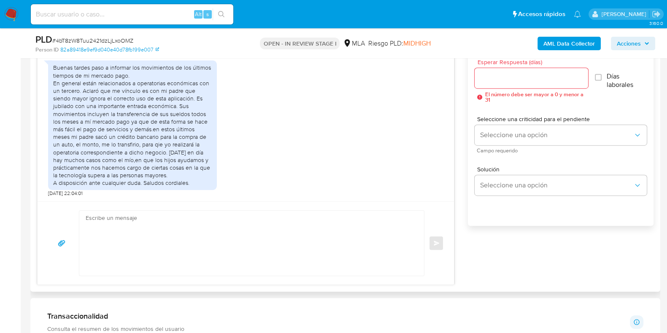
click at [160, 248] on textarea at bounding box center [250, 243] width 328 height 65
paste textarea "Hola, ¡Muchas gracias por tu respuesta!"
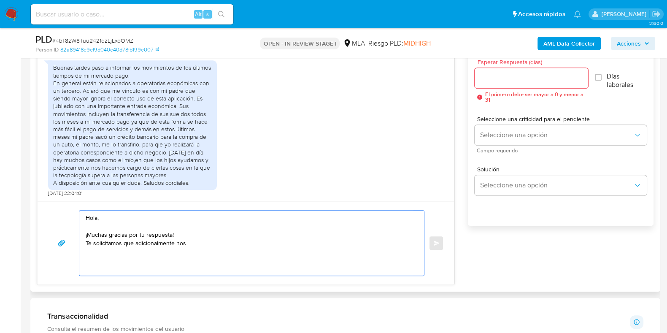
click at [195, 247] on textarea "Hola, ¡Muchas gracias por tu respuesta! Te solicitamos que adicionalmente nos" at bounding box center [250, 243] width 328 height 65
paste textarea "el vínculo con las siguientes contrapartes con las que operaste, el motivo de l…"
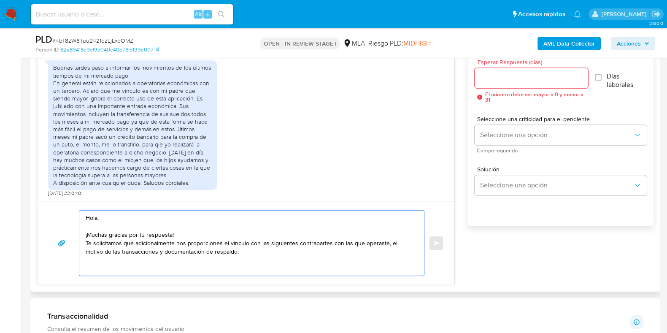
click at [106, 260] on textarea "Hola, ¡Muchas gracias por tu respuesta! Te solicitamos que adicionalmente nos p…" at bounding box center [250, 243] width 328 height 65
drag, startPoint x: 106, startPoint y: 260, endPoint x: 97, endPoint y: 261, distance: 8.5
click at [101, 261] on textarea "Hola, ¡Muchas gracias por tu respuesta! Te solicitamos que adicionalmente nos p…" at bounding box center [250, 243] width 328 height 65
click at [93, 260] on textarea "Hola, ¡Muchas gracias por tu respuesta! Te solicitamos que adicionalmente nos p…" at bounding box center [250, 243] width 328 height 65
click at [223, 251] on textarea "Hola, ¡Muchas gracias por tu respuesta! Te solicitamos que adicionalmente nos p…" at bounding box center [250, 243] width 328 height 65
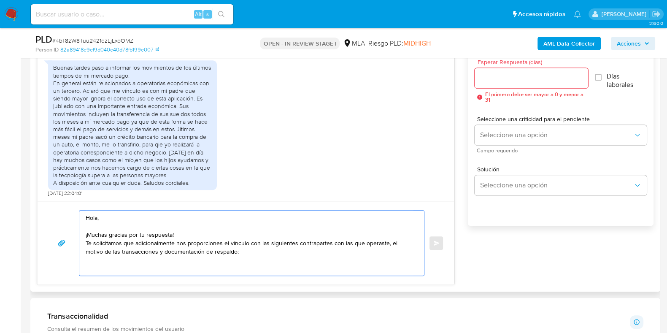
paste textarea "27210462215 [PERSON_NAME] del [PERSON_NAME] 20255882202 name: [PERSON_NAME] || …"
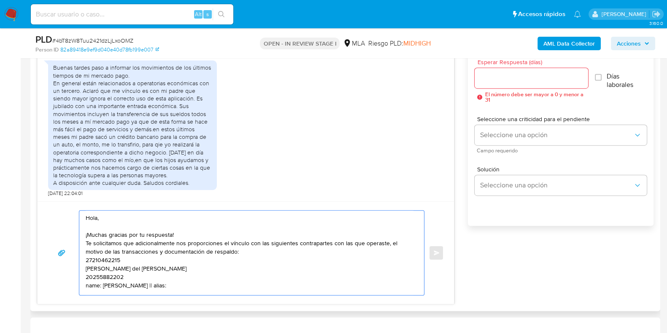
scroll to position [3, 0]
paste textarea "20433415508 [PERSON_NAME]"
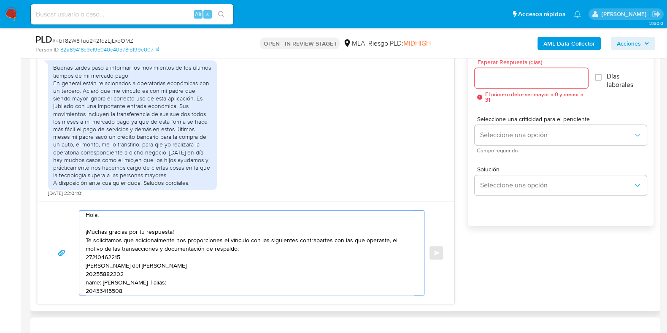
click at [130, 255] on textarea "Hola, ¡Muchas gracias por tu respuesta! Te solicitamos que adicionalmente nos p…" at bounding box center [250, 253] width 328 height 84
click at [133, 267] on textarea "Hola, ¡Muchas gracias por tu respuesta! Te solicitamos que adicionalmente nos p…" at bounding box center [250, 253] width 328 height 84
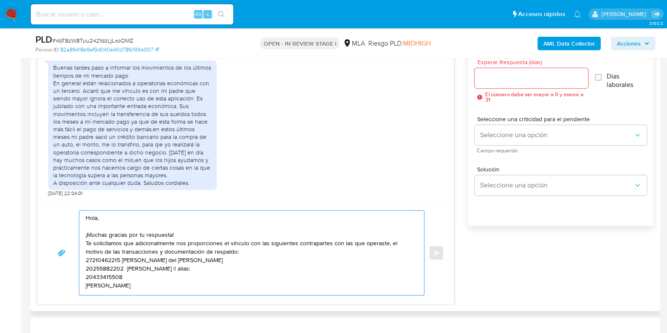
click at [133, 272] on textarea "Hola, ¡Muchas gracias por tu respuesta! Te solicitamos que adicionalmente nos p…" at bounding box center [250, 253] width 328 height 84
click at [220, 266] on textarea "Hola, ¡Muchas gracias por tu respuesta! Te solicitamos que adicionalmente nos p…" at bounding box center [250, 252] width 328 height 82
click at [86, 256] on textarea "Hola, ¡Muchas gracias por tu respuesta! Te solicitamos que adicionalmente nos p…" at bounding box center [250, 252] width 328 height 82
click at [135, 287] on textarea "Hola, ¡Muchas gracias por tu respuesta! Te solicitamos que adicionalmente nos p…" at bounding box center [250, 252] width 328 height 82
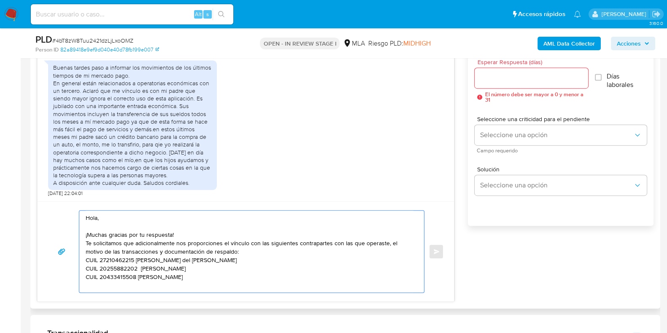
paste textarea "Es importante que sepas que, en caso de no responder a lo solicitado o si lo pr…"
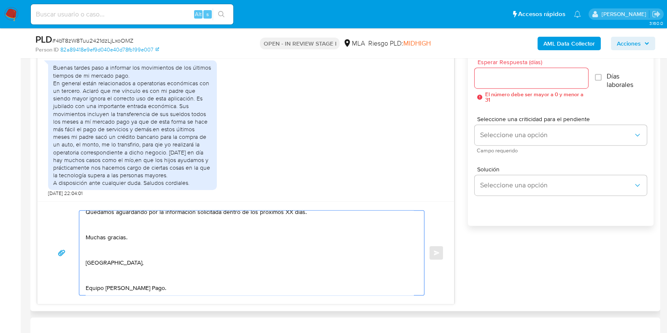
scroll to position [85, 0]
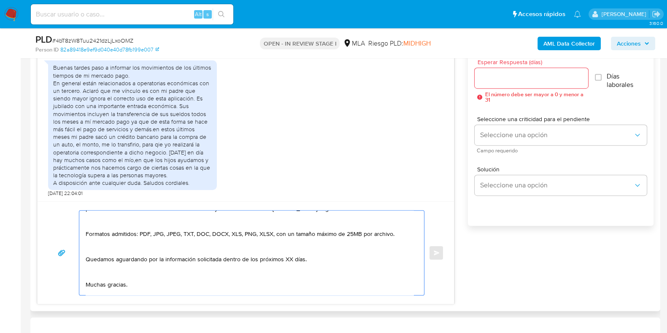
click at [291, 256] on textarea "Hola, ¡Muchas gracias por tu respuesta! Te solicitamos que adicionalmente nos p…" at bounding box center [250, 253] width 328 height 84
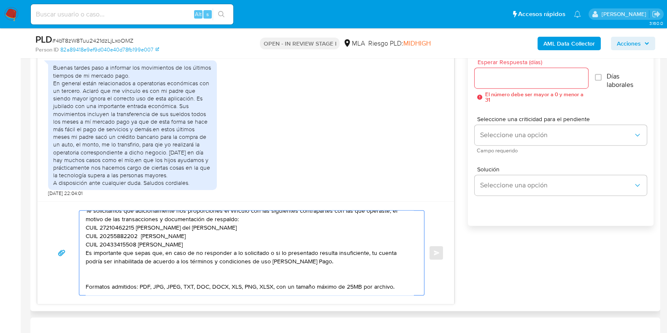
click at [86, 254] on textarea "Hola, ¡Muchas gracias por tu respuesta! Te solicitamos que adicionalmente nos p…" at bounding box center [250, 253] width 328 height 84
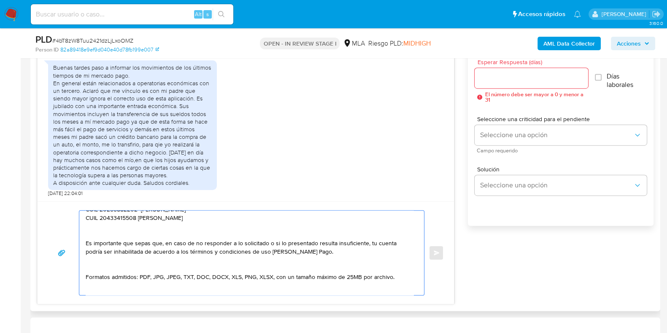
scroll to position [52, 0]
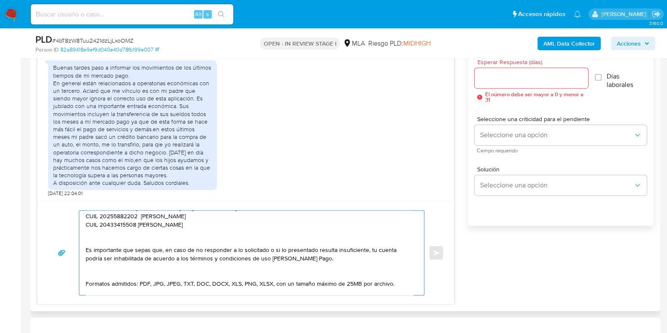
type textarea "Hola, ¡Muchas gracias por tu respuesta! Te solicitamos que adicionalmente nos p…"
click at [490, 79] on input "Esperar Respuesta (días)" at bounding box center [531, 78] width 113 height 11
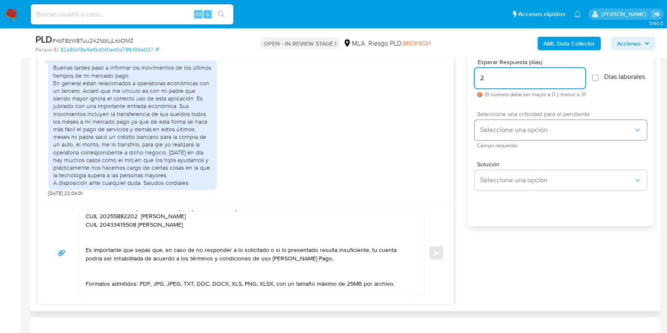
type input "2"
click at [485, 130] on span "Seleccione una opción" at bounding box center [557, 130] width 154 height 8
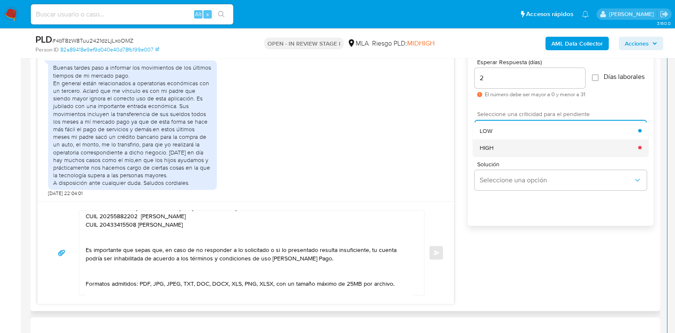
click at [486, 151] on span "HIGH" at bounding box center [487, 148] width 14 height 8
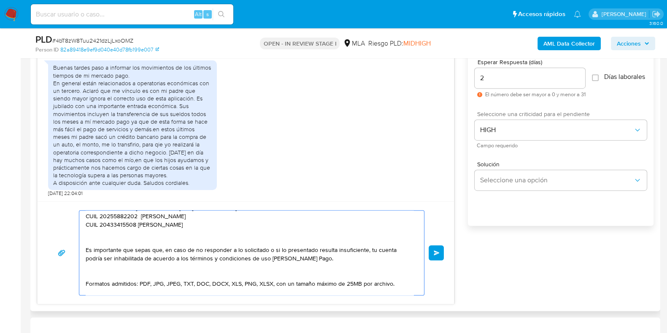
scroll to position [0, 0]
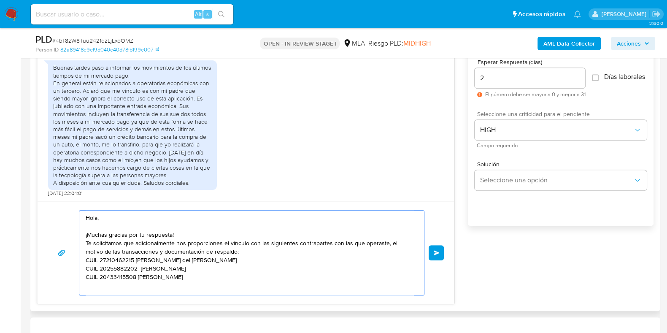
click at [238, 234] on textarea "Hola, ¡Muchas gracias por tu respuesta! Te solicitamos que adicionalmente nos p…" at bounding box center [250, 253] width 328 height 84
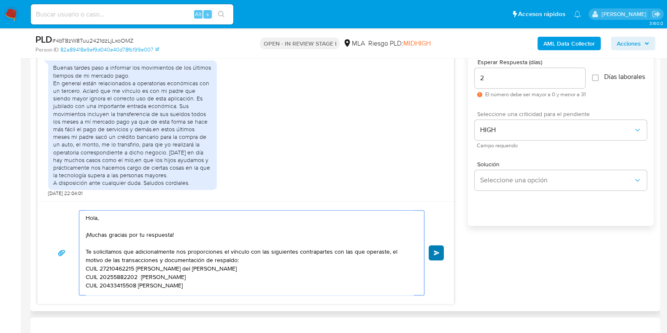
type textarea "Hola, ¡Muchas gracias por tu respuesta! Te solicitamos que adicionalmente nos p…"
click at [434, 246] on button "Enviar" at bounding box center [436, 252] width 15 height 15
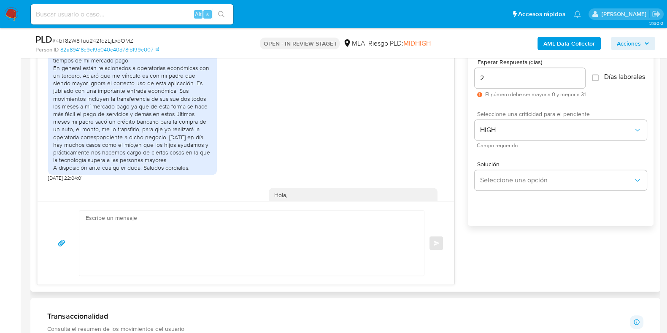
scroll to position [740, 0]
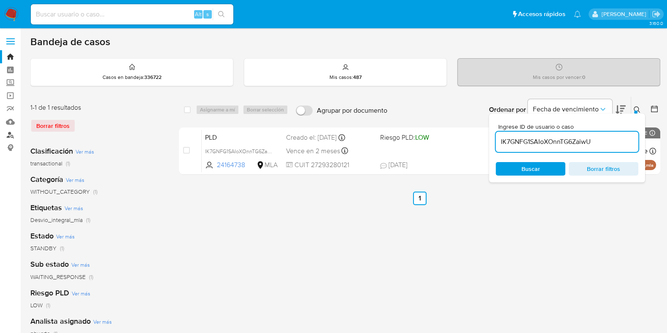
click at [12, 137] on link "Buscador de personas" at bounding box center [50, 134] width 100 height 13
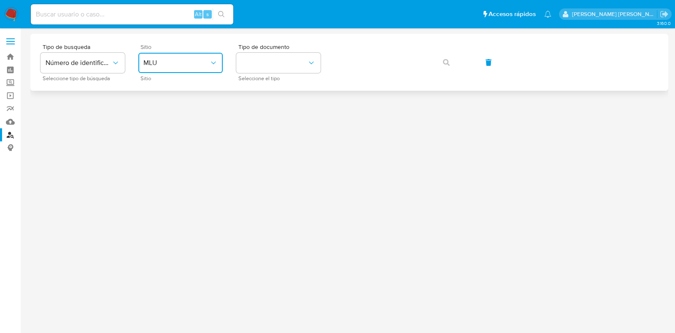
click at [201, 58] on button "MLU" at bounding box center [180, 63] width 84 height 20
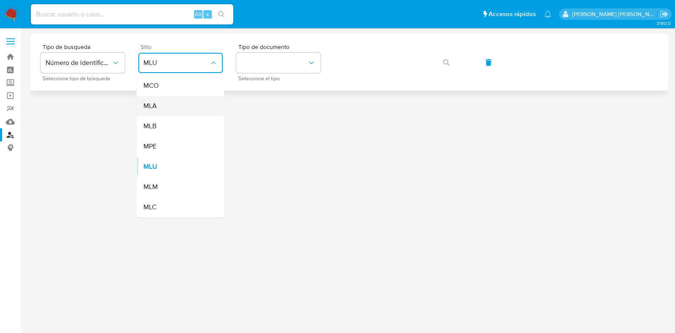
click at [195, 101] on div "MLA" at bounding box center [178, 106] width 69 height 20
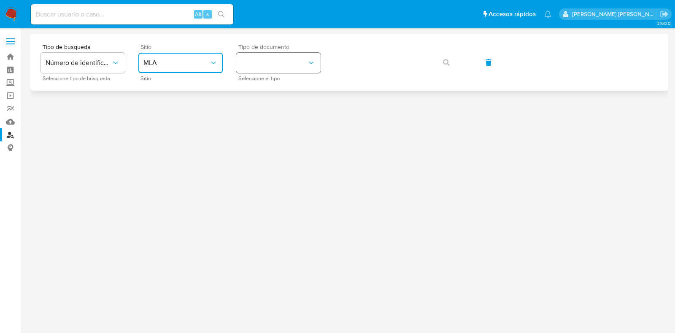
click at [283, 62] on button "identificationType" at bounding box center [278, 63] width 84 height 20
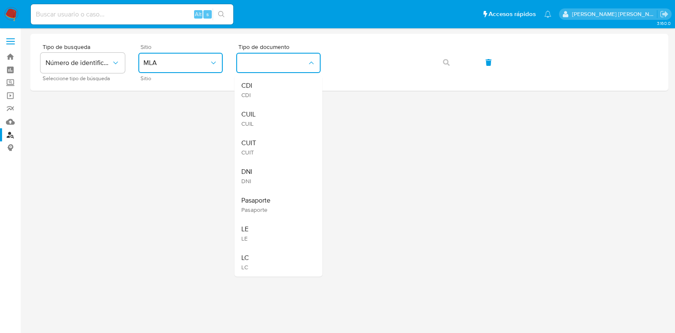
click at [265, 118] on div "CUIL CUIL" at bounding box center [275, 118] width 69 height 29
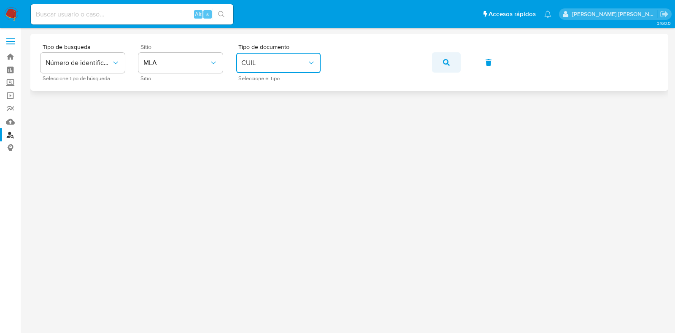
click at [449, 62] on icon "button" at bounding box center [446, 62] width 7 height 7
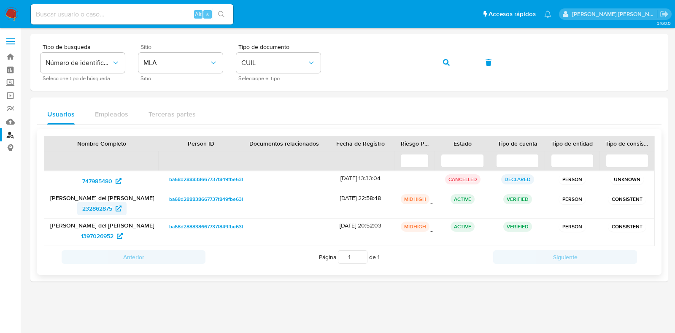
click at [105, 209] on span "232862875" at bounding box center [97, 209] width 30 height 14
click at [449, 60] on icon "button" at bounding box center [446, 62] width 7 height 7
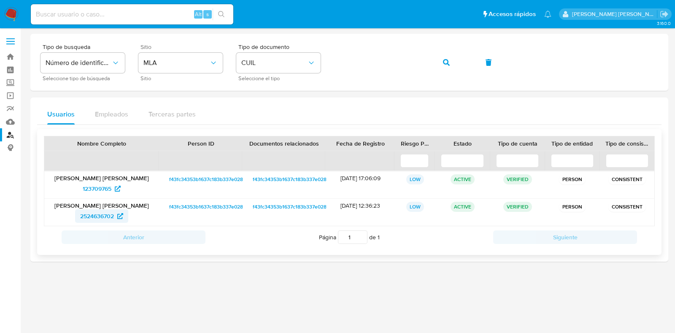
click at [117, 213] on span "2524636702" at bounding box center [101, 216] width 43 height 14
click at [333, 66] on div "Tipo de busqueda Número de identificación Seleccione tipo de búsqueda Sitio MLA…" at bounding box center [350, 62] width 618 height 37
click at [447, 60] on icon "button" at bounding box center [446, 62] width 7 height 7
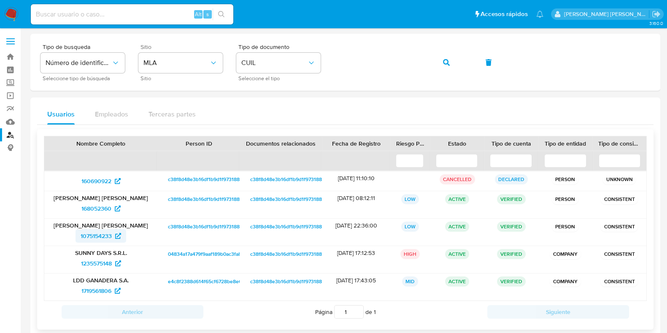
click at [108, 237] on span "1075154233" at bounding box center [96, 236] width 31 height 14
click at [12, 57] on link "Bandeja" at bounding box center [50, 56] width 100 height 13
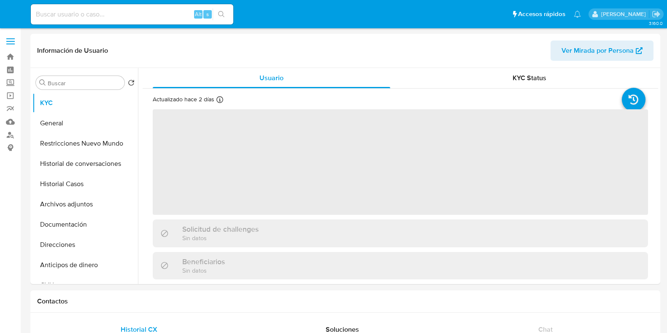
select select "10"
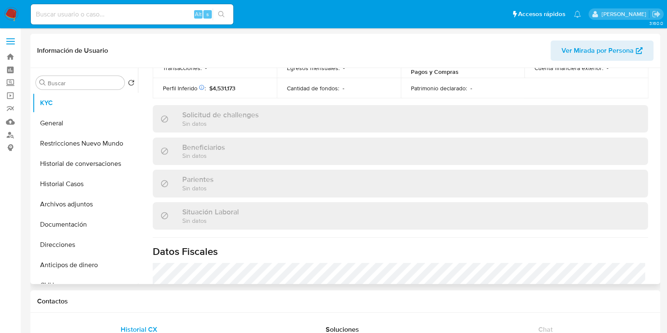
scroll to position [452, 0]
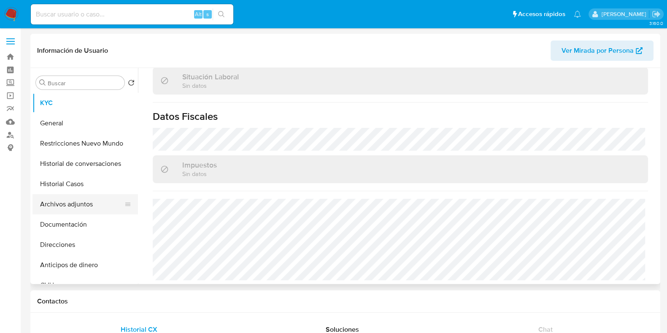
drag, startPoint x: 73, startPoint y: 222, endPoint x: 120, endPoint y: 203, distance: 50.6
click at [73, 222] on button "Documentación" at bounding box center [86, 224] width 106 height 20
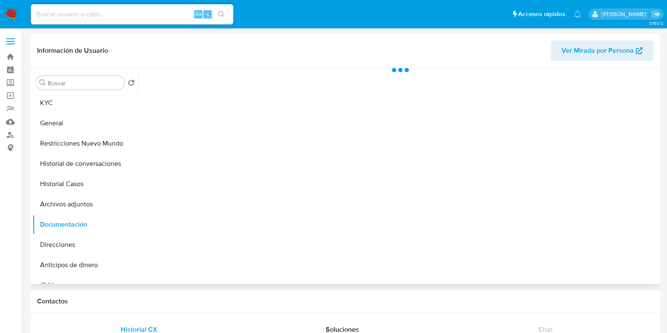
scroll to position [0, 0]
click at [188, 109] on button "Identificación" at bounding box center [201, 110] width 116 height 22
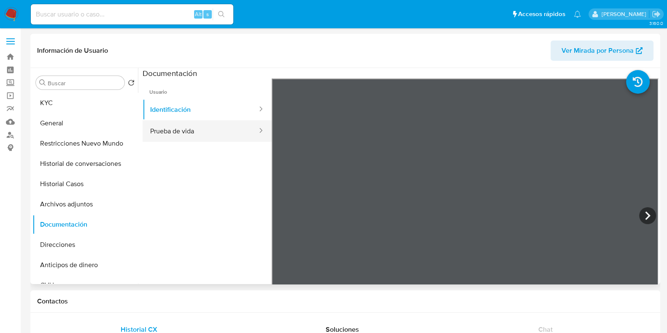
click at [185, 135] on button "Prueba de vida" at bounding box center [201, 131] width 116 height 22
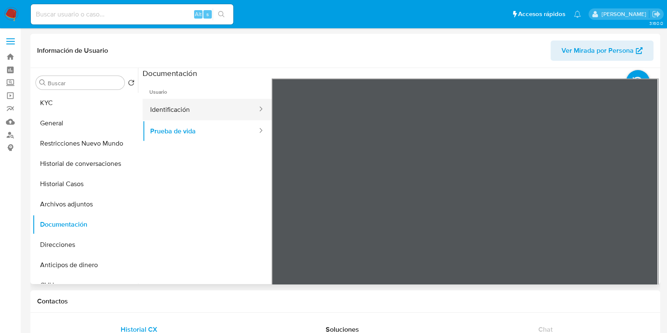
click at [182, 111] on button "Identificación" at bounding box center [201, 110] width 116 height 22
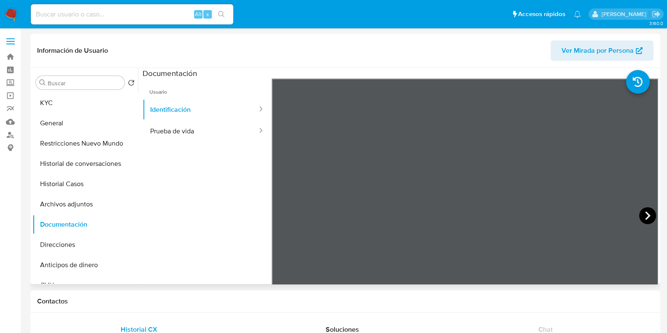
click at [645, 215] on icon at bounding box center [648, 215] width 17 height 17
click at [76, 102] on button "KYC" at bounding box center [82, 103] width 99 height 20
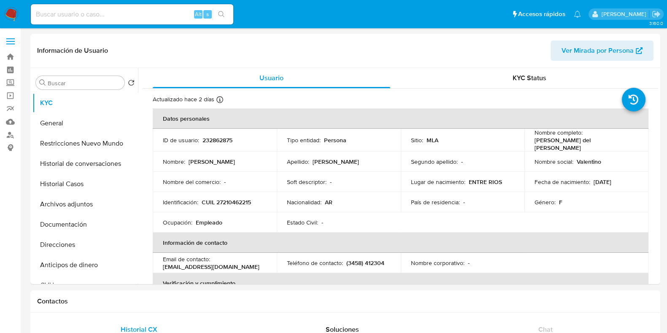
click at [242, 198] on p "CUIL 27210462215" at bounding box center [226, 202] width 49 height 8
copy p "27210462215"
click at [74, 187] on button "Historial Casos" at bounding box center [82, 184] width 99 height 20
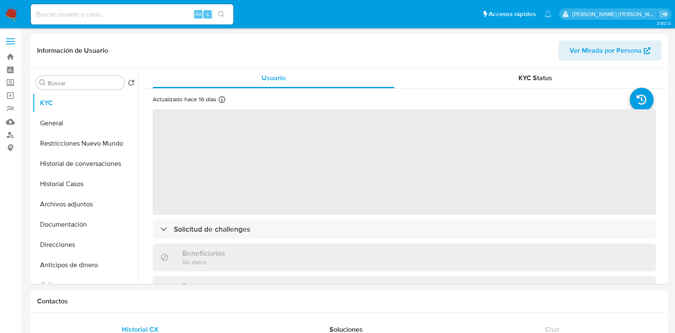
select select "10"
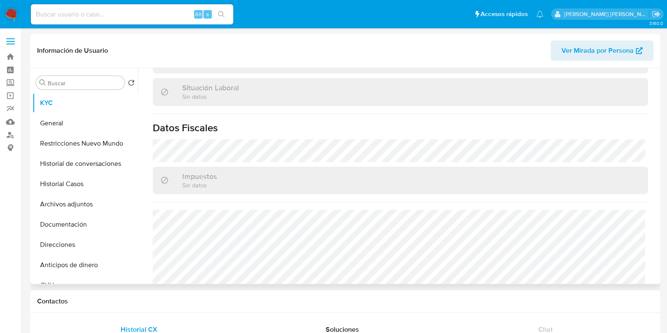
scroll to position [446, 0]
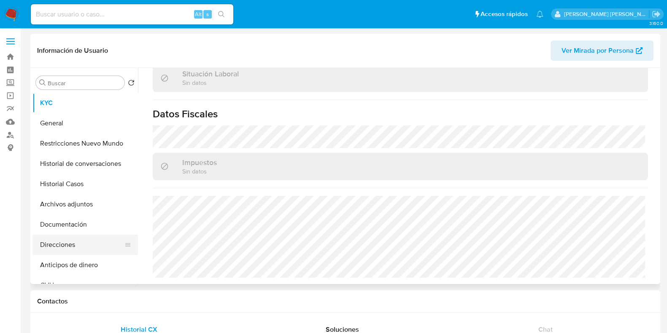
click at [73, 248] on button "Direcciones" at bounding box center [82, 245] width 99 height 20
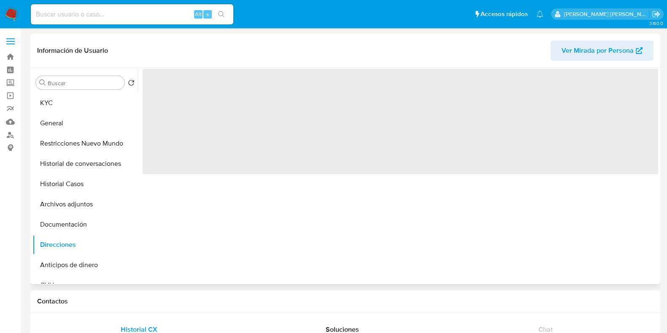
scroll to position [0, 0]
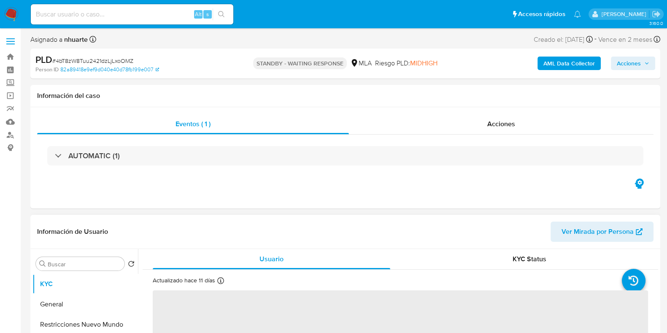
select select "10"
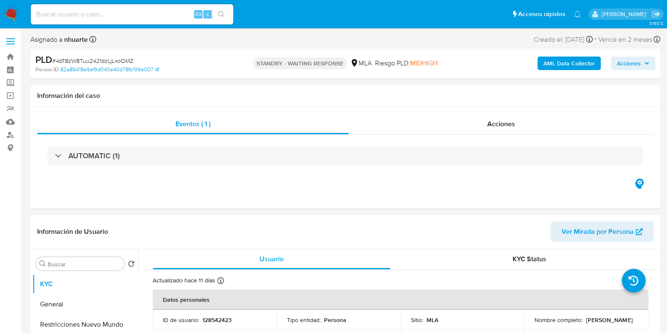
click at [220, 317] on p "128542423" at bounding box center [217, 320] width 29 height 8
copy p "128542423"
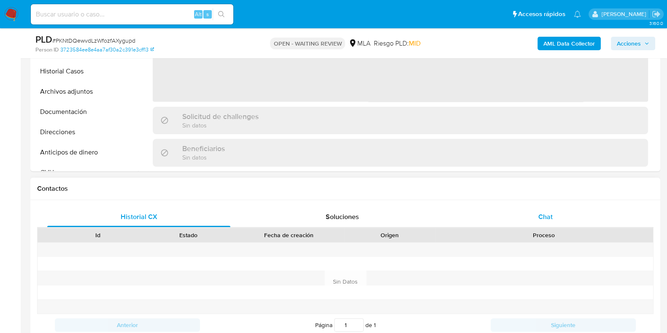
select select "10"
click at [544, 216] on span "Chat" at bounding box center [546, 217] width 14 height 10
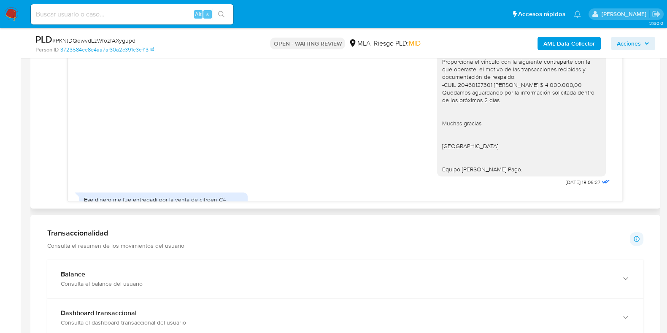
scroll to position [738, 0]
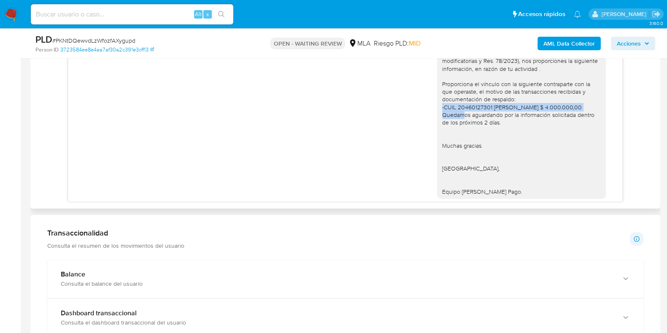
drag, startPoint x: 434, startPoint y: 130, endPoint x: 586, endPoint y: 126, distance: 151.6
click at [586, 126] on div "Hola, ¡Muchas gracias por tu respuesta! Te solicitamos que para cumplir con las…" at bounding box center [521, 99] width 159 height 192
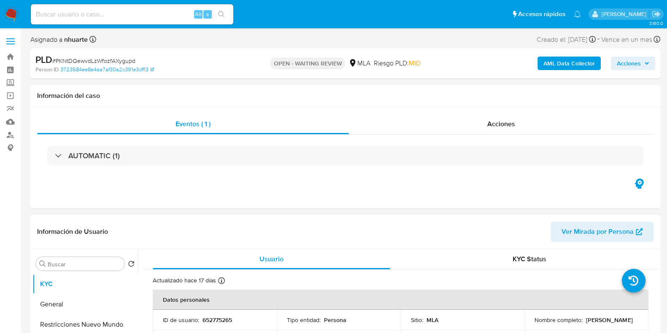
scroll to position [105, 0]
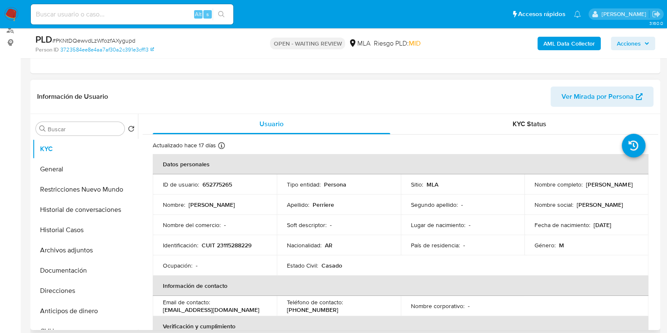
click at [317, 94] on header "Información de Usuario Ver Mirada por Persona" at bounding box center [345, 97] width 617 height 20
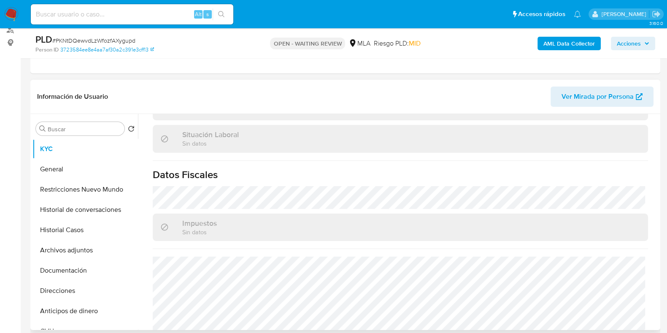
scroll to position [452, 0]
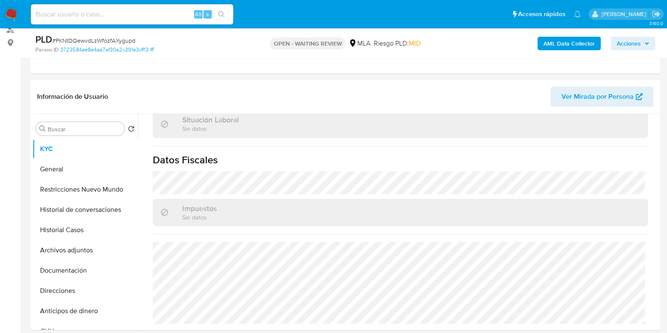
click at [129, 39] on span "# PKNtDQewvdLzWfozfAXygupd" at bounding box center [93, 40] width 83 height 8
copy span "PKNtDQewvdLzWfozfAXygupd"
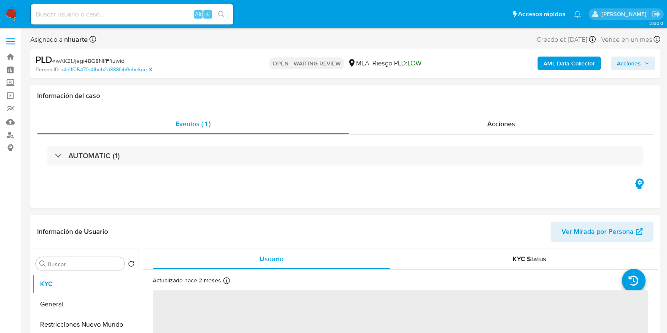
select select "10"
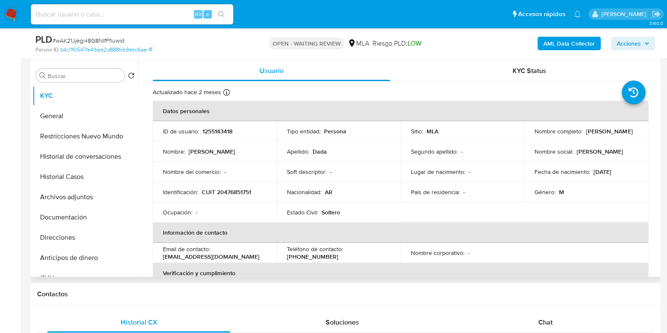
scroll to position [158, 0]
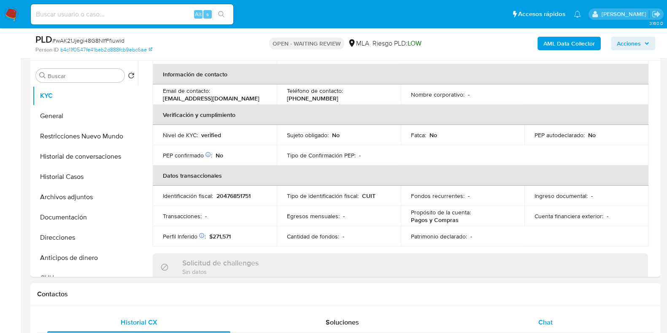
click at [546, 316] on div "Chat" at bounding box center [545, 322] width 183 height 20
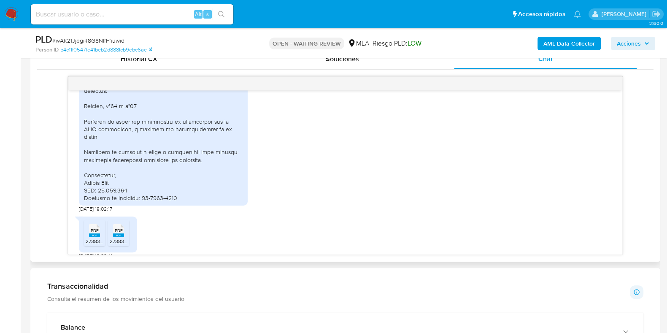
scroll to position [1066, 0]
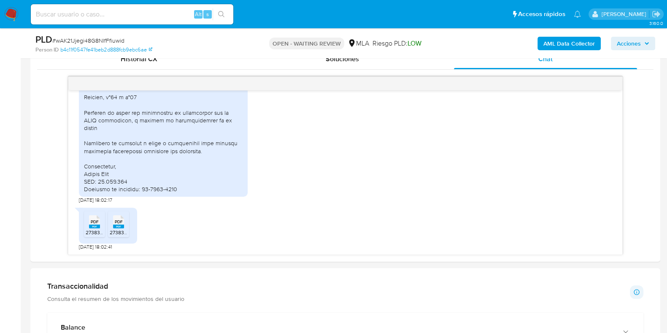
click at [102, 41] on span "# wAK21Jjegi48G8NlfFfiuwid" at bounding box center [88, 40] width 72 height 8
copy span "wAK21Jjegi48G8NlfFfiuwid"
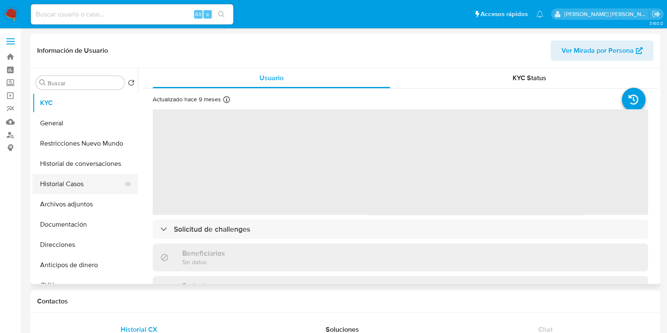
click at [82, 185] on button "Historial Casos" at bounding box center [82, 184] width 99 height 20
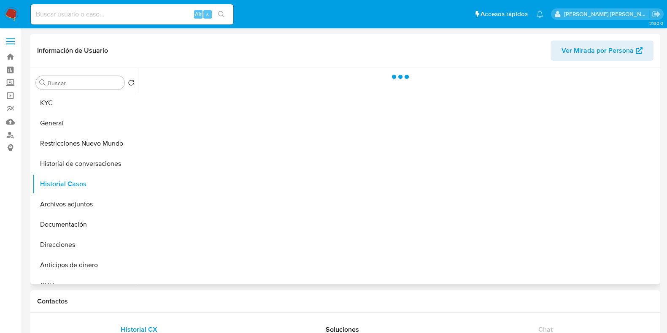
select select "10"
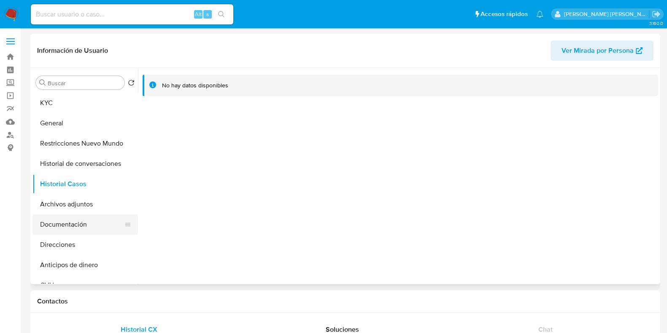
click at [71, 221] on button "Documentación" at bounding box center [82, 224] width 99 height 20
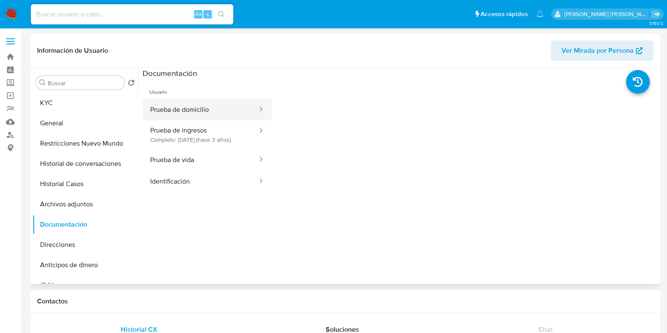
click at [192, 109] on button "Prueba de domicilio" at bounding box center [201, 110] width 116 height 22
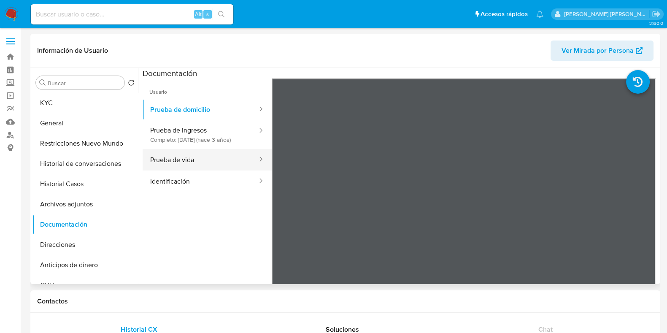
click at [198, 169] on button "Prueba de vida" at bounding box center [201, 160] width 116 height 22
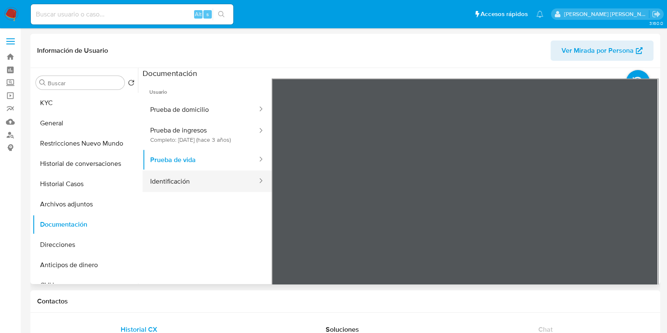
click at [174, 180] on button "Identificación" at bounding box center [201, 182] width 116 height 22
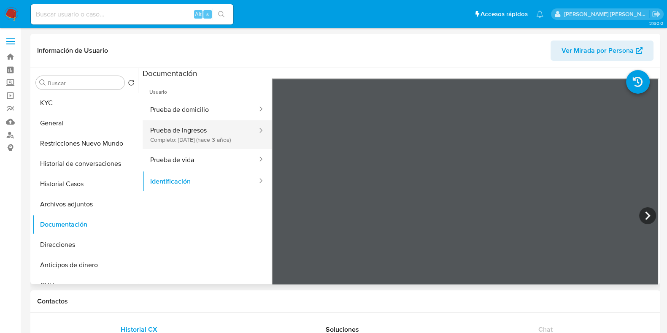
click at [192, 130] on button "Prueba de ingresos Completo: 03/11/2022 (hace 3 años)" at bounding box center [201, 134] width 116 height 29
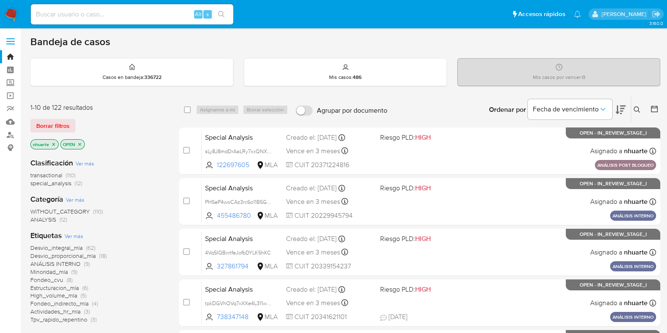
click at [635, 106] on icon at bounding box center [637, 109] width 7 height 7
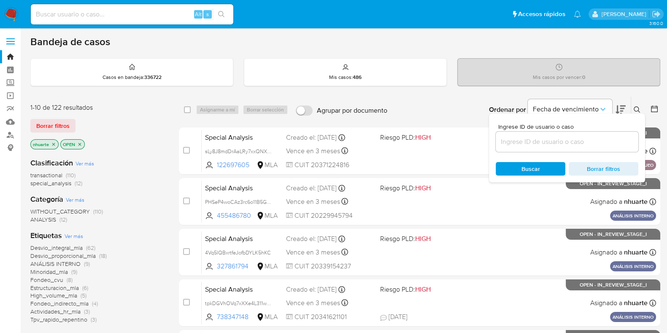
click at [574, 144] on input at bounding box center [567, 141] width 143 height 11
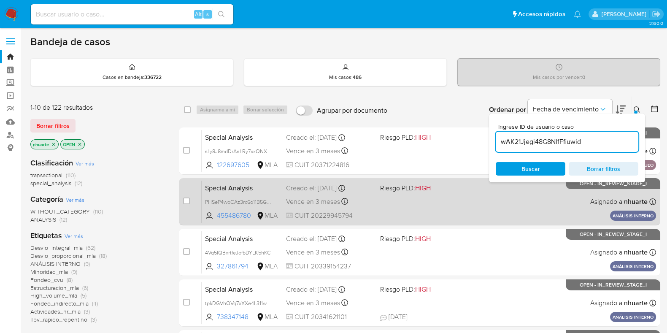
type input "wAK21Jjegi48G8NlfFfiuwid"
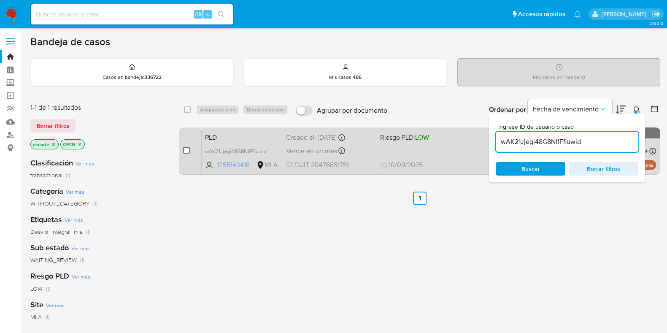
click at [188, 148] on input "checkbox" at bounding box center [186, 150] width 7 height 7
checkbox input "true"
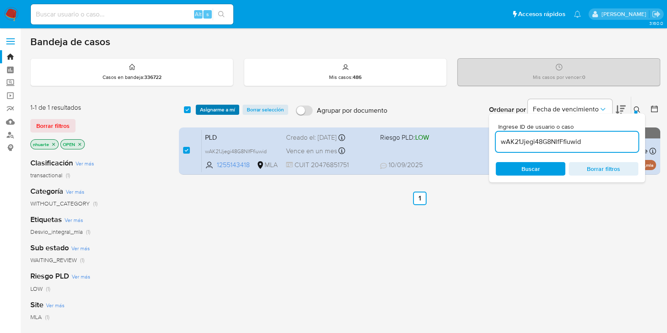
click at [218, 106] on span "Asignarme a mí" at bounding box center [217, 110] width 35 height 8
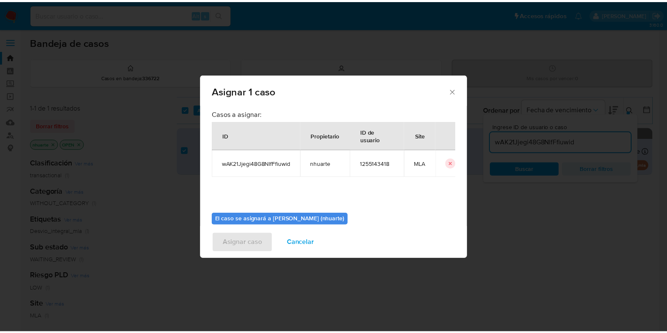
scroll to position [43, 0]
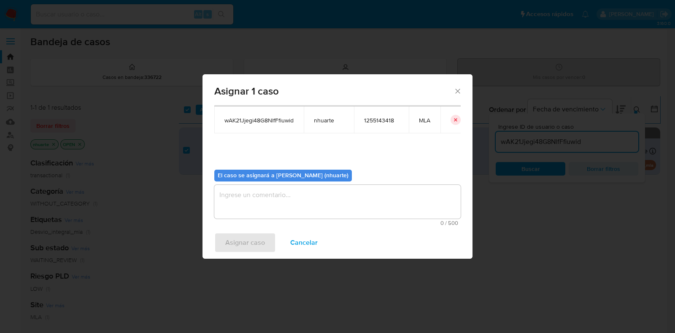
click at [305, 213] on textarea "assign-modal" at bounding box center [337, 202] width 247 height 34
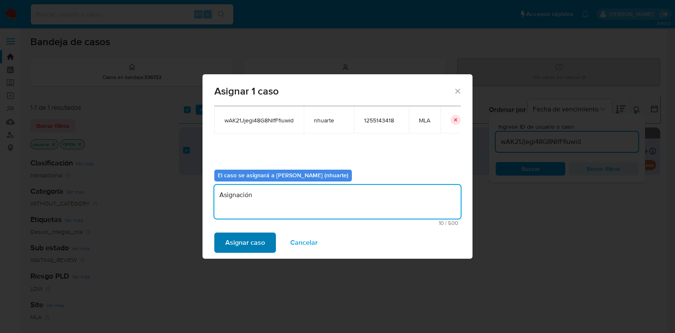
type textarea "Asignación"
click at [264, 250] on button "Asignar caso" at bounding box center [245, 243] width 62 height 20
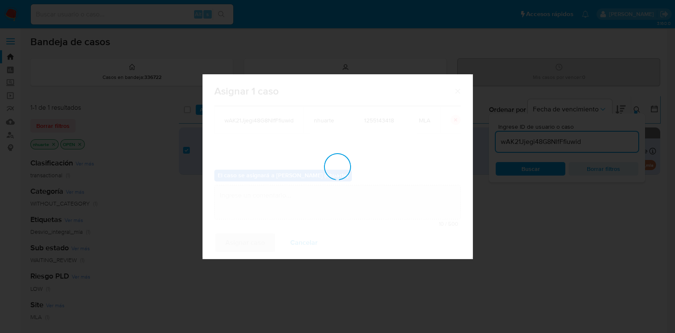
checkbox input "false"
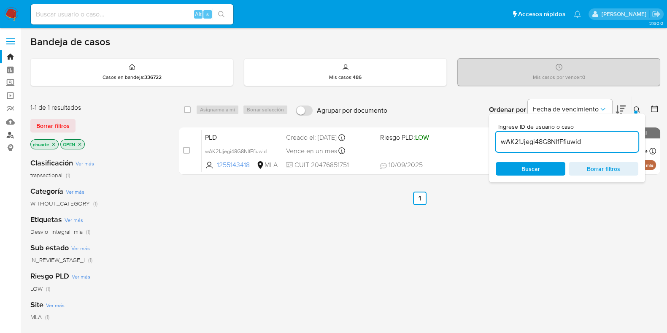
click at [13, 134] on link "Buscador de personas" at bounding box center [50, 134] width 100 height 13
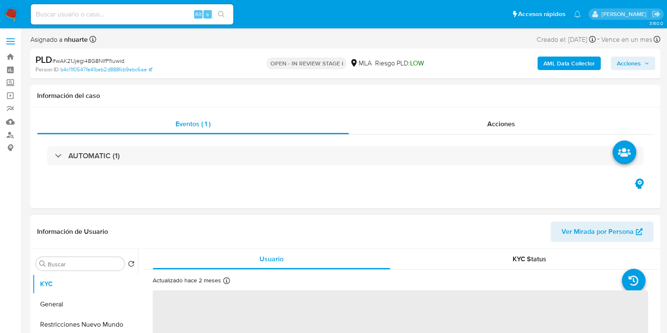
select select "10"
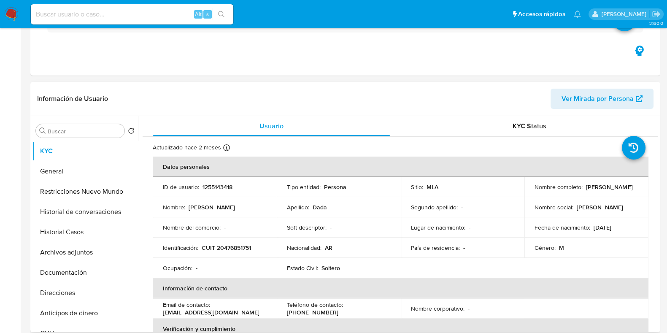
scroll to position [211, 0]
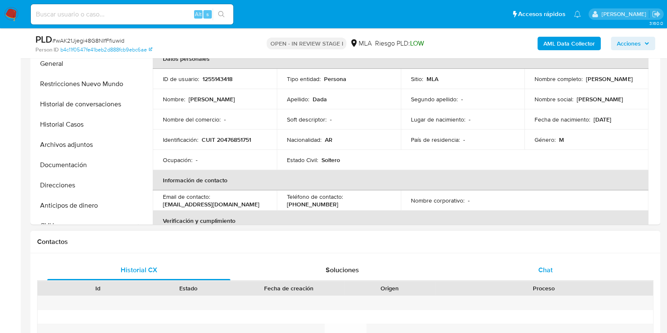
click at [545, 267] on span "Chat" at bounding box center [546, 270] width 14 height 10
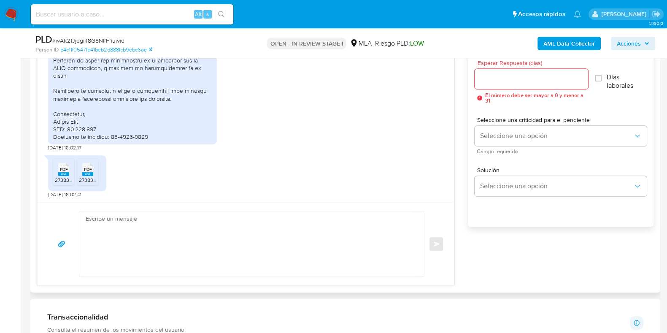
scroll to position [475, 0]
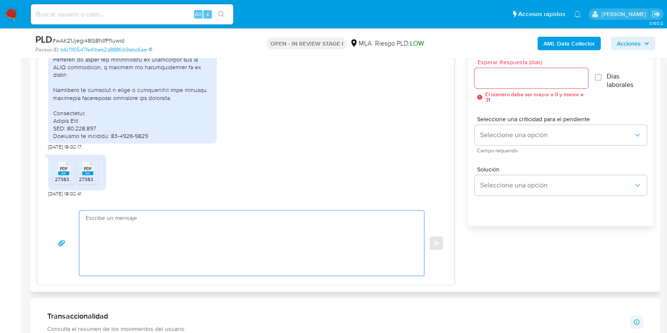
paste textarea "Hola! Queremos informarte que el uso de la cuenta es personal y no se deben can…"
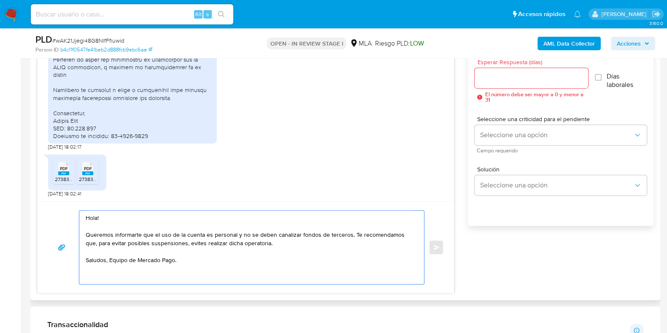
drag, startPoint x: 213, startPoint y: 243, endPoint x: 228, endPoint y: 241, distance: 15.2
click at [228, 241] on textarea "Hola! Queremos informarte que el uso de la cuenta es personal y no se deben can…" at bounding box center [250, 247] width 328 height 73
drag, startPoint x: 175, startPoint y: 239, endPoint x: 214, endPoint y: 240, distance: 38.4
click at [214, 240] on textarea "Hola! Queremos informarte que el uso de la cuenta es personal y no se deben can…" at bounding box center [250, 247] width 328 height 73
click at [176, 244] on textarea "Hola! Queremos informarte que el uso de la cuenta es personal y no se deben can…" at bounding box center [250, 247] width 328 height 73
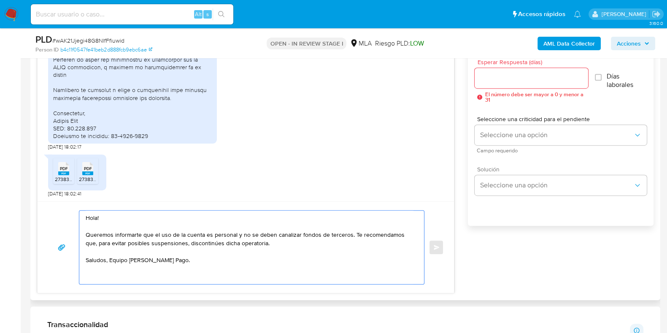
scroll to position [422, 0]
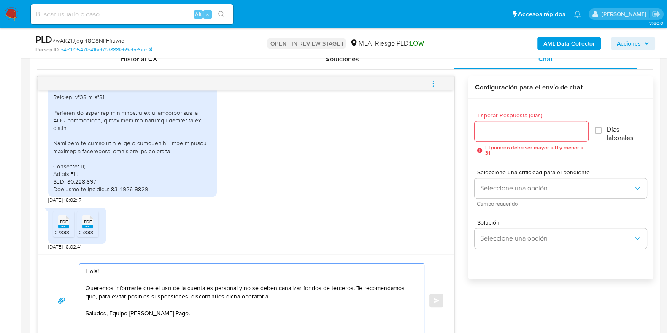
type textarea "Hola! Queremos informarte que el uso de la cuenta es personal y no se deben can…"
click at [496, 133] on input "Esperar Respuesta (días)" at bounding box center [531, 131] width 113 height 11
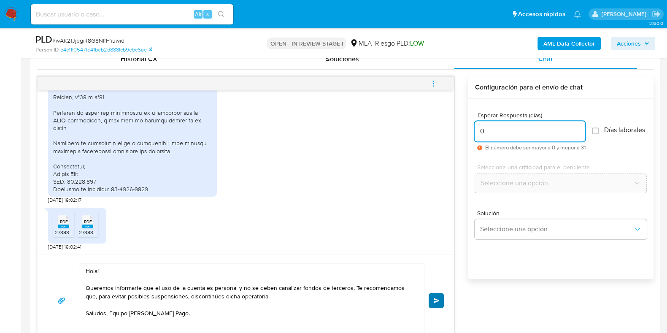
type input "0"
click at [437, 296] on button "Enviar" at bounding box center [436, 300] width 15 height 15
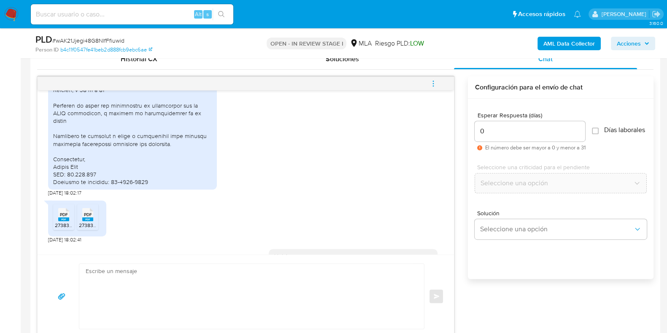
scroll to position [1160, 0]
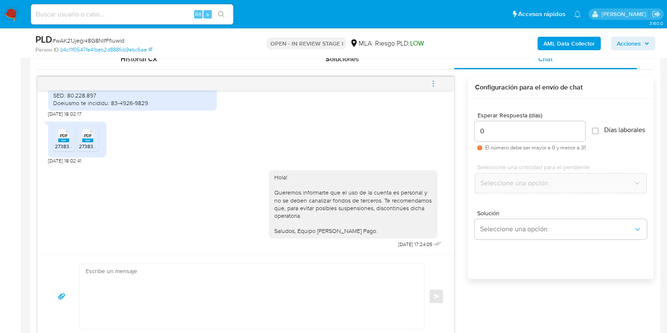
click at [434, 81] on icon "menu-action" at bounding box center [433, 81] width 1 height 1
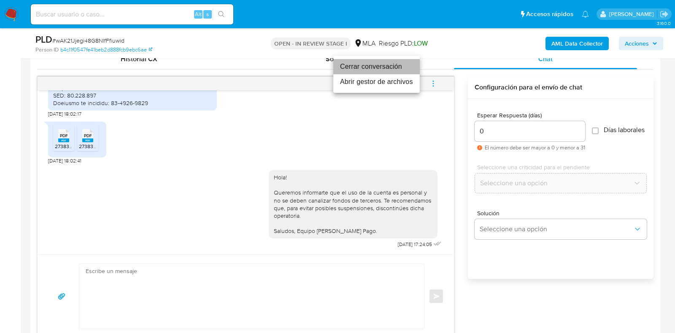
click at [398, 71] on li "Cerrar conversación" at bounding box center [376, 66] width 87 height 15
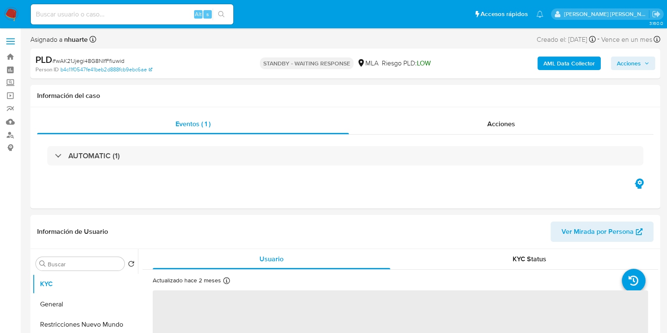
select select "10"
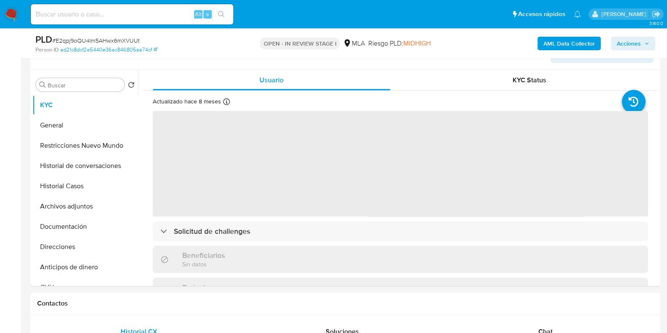
scroll to position [158, 0]
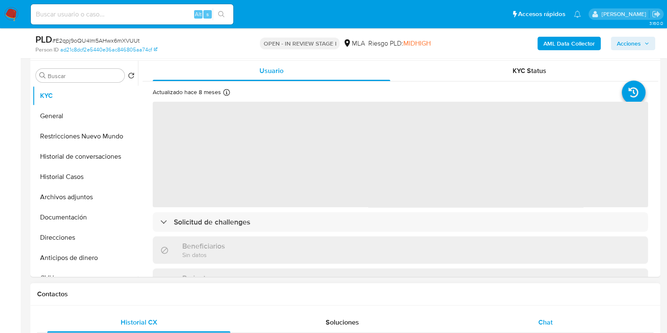
click at [549, 317] on span "Chat" at bounding box center [546, 322] width 14 height 10
select select "10"
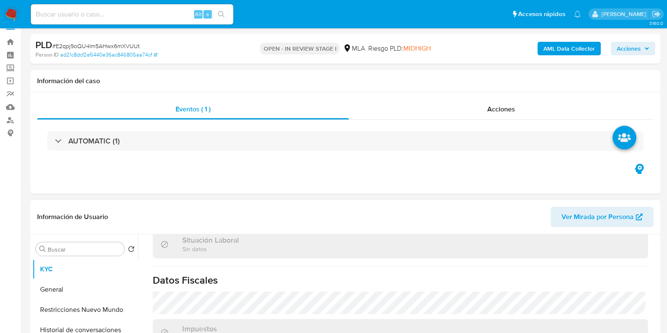
scroll to position [0, 0]
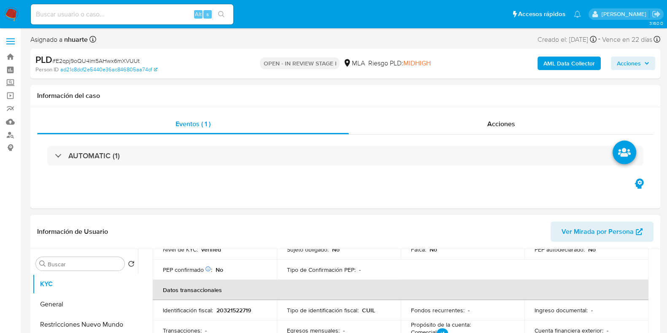
click at [344, 235] on header "Información de Usuario Ver Mirada por Persona" at bounding box center [345, 232] width 617 height 20
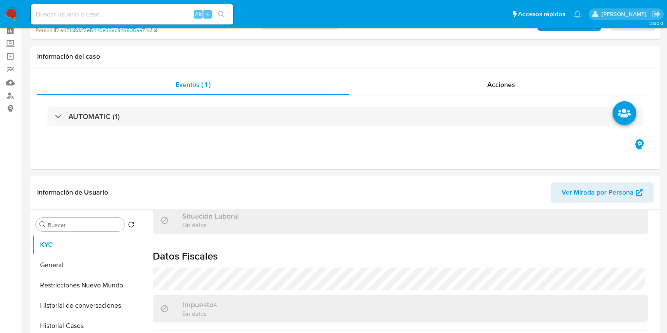
scroll to position [105, 0]
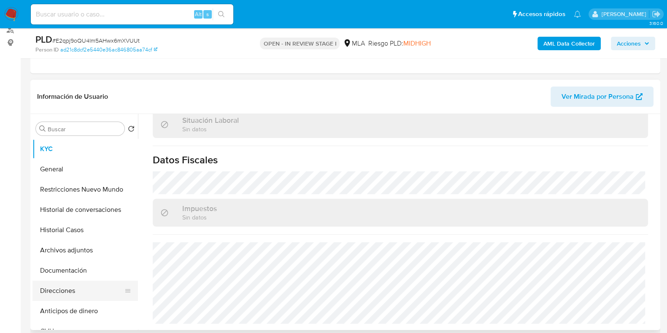
click at [78, 286] on button "Direcciones" at bounding box center [82, 291] width 99 height 20
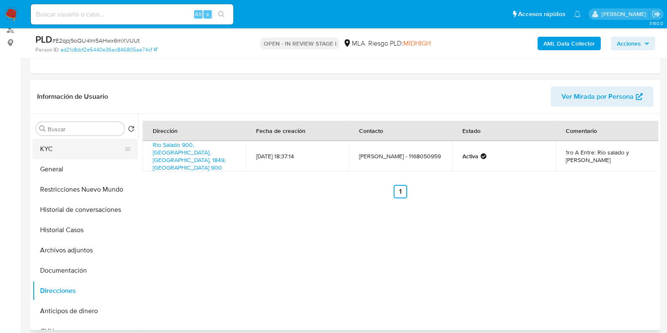
click at [90, 146] on button "KYC" at bounding box center [82, 149] width 99 height 20
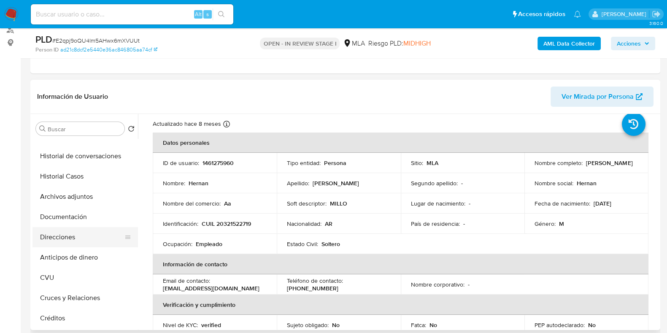
scroll to position [105, 0]
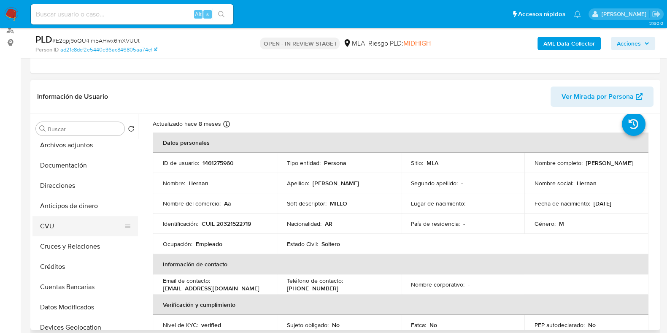
click at [76, 226] on button "CVU" at bounding box center [82, 226] width 99 height 20
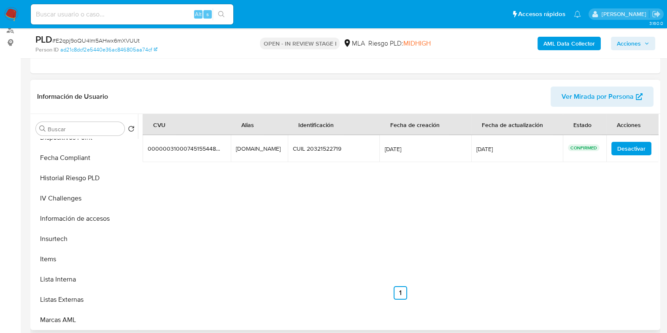
scroll to position [317, 0]
click at [69, 256] on button "Items" at bounding box center [82, 258] width 99 height 20
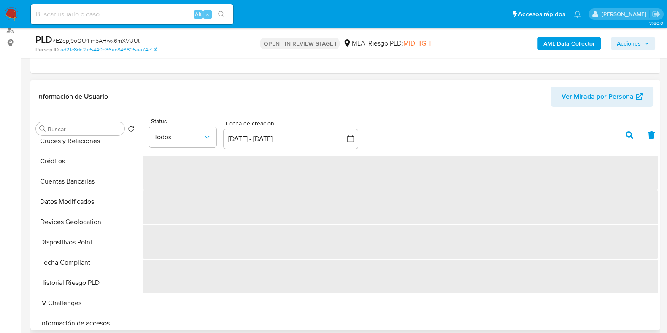
scroll to position [105, 0]
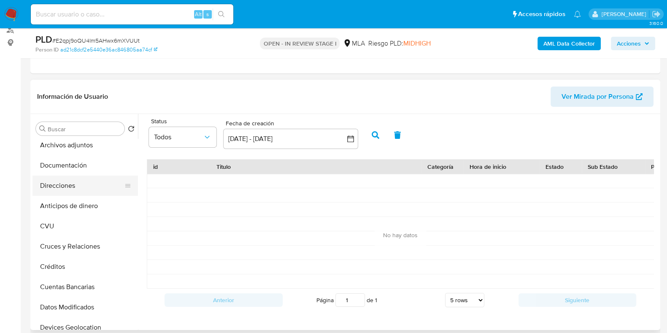
click at [68, 190] on button "Direcciones" at bounding box center [82, 186] width 99 height 20
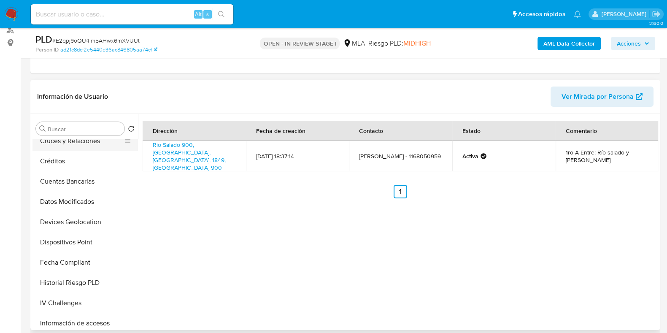
scroll to position [317, 0]
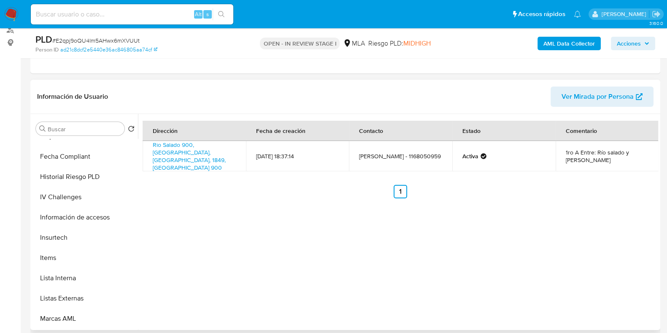
drag, startPoint x: 64, startPoint y: 263, endPoint x: 215, endPoint y: 244, distance: 152.2
click at [64, 262] on button "Items" at bounding box center [86, 258] width 106 height 20
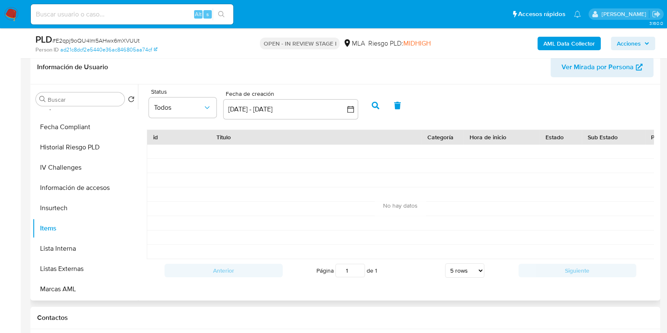
scroll to position [158, 0]
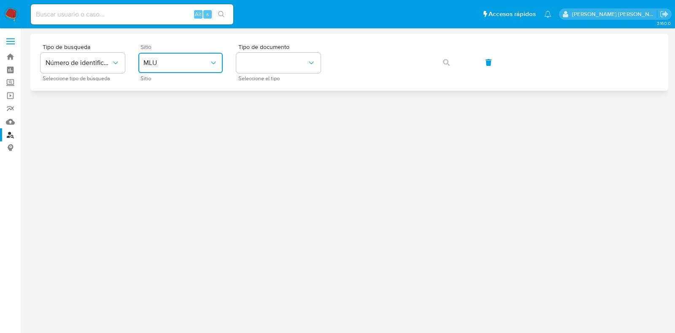
click at [160, 72] on button "MLU" at bounding box center [180, 63] width 84 height 20
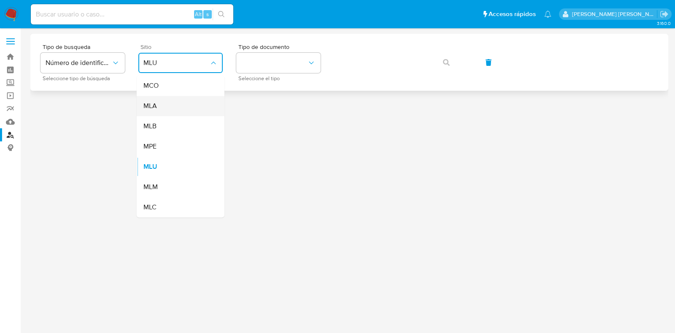
click at [160, 98] on div "MLA" at bounding box center [178, 106] width 69 height 20
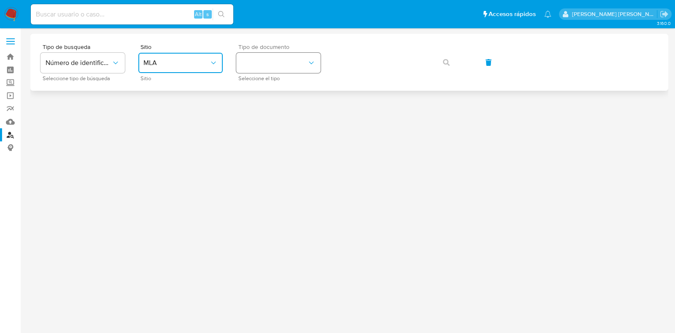
click at [310, 62] on icon "identificationType" at bounding box center [311, 63] width 8 height 8
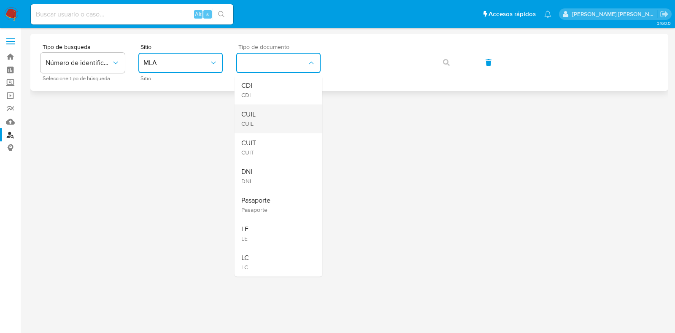
click at [285, 119] on div "CUIL CUIL" at bounding box center [275, 118] width 69 height 29
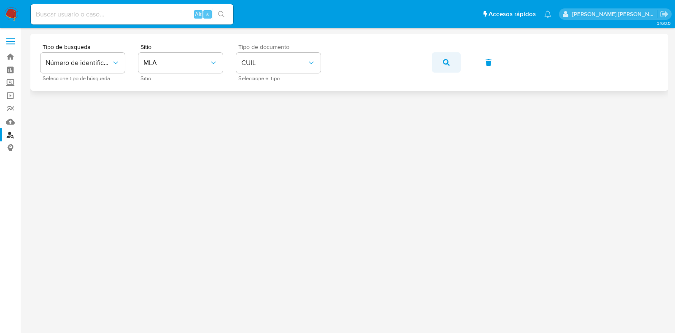
click at [443, 64] on icon "button" at bounding box center [446, 62] width 7 height 7
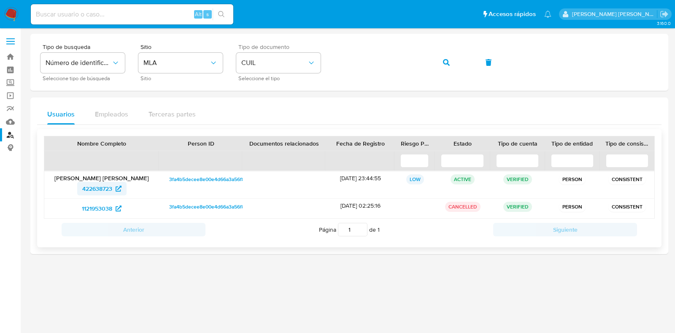
click at [103, 190] on span "422638723" at bounding box center [97, 189] width 30 height 14
drag, startPoint x: 14, startPoint y: 55, endPoint x: 85, endPoint y: 59, distance: 71.0
click at [14, 55] on link "Bandeja" at bounding box center [50, 56] width 100 height 13
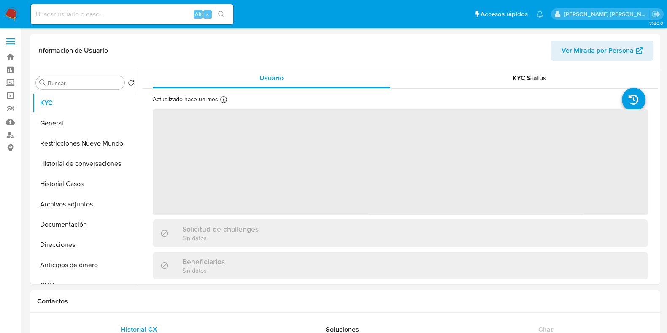
select select "10"
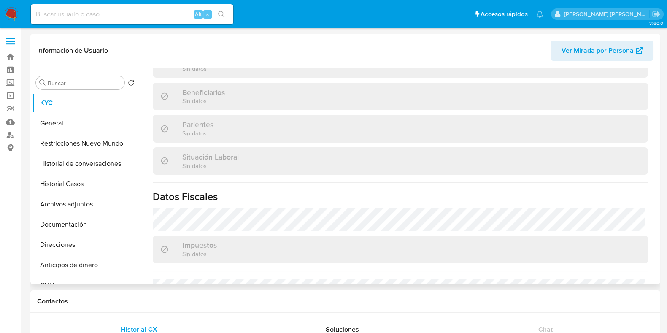
scroll to position [452, 0]
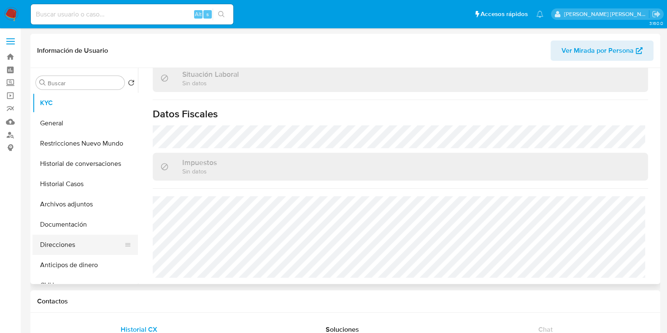
click at [70, 241] on button "Direcciones" at bounding box center [82, 245] width 99 height 20
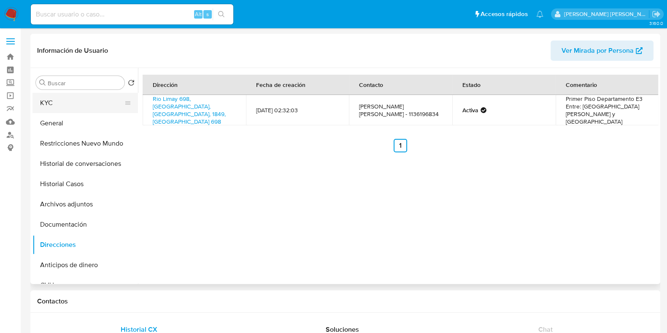
click at [45, 98] on button "KYC" at bounding box center [82, 103] width 99 height 20
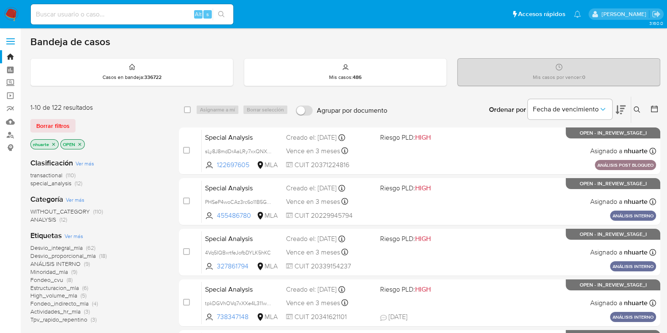
click at [634, 108] on icon at bounding box center [637, 109] width 6 height 6
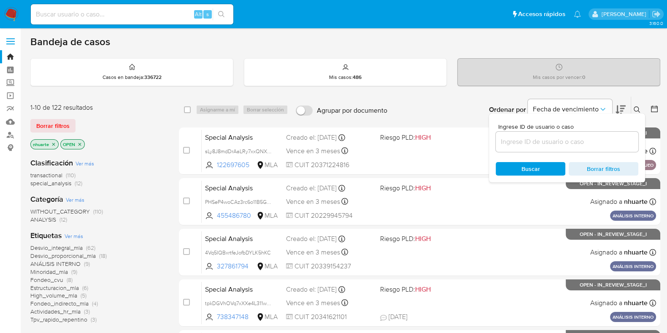
click at [578, 141] on input at bounding box center [567, 141] width 143 height 11
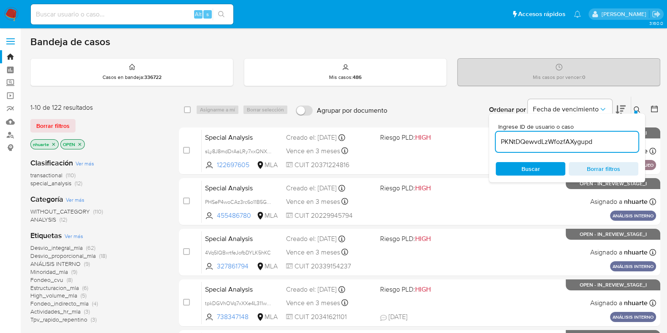
type input "PKNtDQewvdLzWfozfAXygupd"
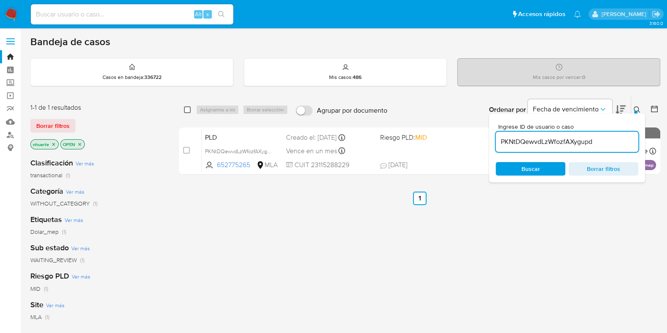
click at [189, 110] on input "checkbox" at bounding box center [187, 109] width 7 height 7
checkbox input "true"
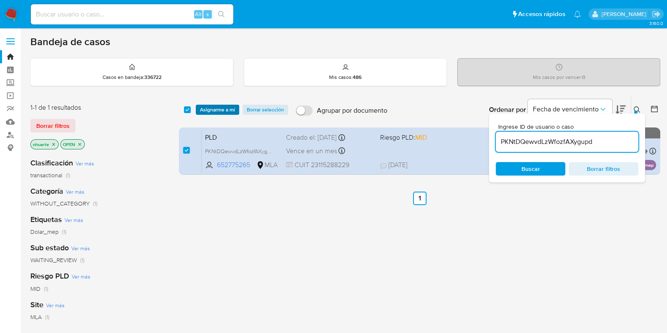
click at [226, 108] on span "Asignarme a mí" at bounding box center [217, 110] width 35 height 8
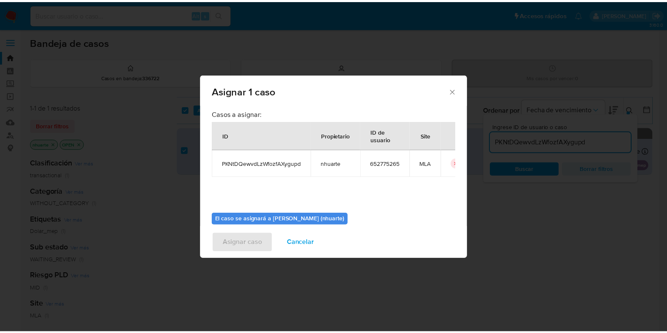
scroll to position [43, 0]
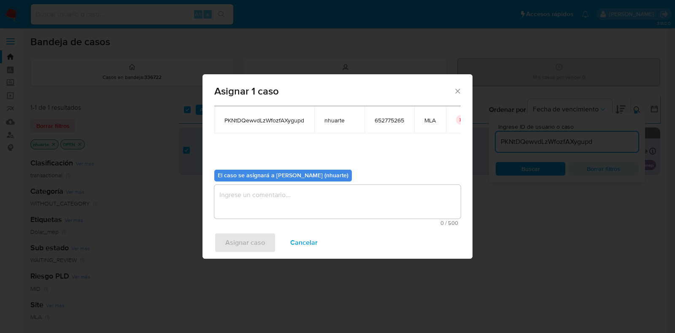
click at [336, 206] on textarea "assign-modal" at bounding box center [337, 202] width 247 height 34
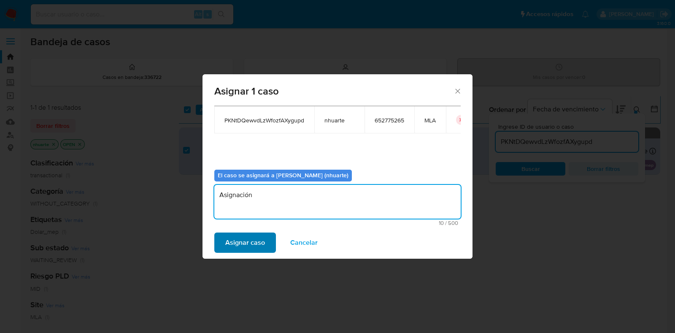
type textarea "Asignación"
click at [230, 247] on span "Asignar caso" at bounding box center [245, 242] width 40 height 19
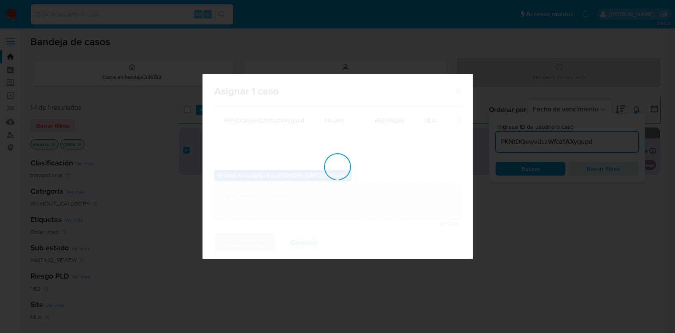
checkbox input "false"
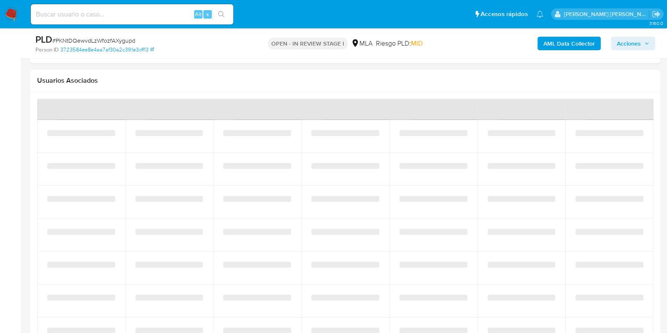
select select "10"
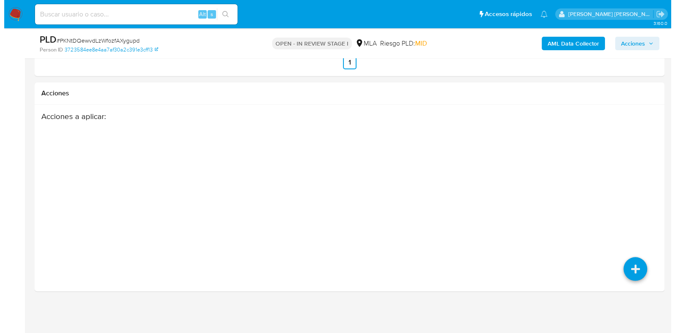
scroll to position [1061, 0]
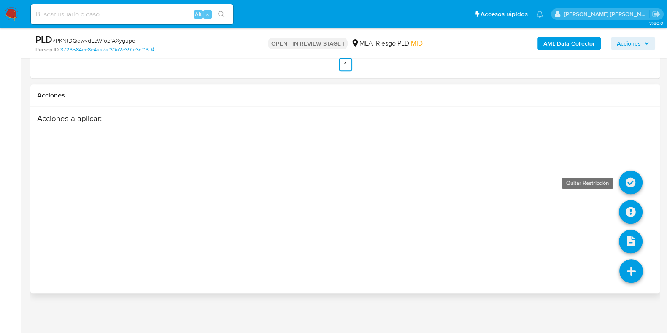
click at [633, 183] on icon at bounding box center [631, 183] width 24 height 24
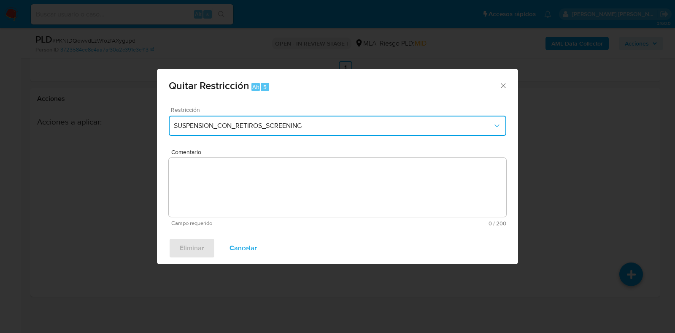
click at [233, 127] on span "SUSPENSION_CON_RETIROS_SCREENING" at bounding box center [333, 126] width 319 height 8
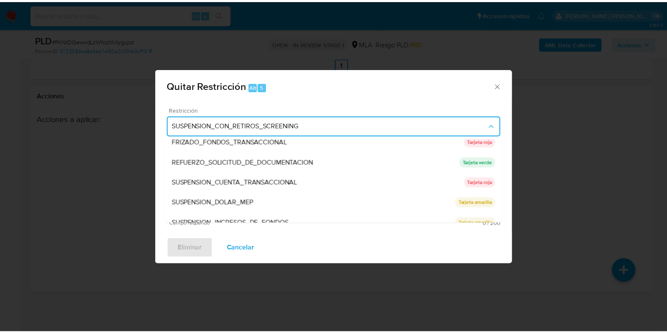
scroll to position [179, 0]
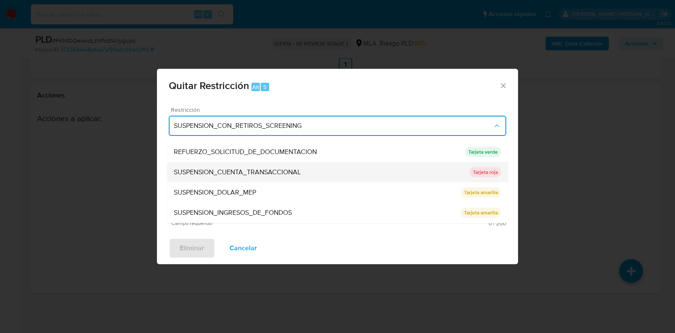
click at [236, 169] on span "SUSPENSION_CUENTA_TRANSACCIONAL" at bounding box center [237, 172] width 127 height 8
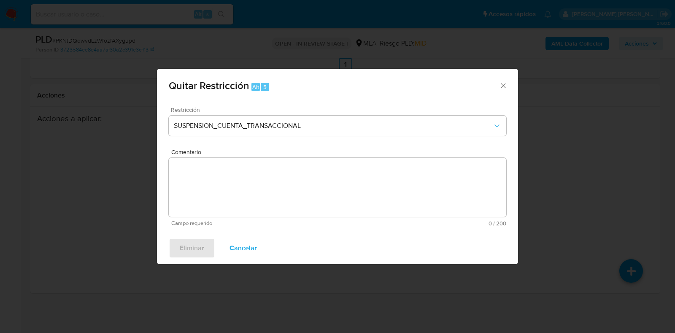
click at [240, 176] on form "Restricción SUSPENSION_CUENTA_TRANSACCIONAL Comentario Campo requerido 0 / 200 …" at bounding box center [338, 166] width 338 height 119
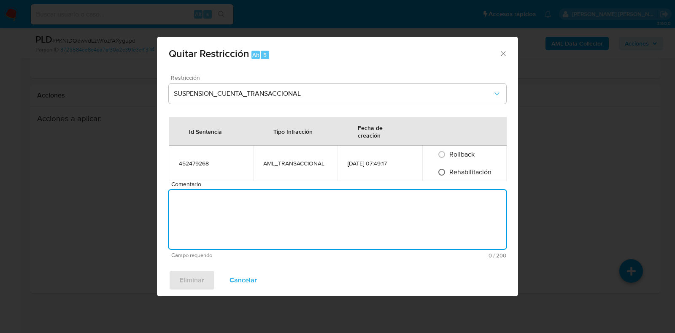
click at [441, 171] on input "Rehabilitación" at bounding box center [442, 172] width 14 height 14
radio input "true"
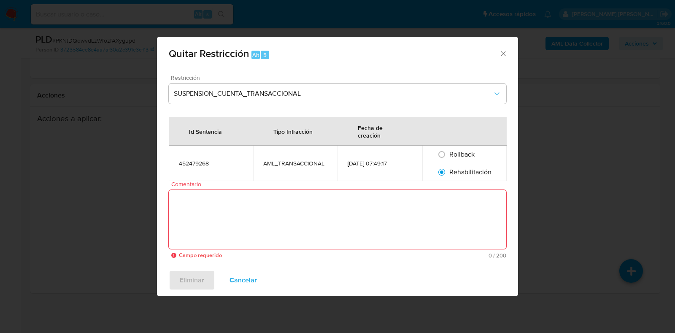
click at [422, 210] on textarea "Comentario" at bounding box center [338, 219] width 338 height 59
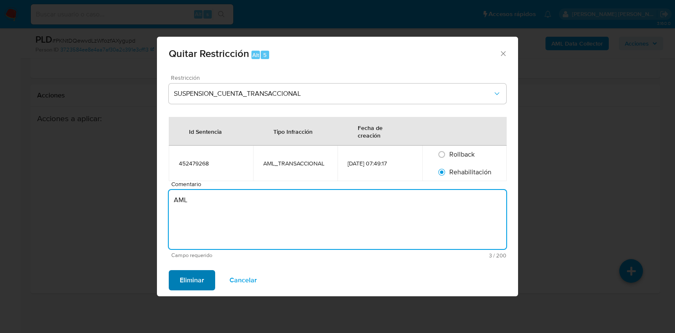
type textarea "AML"
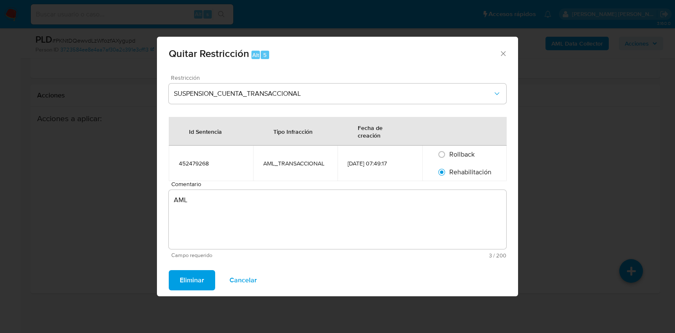
click at [194, 280] on span "Eliminar" at bounding box center [192, 280] width 24 height 19
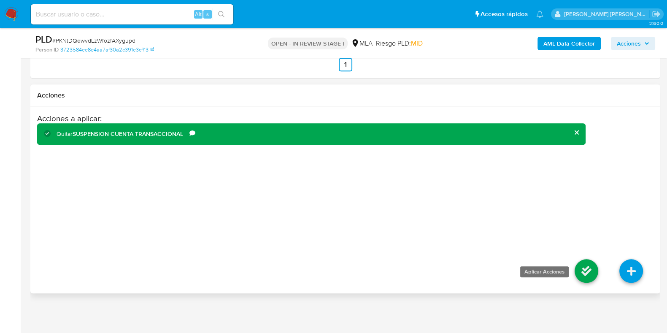
click at [595, 268] on icon at bounding box center [587, 271] width 24 height 24
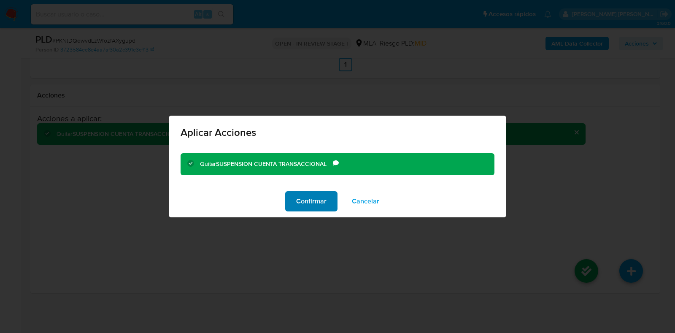
click at [311, 204] on span "Confirmar" at bounding box center [311, 201] width 30 height 19
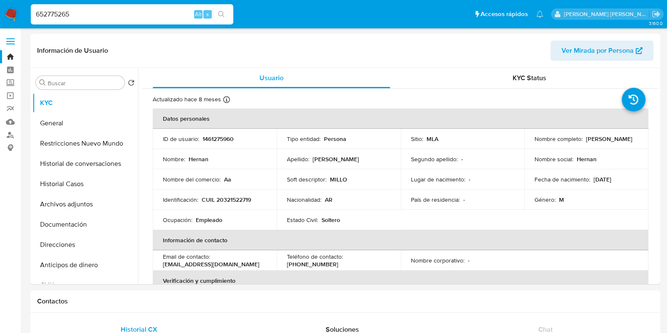
select select "10"
drag, startPoint x: 0, startPoint y: 0, endPoint x: 13, endPoint y: 15, distance: 19.5
click at [13, 15] on nav "Pausado Ver notificaciones 652775265 Alt s Accesos rápidos Presiona las siguien…" at bounding box center [333, 14] width 667 height 28
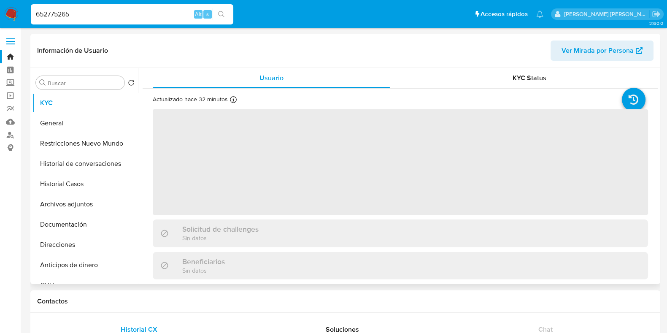
select select "10"
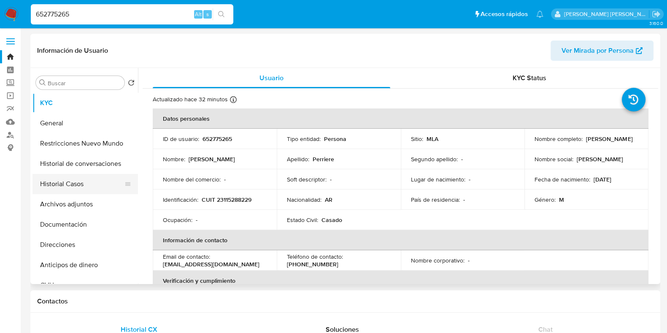
click at [85, 184] on button "Historial Casos" at bounding box center [82, 184] width 99 height 20
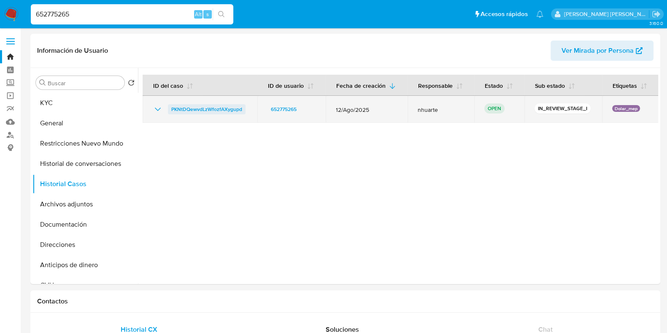
click at [230, 108] on span "PKNtDQewvdLzWfozfAXygupd" at bounding box center [206, 109] width 71 height 10
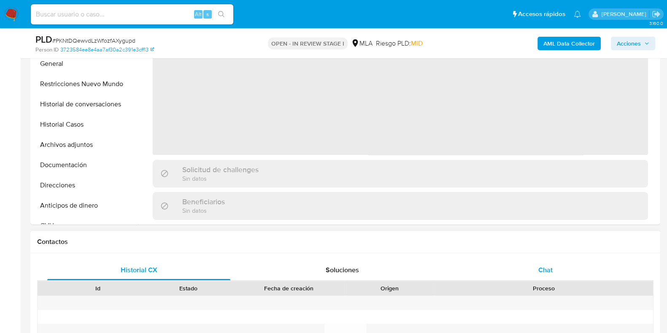
click at [545, 276] on div "Chat" at bounding box center [545, 270] width 183 height 20
select select "10"
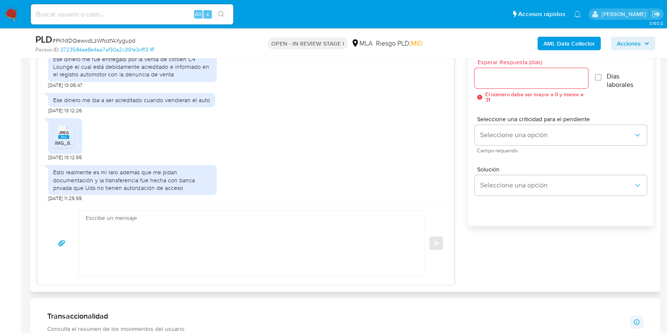
scroll to position [848, 0]
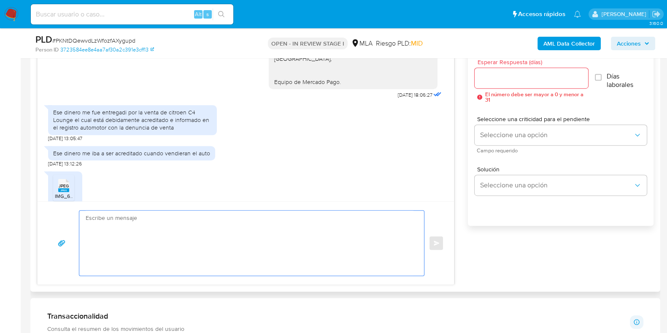
paste textarea "Hola, ¡Muchas gracias por tu respuesta! Confirmamos la recepción de la document…"
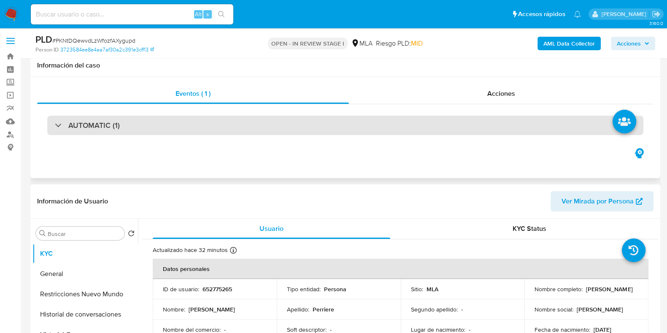
scroll to position [0, 0]
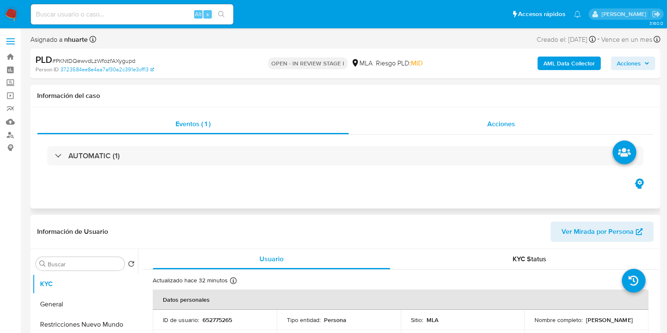
type textarea "Hola, ¡Muchas gracias por tu respuesta! Confirmamos la recepción de la document…"
click at [493, 125] on span "Acciones" at bounding box center [502, 124] width 28 height 10
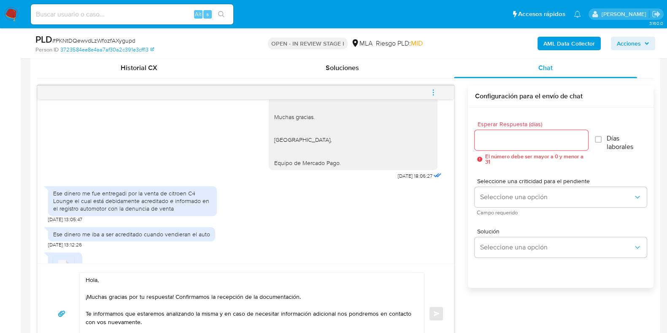
scroll to position [848, 0]
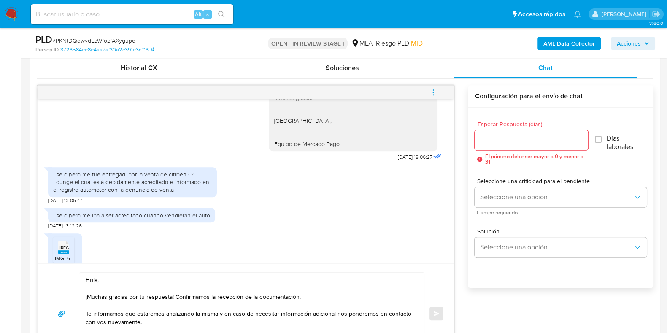
click at [515, 138] on input "Esperar Respuesta (días)" at bounding box center [531, 140] width 113 height 11
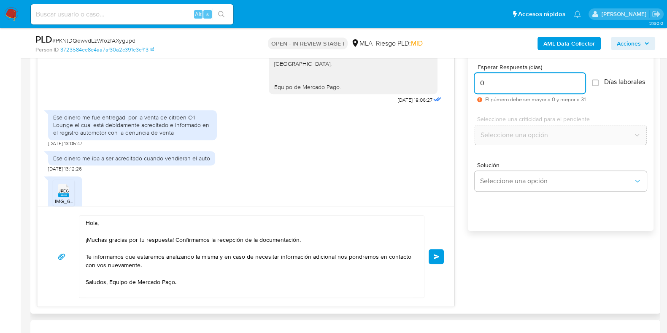
scroll to position [633, 0]
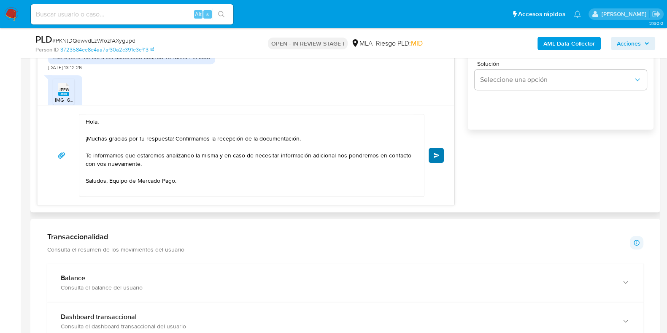
type input "0"
click at [436, 148] on button "Enviar" at bounding box center [436, 155] width 15 height 15
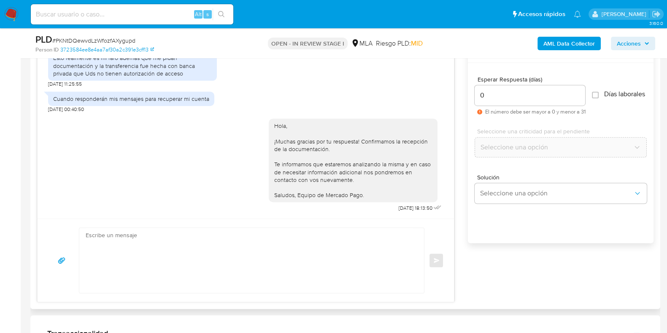
scroll to position [422, 0]
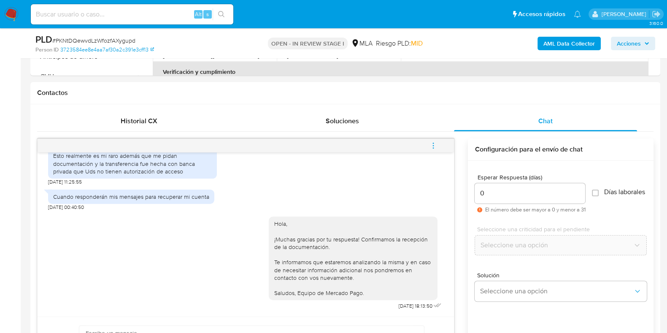
drag, startPoint x: 438, startPoint y: 145, endPoint x: 433, endPoint y: 146, distance: 4.7
click at [438, 146] on button "menu-action" at bounding box center [434, 146] width 28 height 20
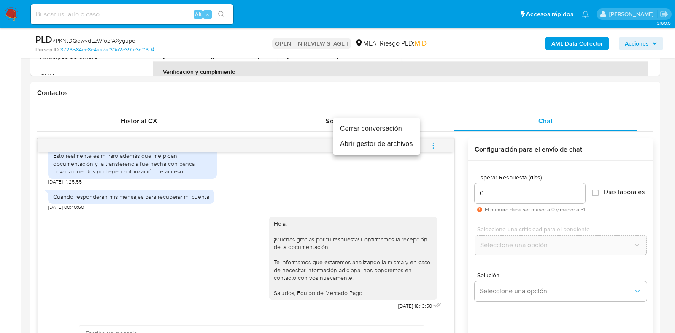
click at [385, 120] on ul "Cerrar conversación Abrir gestor de archivos" at bounding box center [376, 136] width 87 height 37
click at [385, 125] on li "Cerrar conversación" at bounding box center [376, 128] width 87 height 15
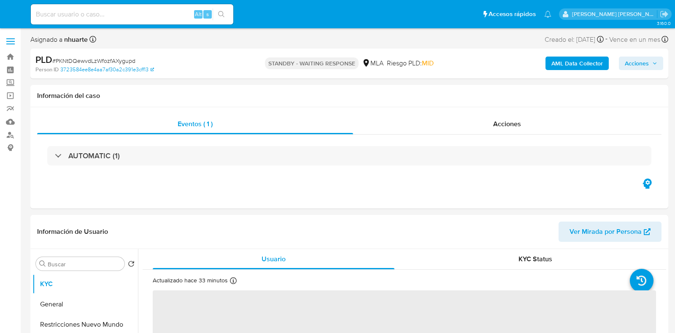
select select "10"
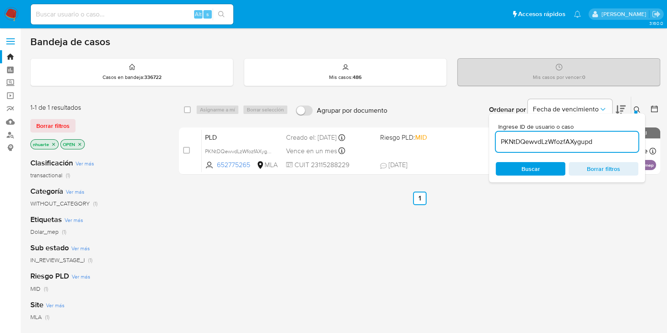
click at [51, 15] on input at bounding box center [132, 14] width 203 height 11
paste input "g4XInXn5WsV9zwg4BPmR0579"
type input "g4XInXn5WsV9zwg4BPmR0579"
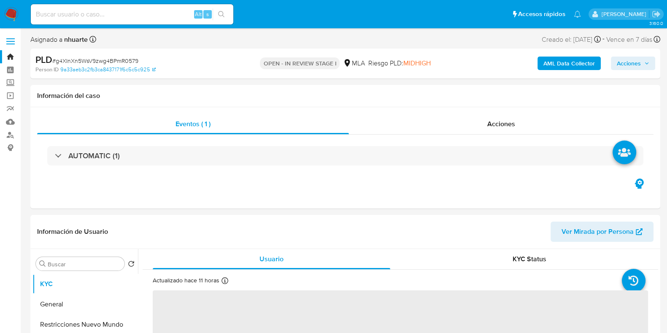
select select "10"
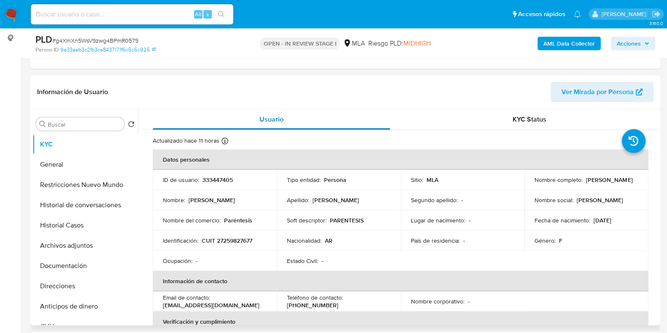
scroll to position [211, 0]
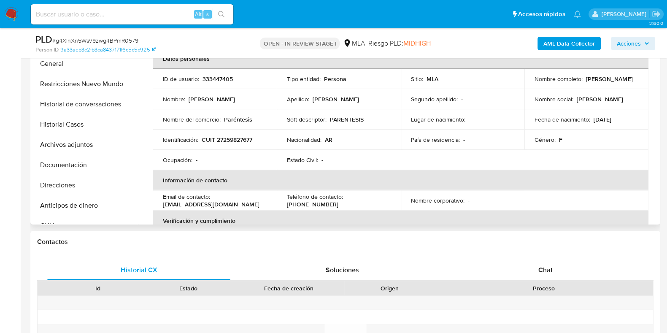
click at [553, 268] on span "Chat" at bounding box center [546, 270] width 14 height 10
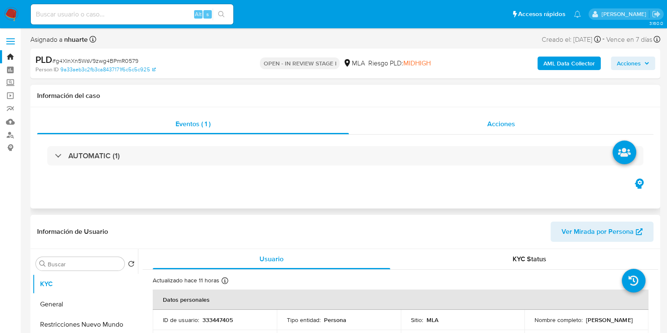
scroll to position [640, 0]
click at [486, 120] on div "Acciones" at bounding box center [501, 124] width 305 height 20
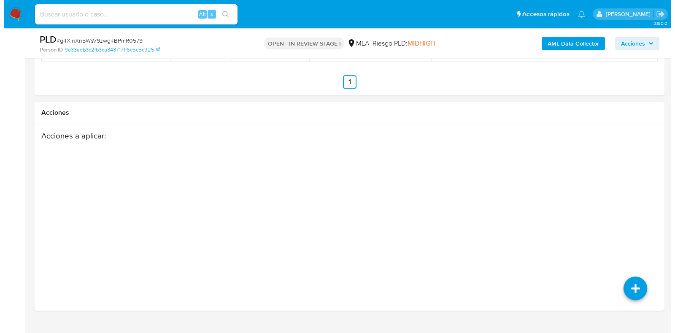
scroll to position [1412, 0]
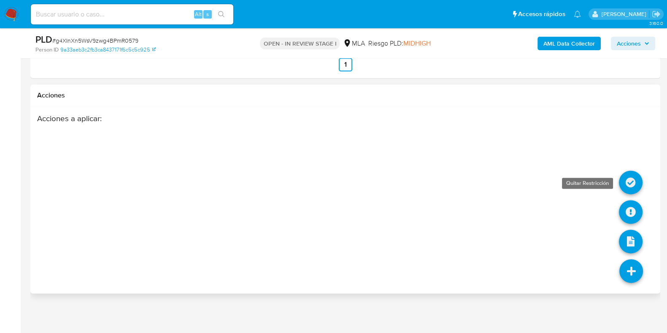
click at [629, 186] on icon at bounding box center [631, 183] width 24 height 24
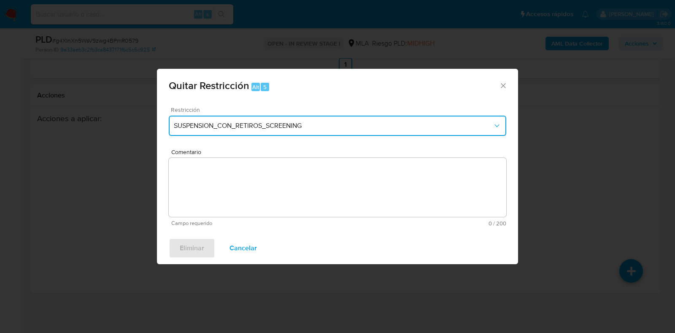
click at [249, 122] on span "SUSPENSION_CON_RETIROS_SCREENING" at bounding box center [333, 126] width 319 height 8
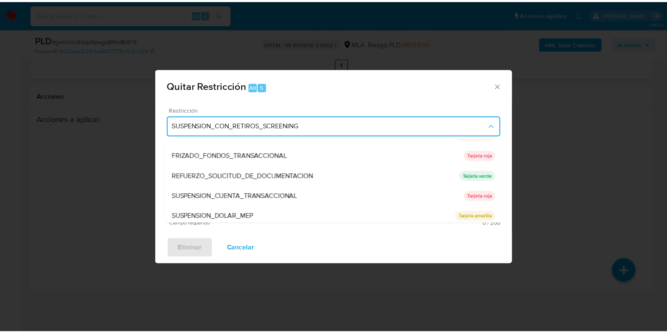
scroll to position [158, 0]
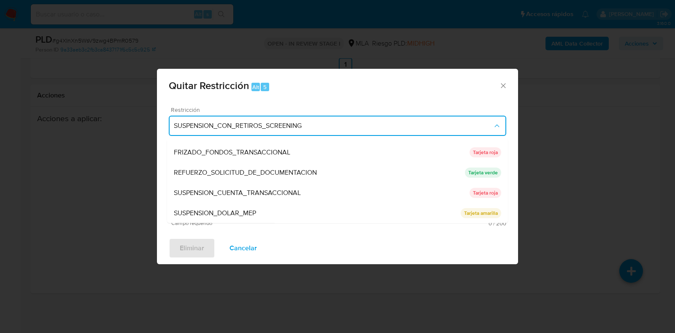
click at [247, 192] on span "SUSPENSION_CUENTA_TRANSACCIONAL" at bounding box center [237, 193] width 127 height 8
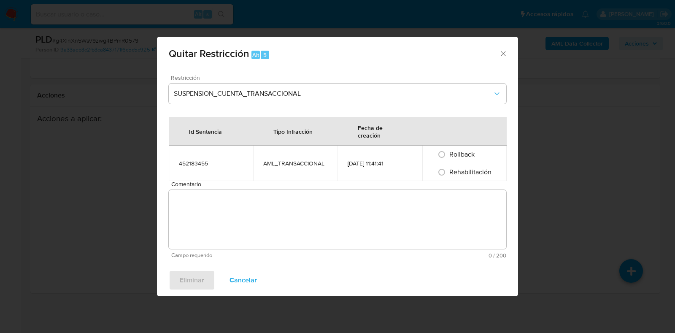
click at [247, 192] on textarea "Comentario" at bounding box center [338, 219] width 338 height 59
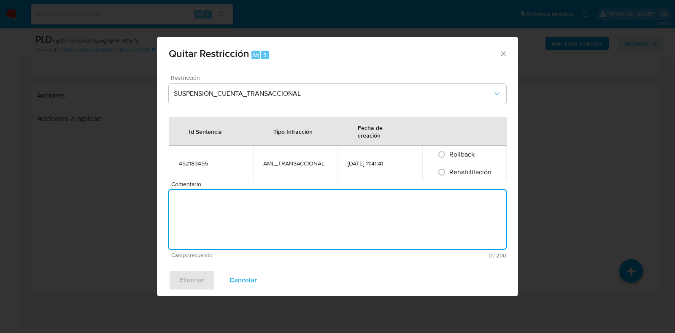
drag, startPoint x: 444, startPoint y: 173, endPoint x: 428, endPoint y: 216, distance: 46.2
click at [444, 173] on input "Rehabilitación" at bounding box center [442, 172] width 14 height 14
radio input "true"
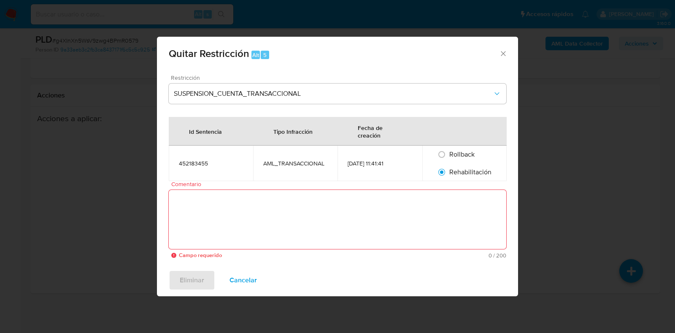
click at [428, 216] on textarea "Comentario" at bounding box center [338, 219] width 338 height 59
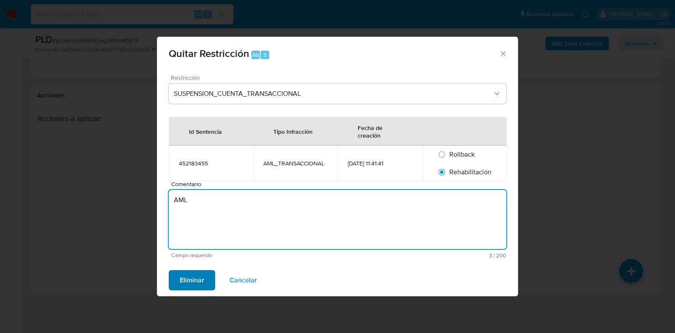
type textarea "AML"
click at [202, 277] on span "Eliminar" at bounding box center [192, 280] width 24 height 19
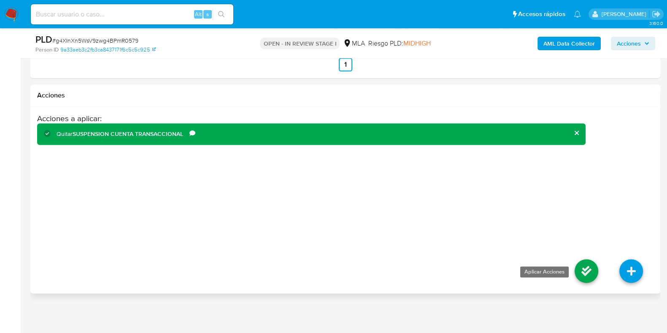
click at [584, 269] on icon at bounding box center [587, 271] width 24 height 24
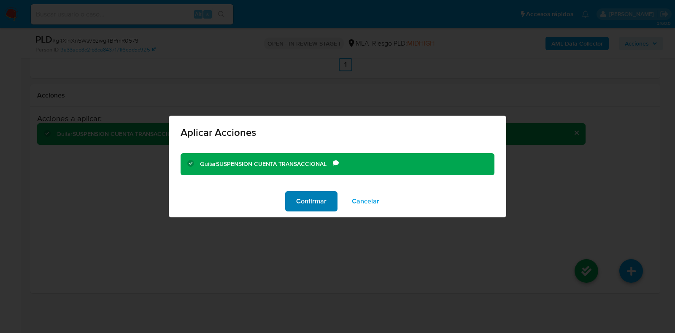
click at [321, 200] on span "Confirmar" at bounding box center [311, 201] width 30 height 19
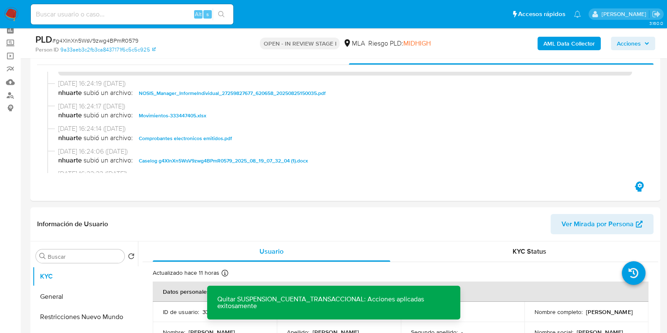
scroll to position [0, 0]
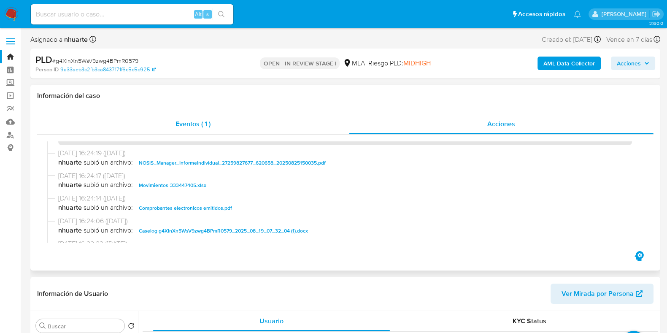
click at [203, 132] on div "Eventos ( 1 )" at bounding box center [193, 124] width 312 height 20
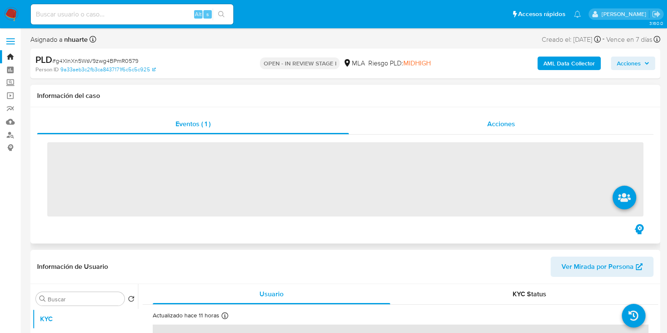
click at [496, 122] on span "Acciones" at bounding box center [502, 124] width 28 height 10
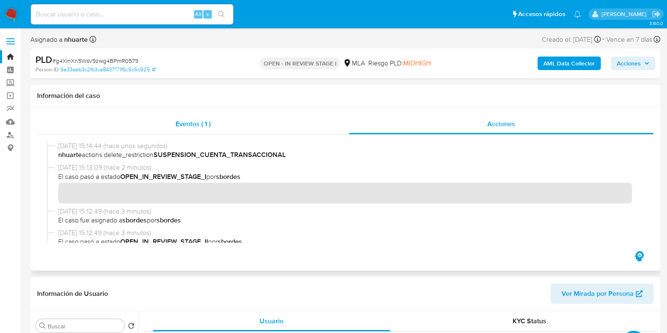
click at [205, 129] on div "Eventos ( 1 )" at bounding box center [193, 124] width 312 height 20
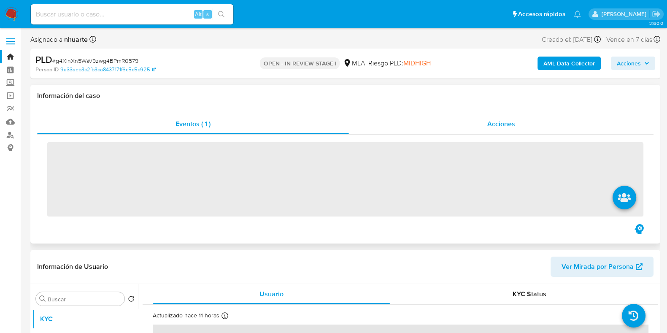
click at [496, 125] on span "Acciones" at bounding box center [502, 124] width 28 height 10
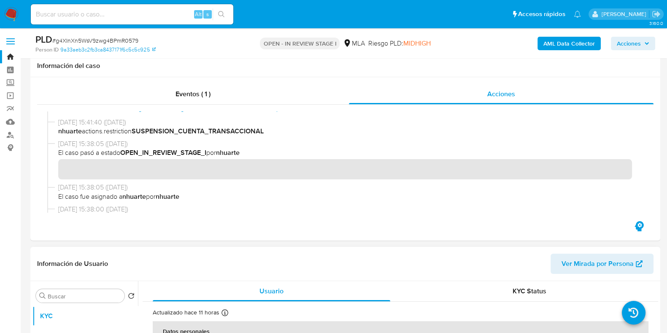
scroll to position [211, 0]
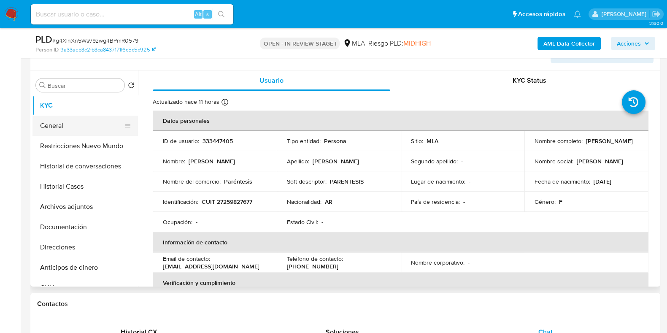
click at [68, 122] on button "General" at bounding box center [82, 126] width 99 height 20
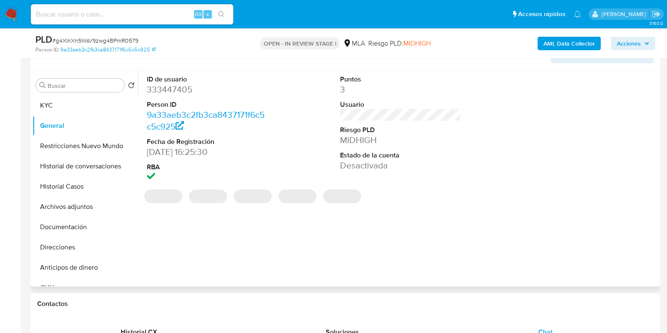
click at [169, 87] on dd "333447405" at bounding box center [207, 90] width 121 height 12
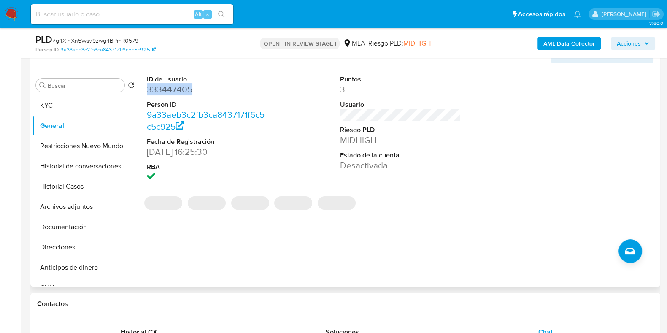
click at [169, 87] on dd "333447405" at bounding box center [207, 90] width 121 height 12
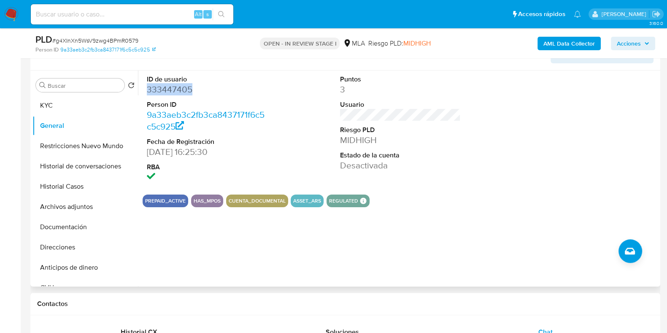
copy dd "333447405"
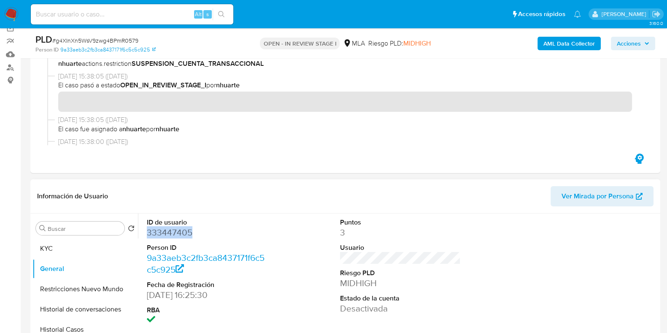
scroll to position [0, 0]
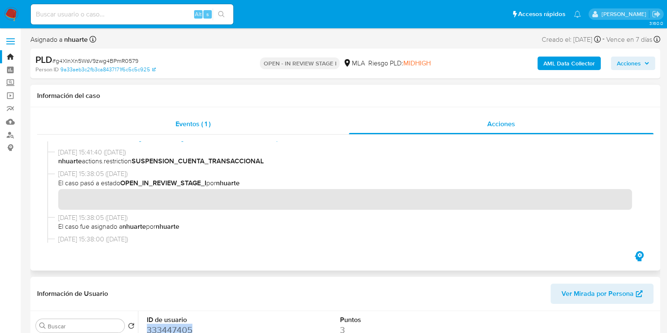
click at [217, 129] on div "Eventos ( 1 )" at bounding box center [193, 124] width 312 height 20
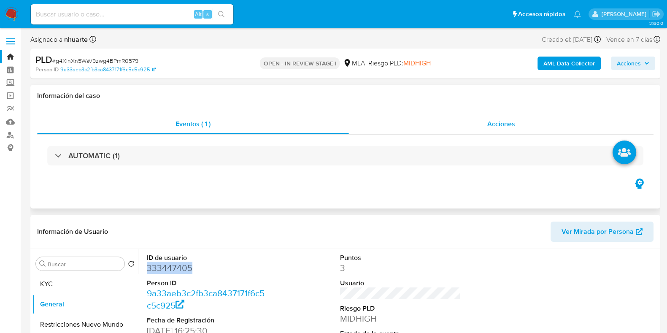
click at [479, 118] on div "Acciones" at bounding box center [501, 124] width 305 height 20
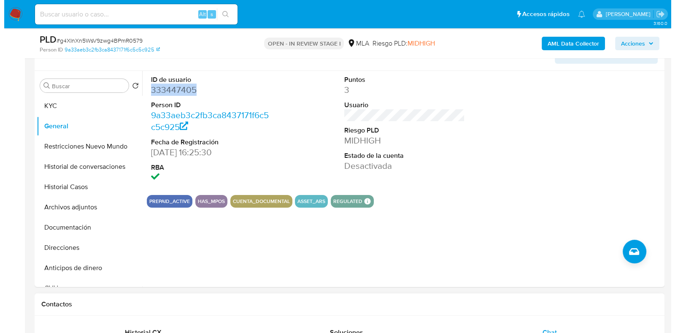
scroll to position [211, 0]
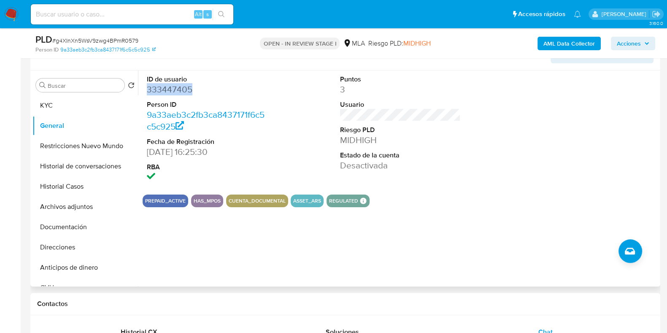
copy dd "333447405"
click at [58, 109] on button "KYC" at bounding box center [82, 105] width 99 height 20
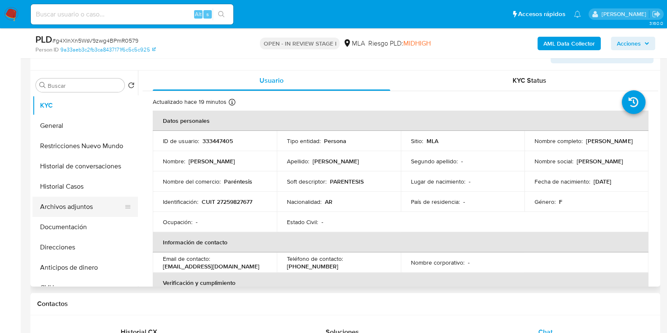
click at [75, 205] on button "Archivos adjuntos" at bounding box center [82, 207] width 99 height 20
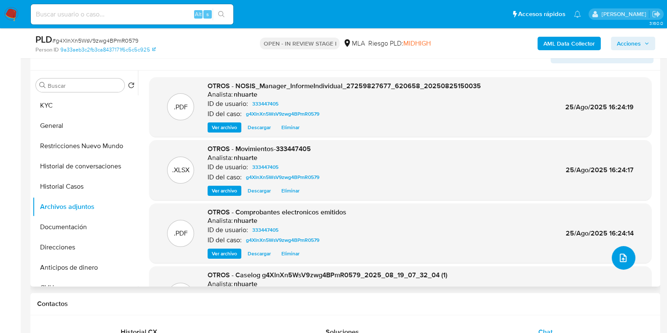
click at [621, 261] on icon "upload-file" at bounding box center [623, 258] width 10 height 10
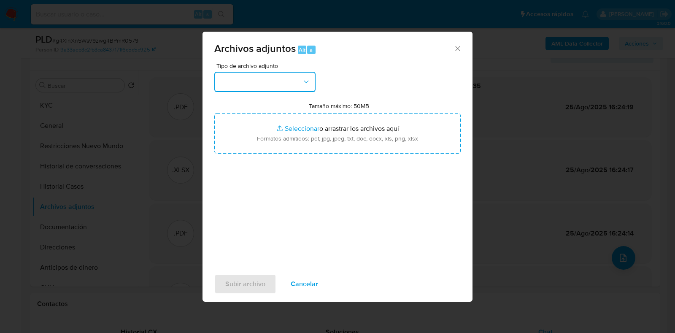
click at [308, 81] on icon "button" at bounding box center [306, 82] width 8 height 8
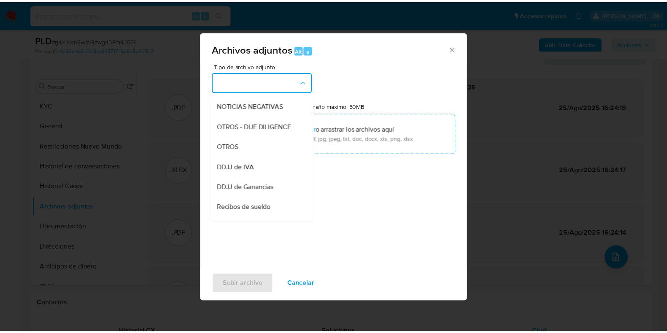
scroll to position [125, 0]
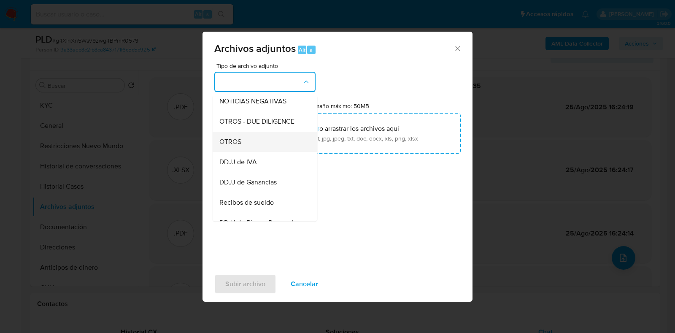
click at [276, 149] on div "OTROS" at bounding box center [263, 142] width 86 height 20
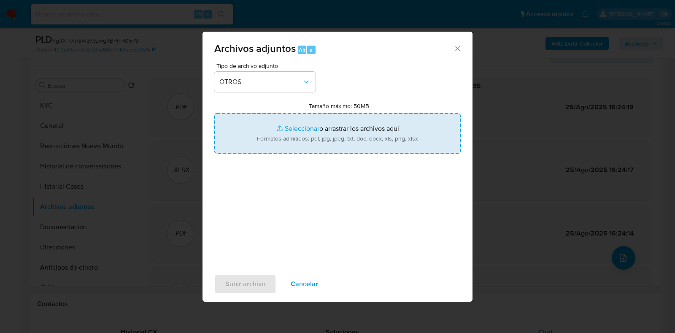
type input "C:\fakepath\Caselog g4XInXn5WsV9zwg4BPmR0579_V2.docx"
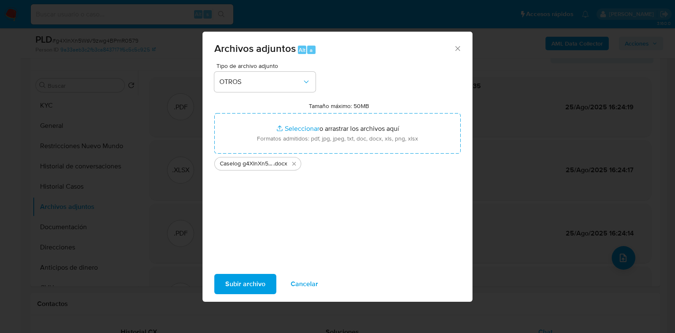
click at [258, 289] on span "Subir archivo" at bounding box center [245, 284] width 40 height 19
